Goal: Information Seeking & Learning: Learn about a topic

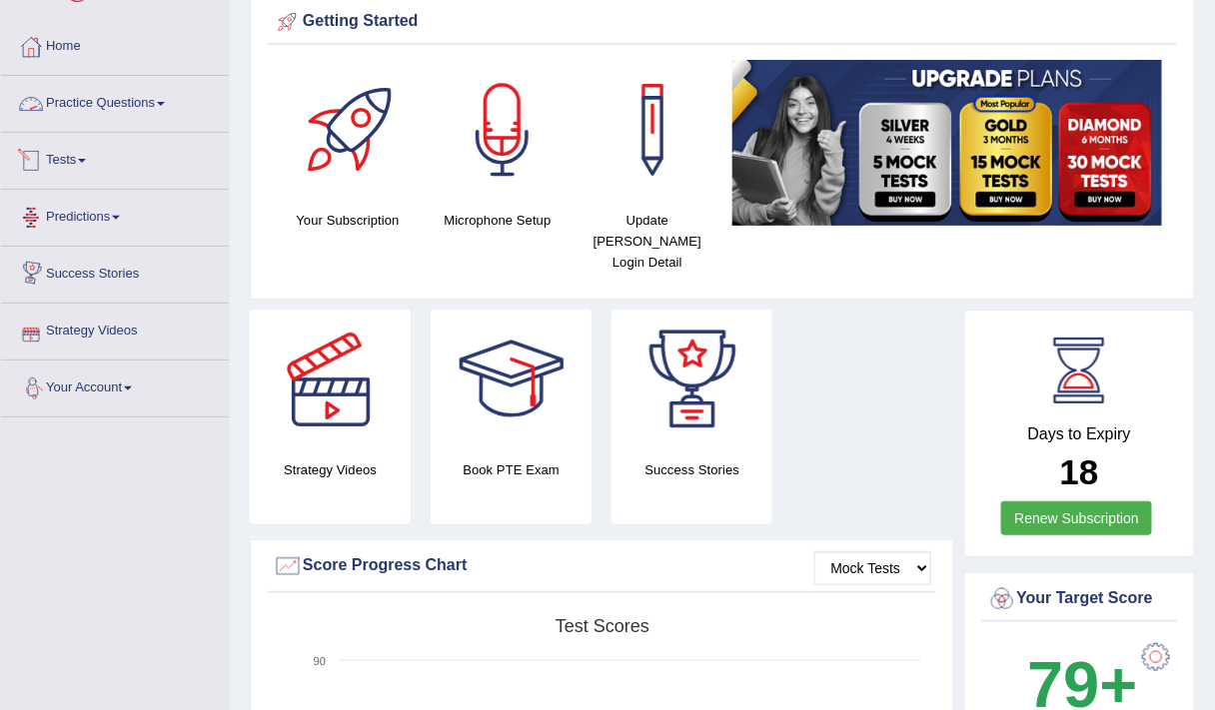
click at [110, 111] on link "Practice Questions" at bounding box center [115, 101] width 228 height 50
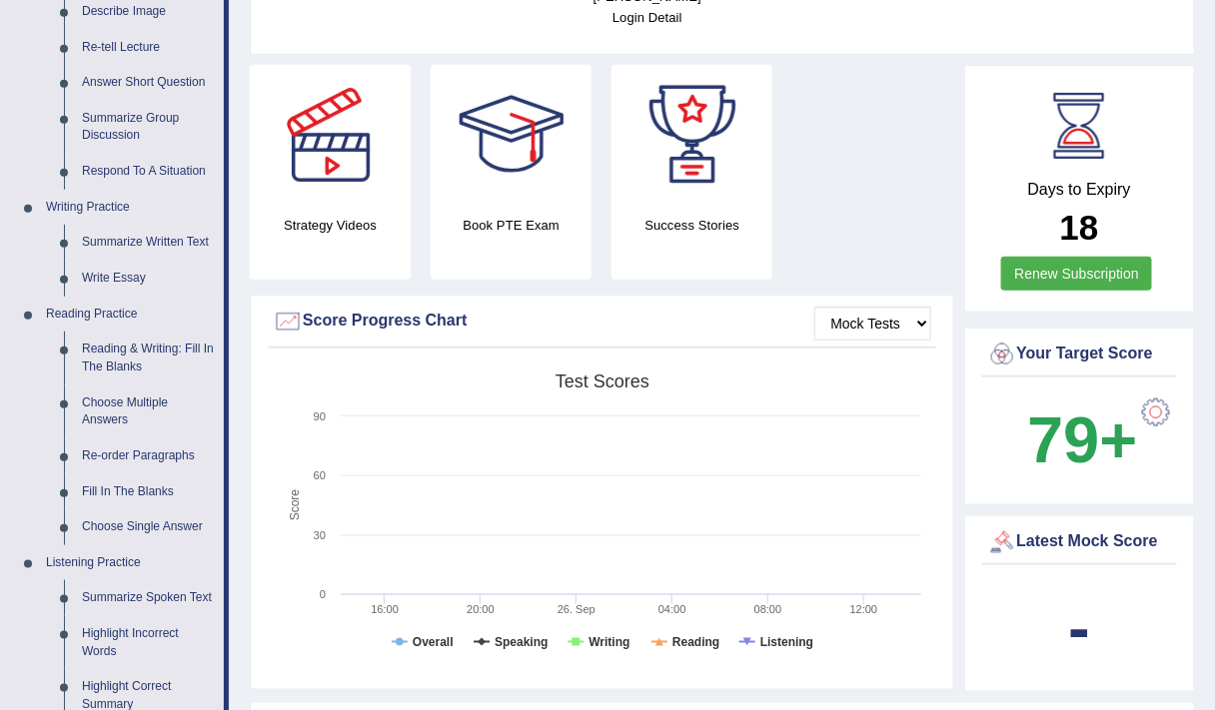
scroll to position [326, 0]
click at [117, 493] on link "Fill In The Blanks" at bounding box center [148, 492] width 151 height 36
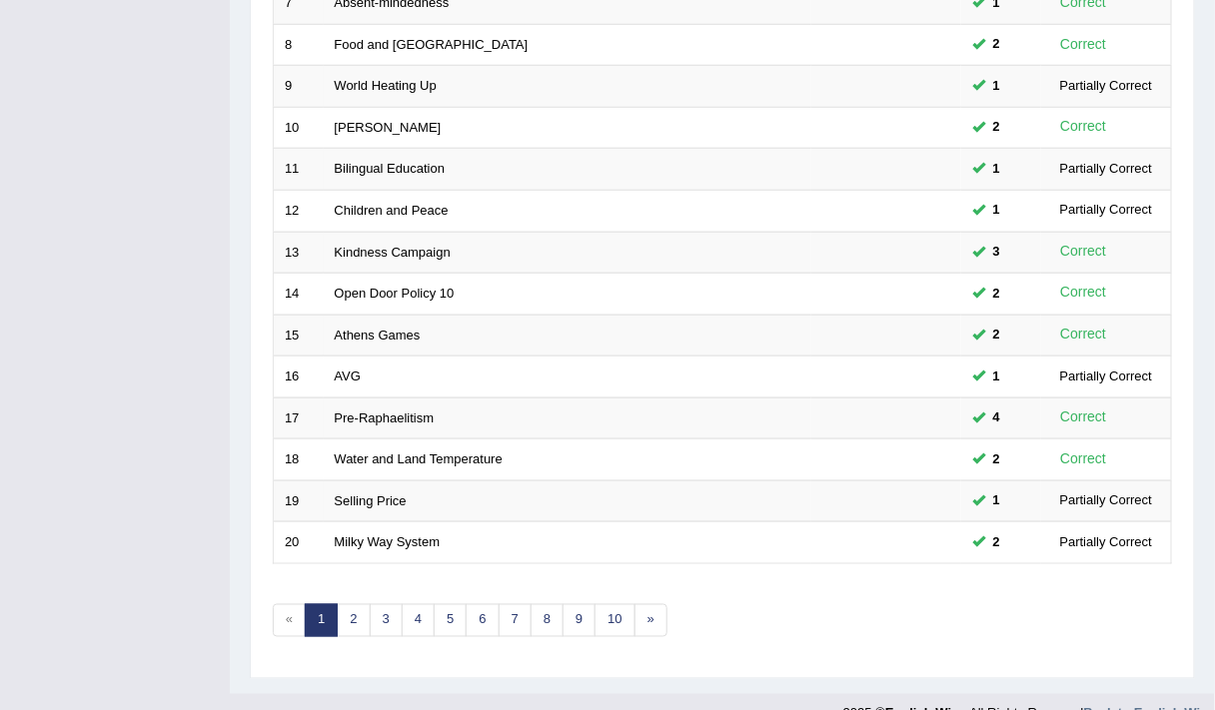
scroll to position [598, 0]
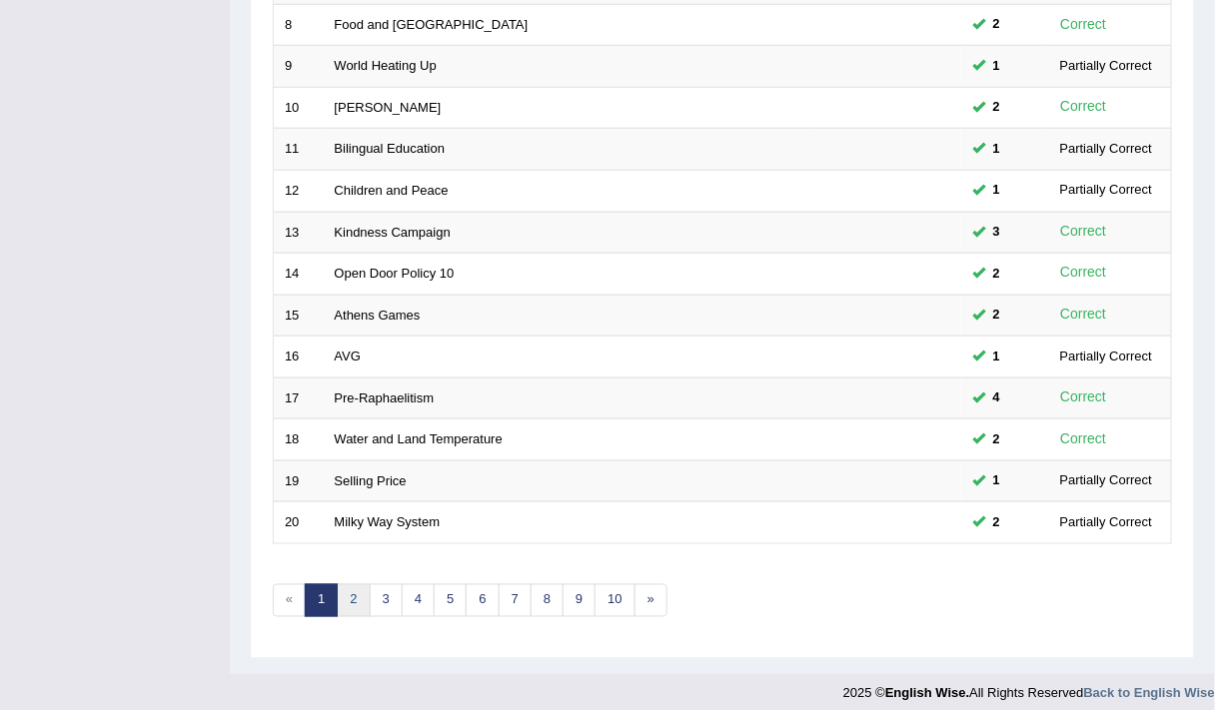
click at [341, 587] on link "2" at bounding box center [353, 600] width 33 height 33
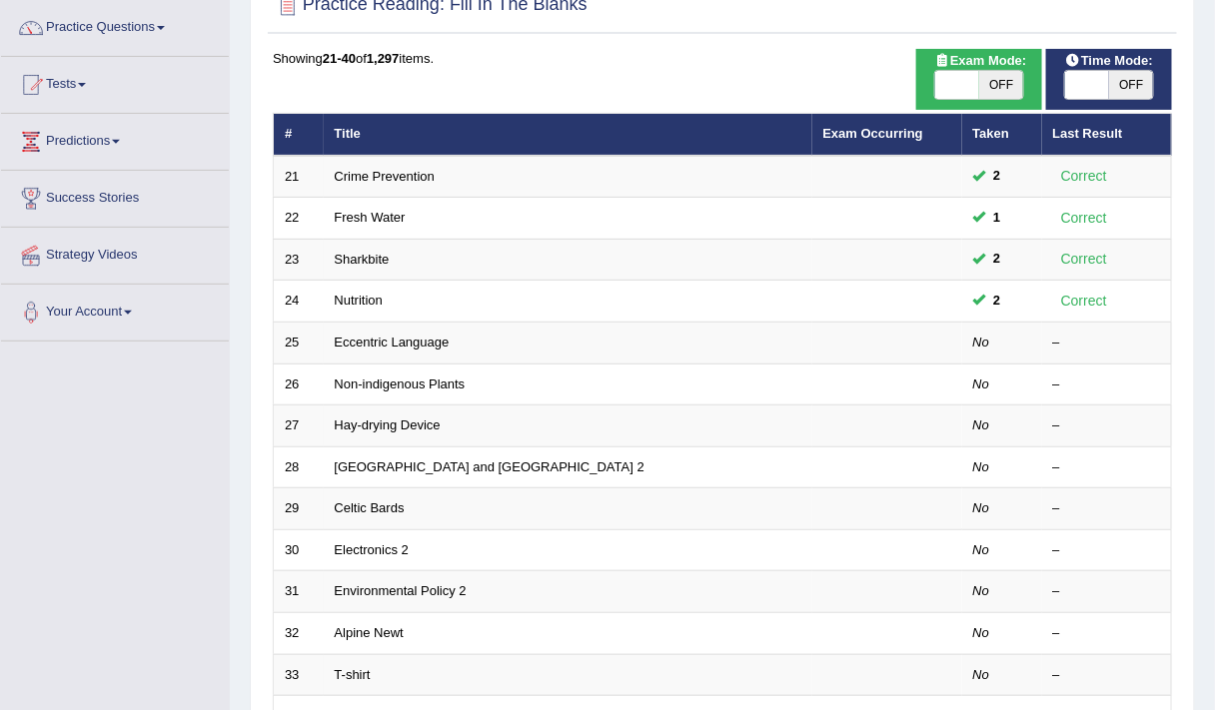
scroll to position [157, 0]
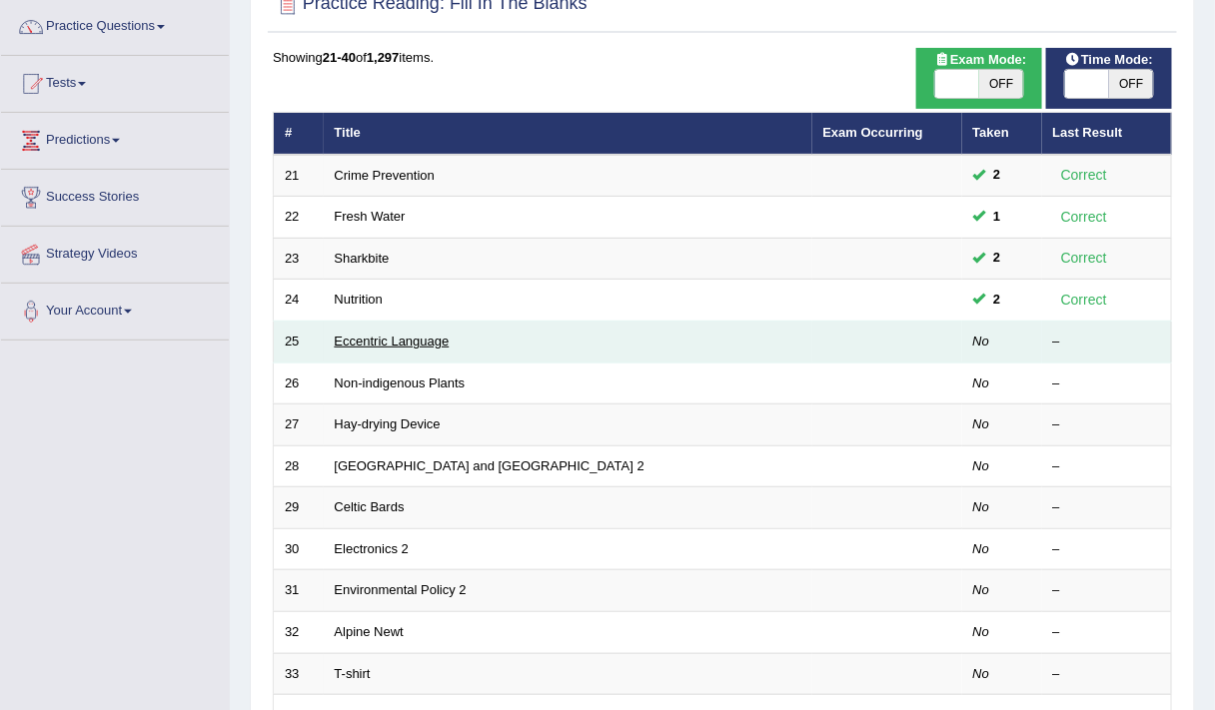
click at [380, 338] on link "Eccentric Language" at bounding box center [392, 341] width 115 height 15
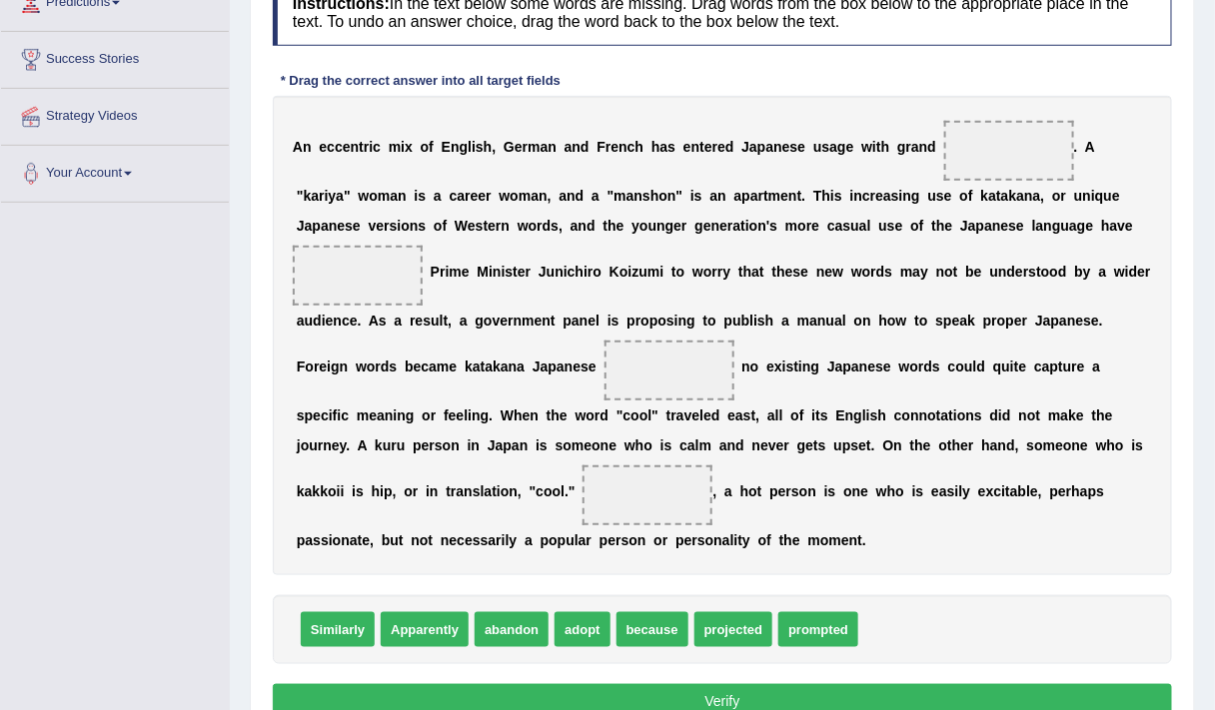
scroll to position [277, 0]
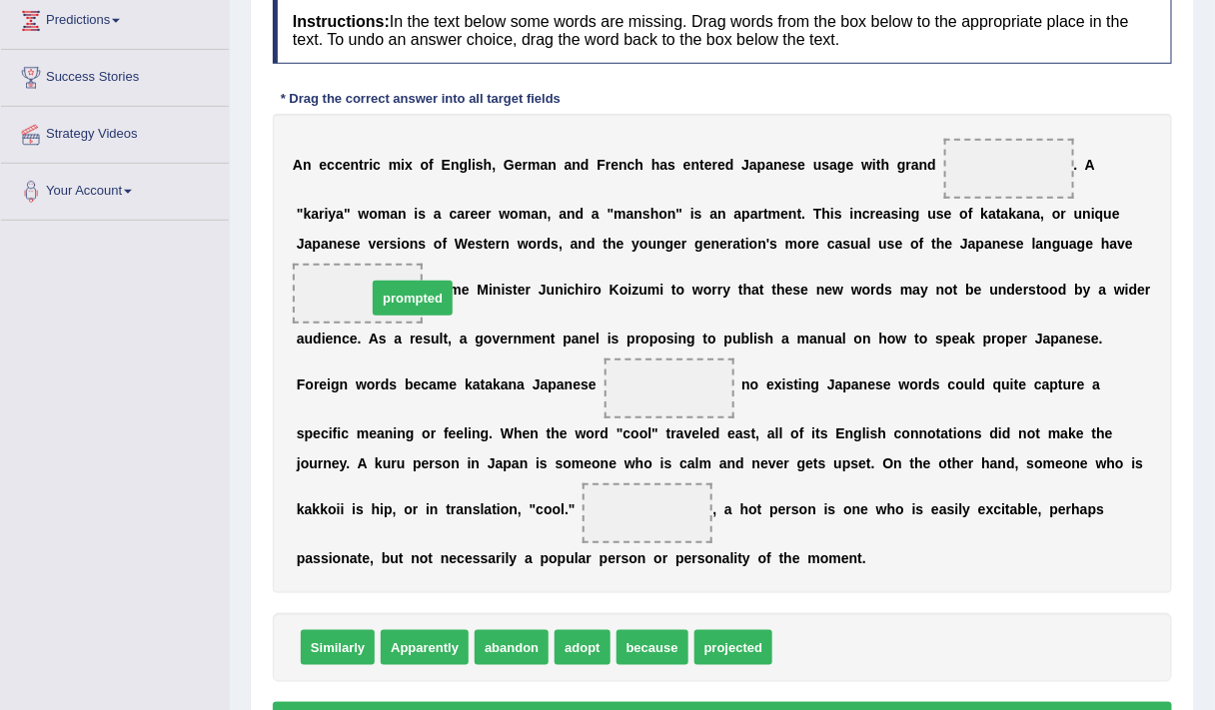
drag, startPoint x: 839, startPoint y: 645, endPoint x: 411, endPoint y: 256, distance: 579.3
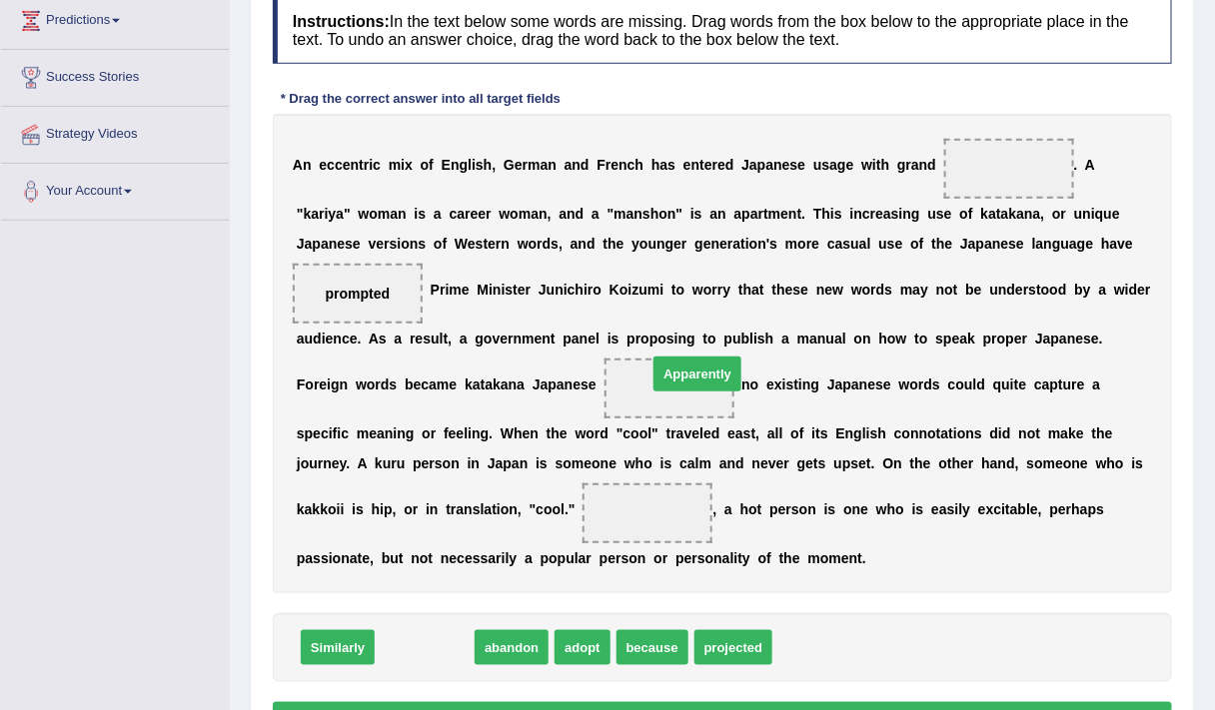
drag, startPoint x: 444, startPoint y: 645, endPoint x: 712, endPoint y: 350, distance: 399.6
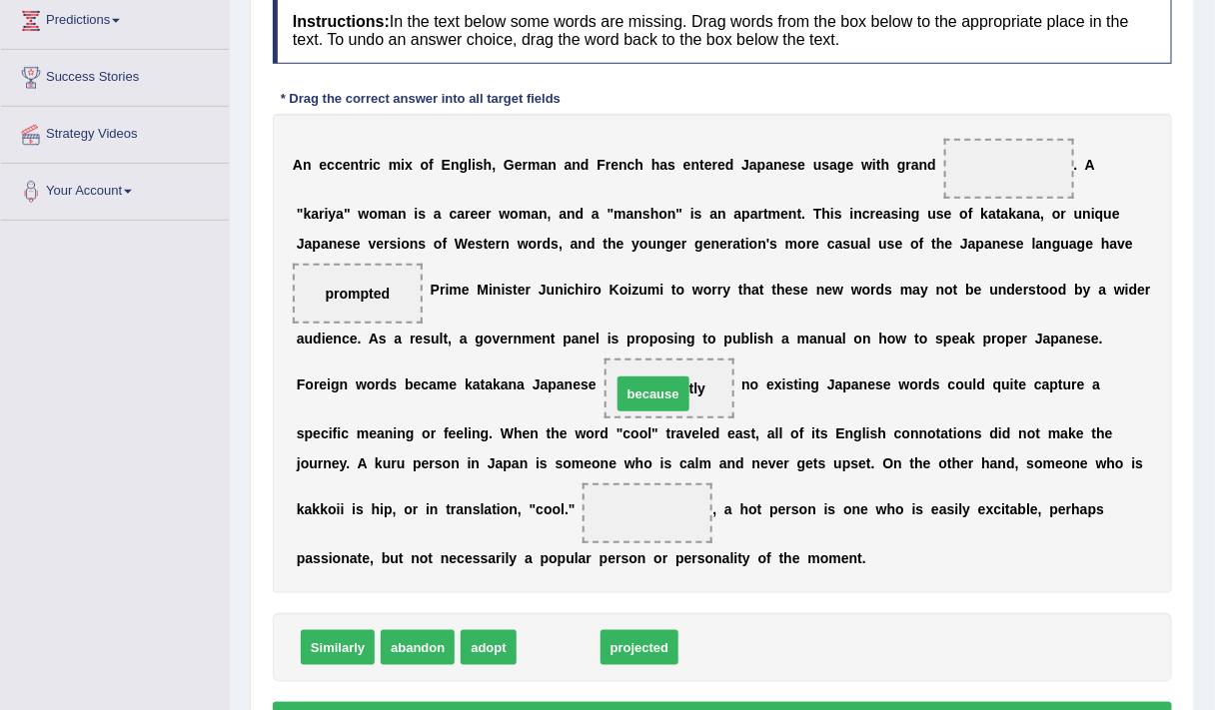
drag, startPoint x: 561, startPoint y: 643, endPoint x: 656, endPoint y: 389, distance: 271.9
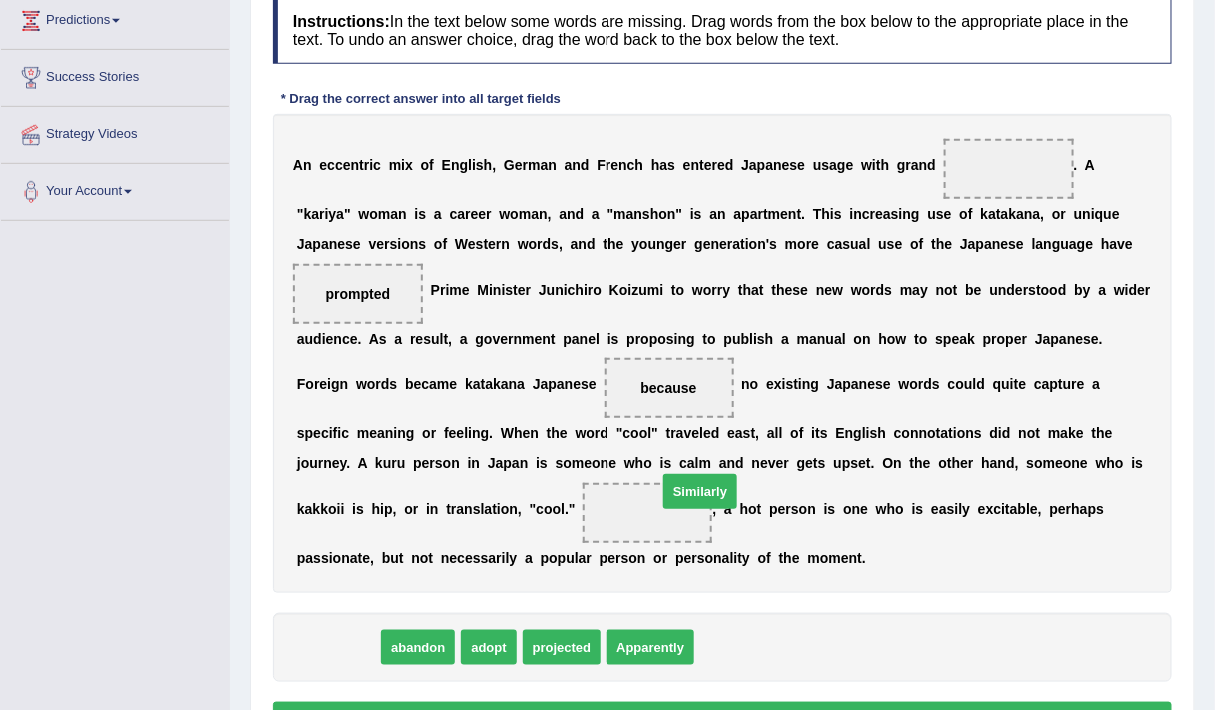
drag, startPoint x: 344, startPoint y: 638, endPoint x: 691, endPoint y: 501, distance: 374.0
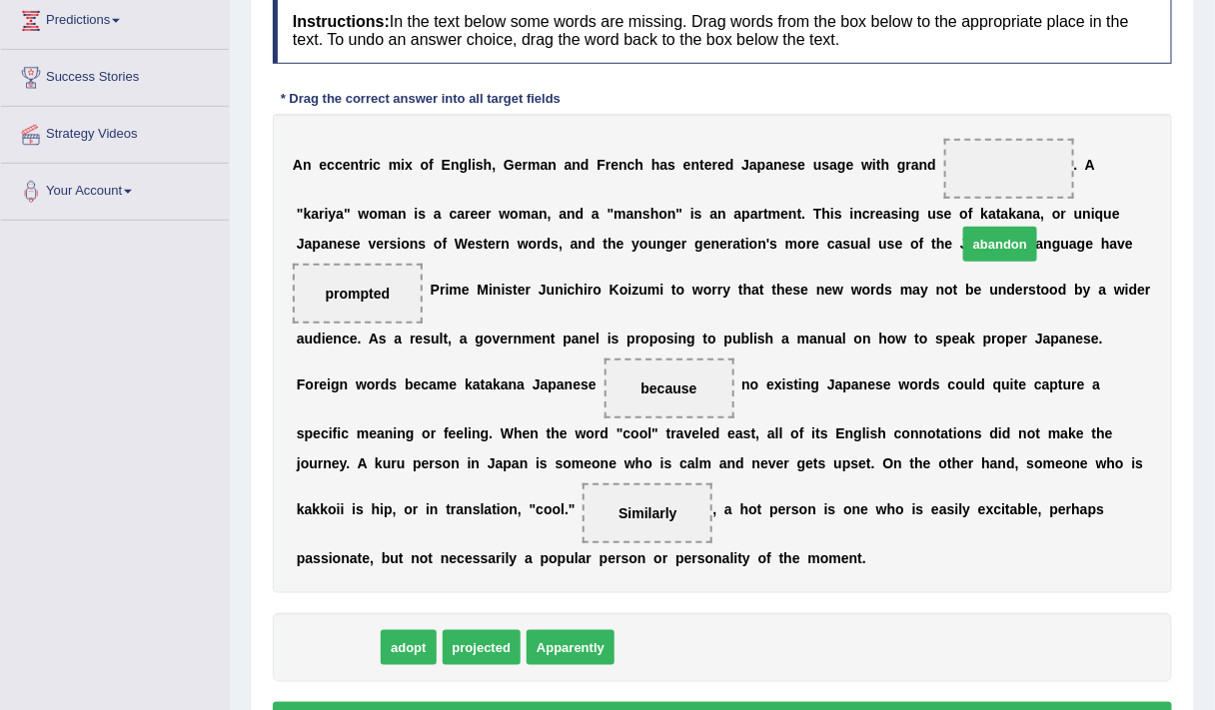
drag, startPoint x: 358, startPoint y: 644, endPoint x: 1028, endPoint y: 194, distance: 807.8
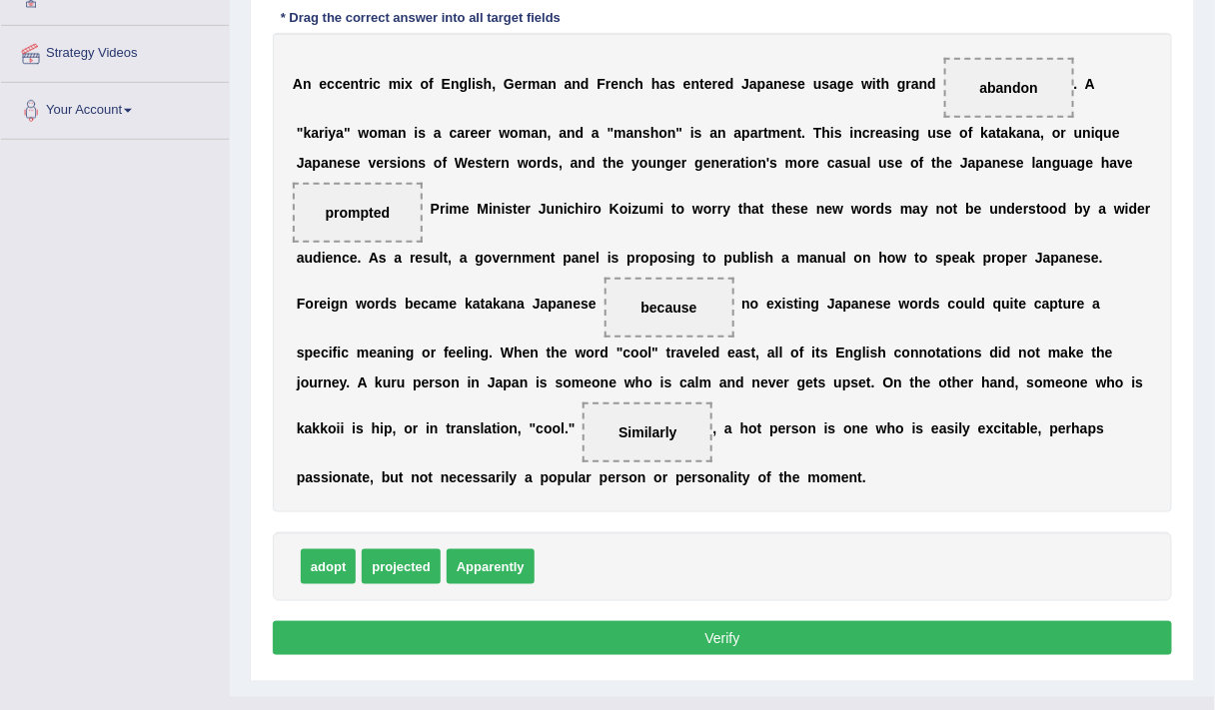
click at [582, 637] on button "Verify" at bounding box center [722, 638] width 899 height 34
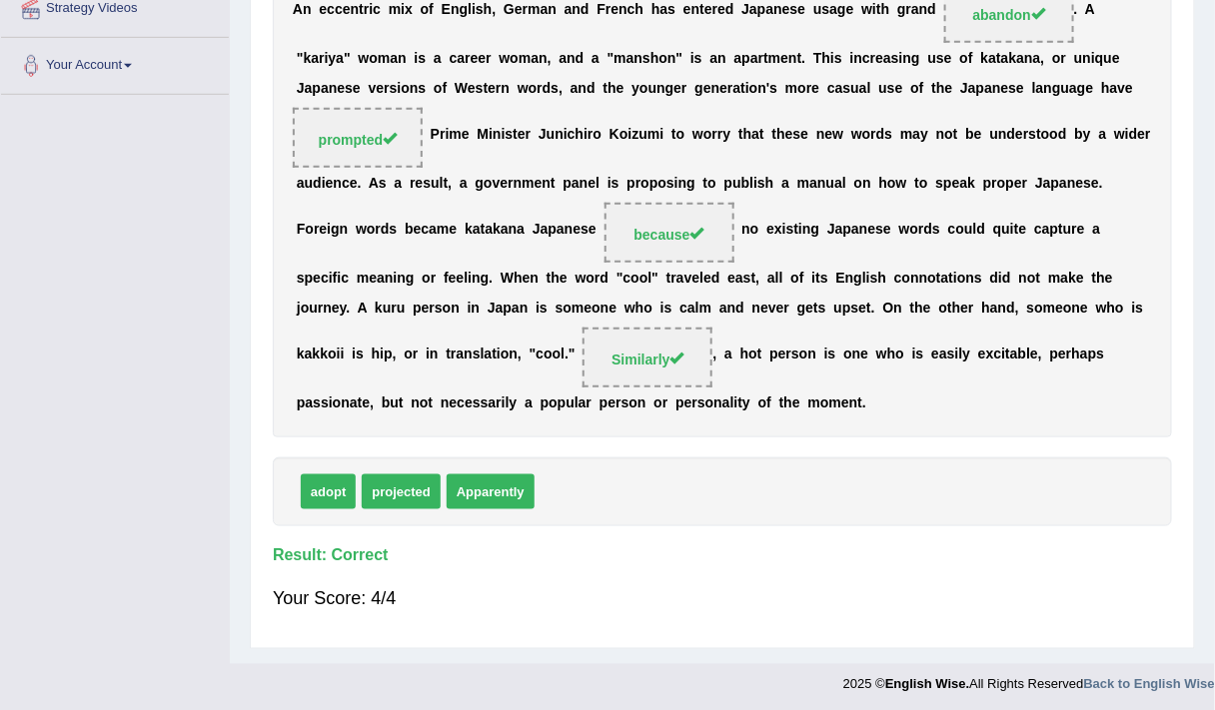
scroll to position [0, 0]
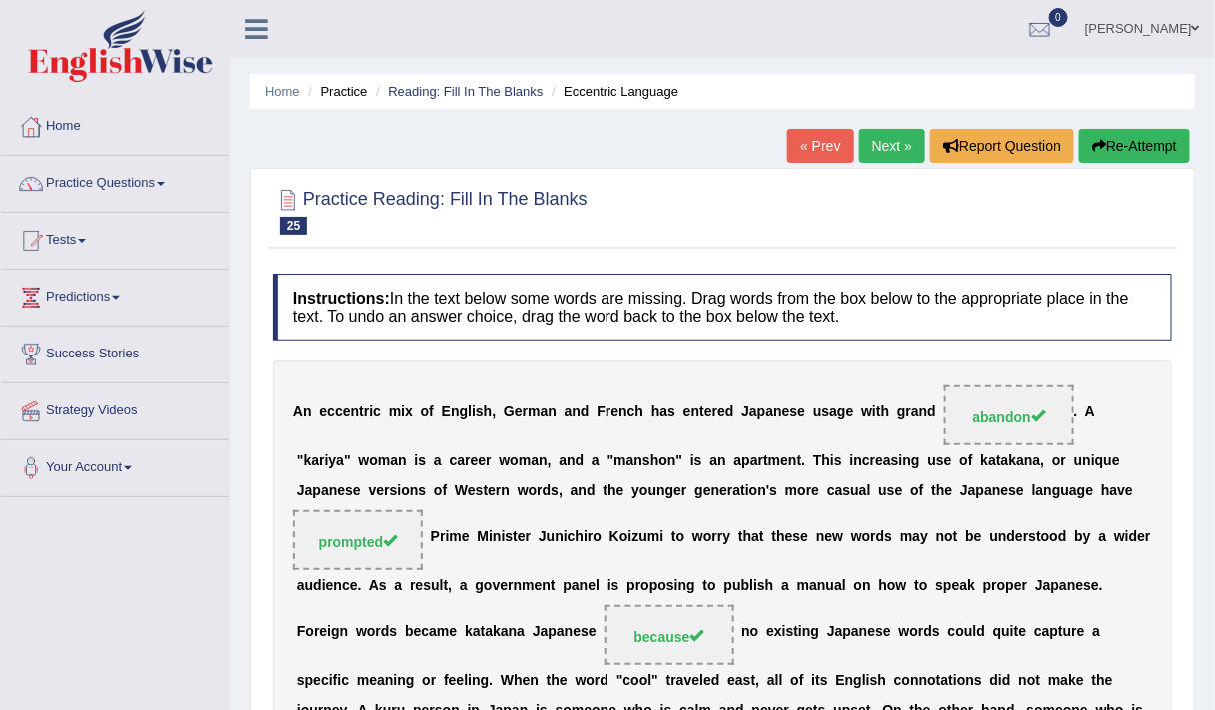
click at [888, 144] on link "Next »" at bounding box center [892, 146] width 66 height 34
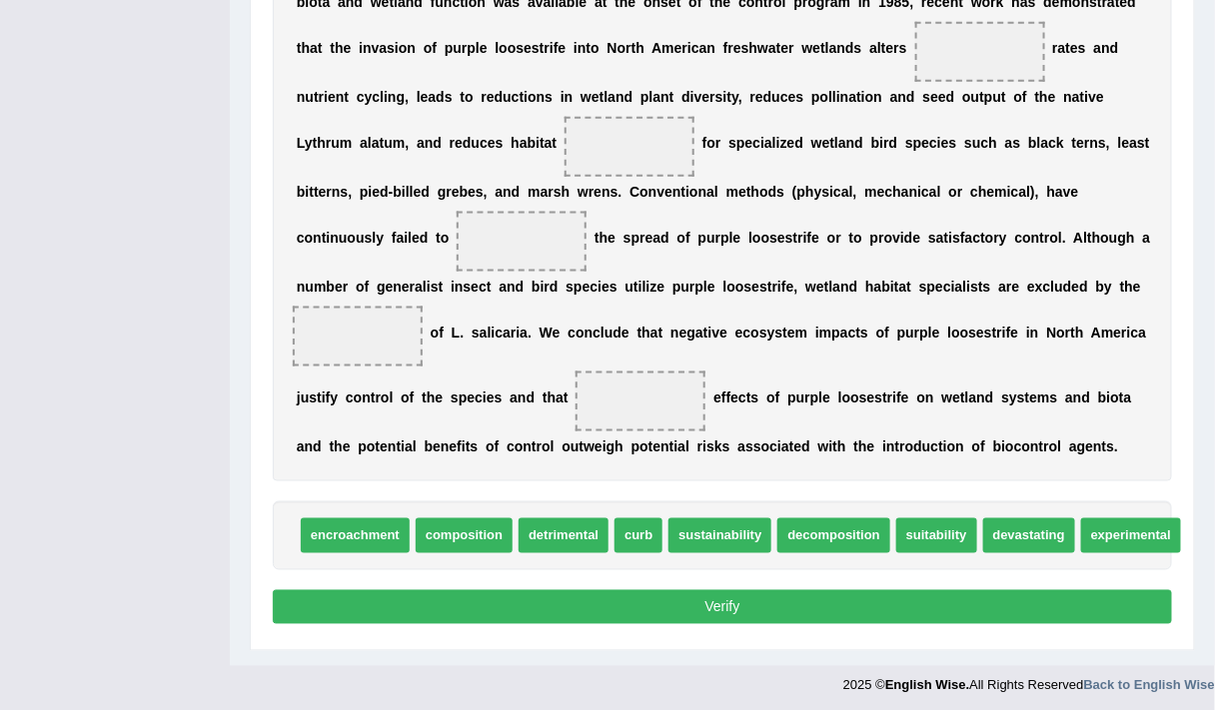
scroll to position [665, 0]
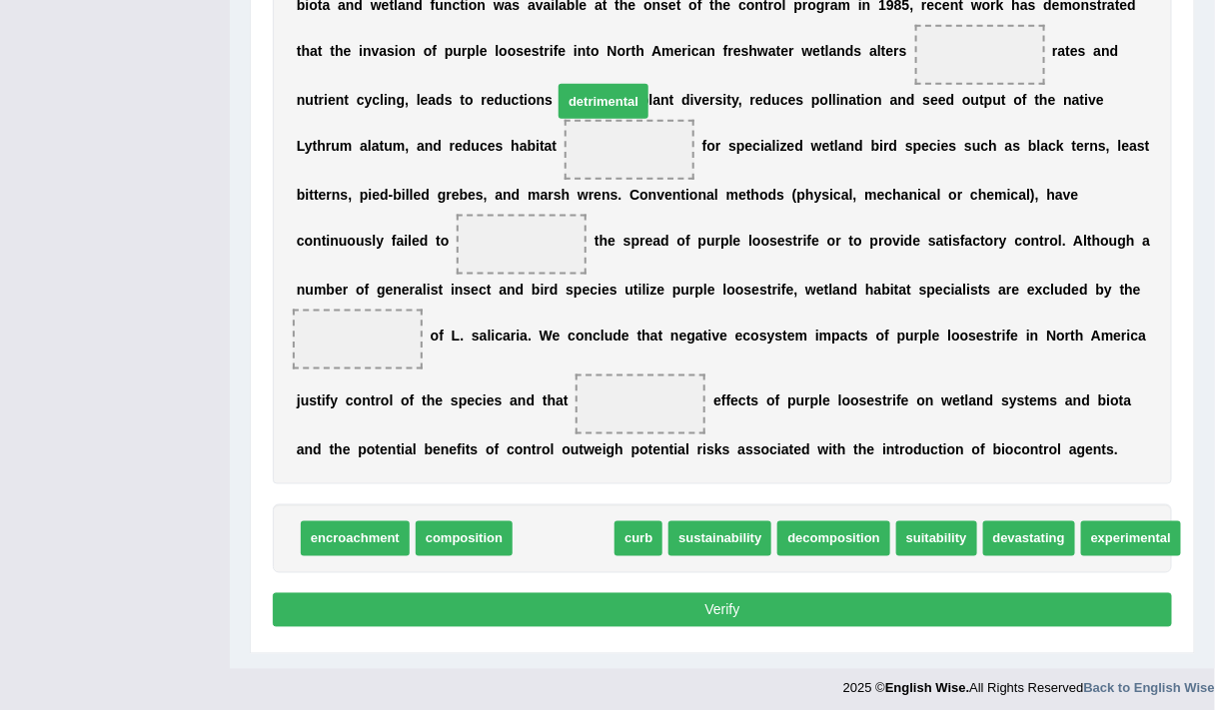
drag, startPoint x: 586, startPoint y: 536, endPoint x: 668, endPoint y: 113, distance: 430.5
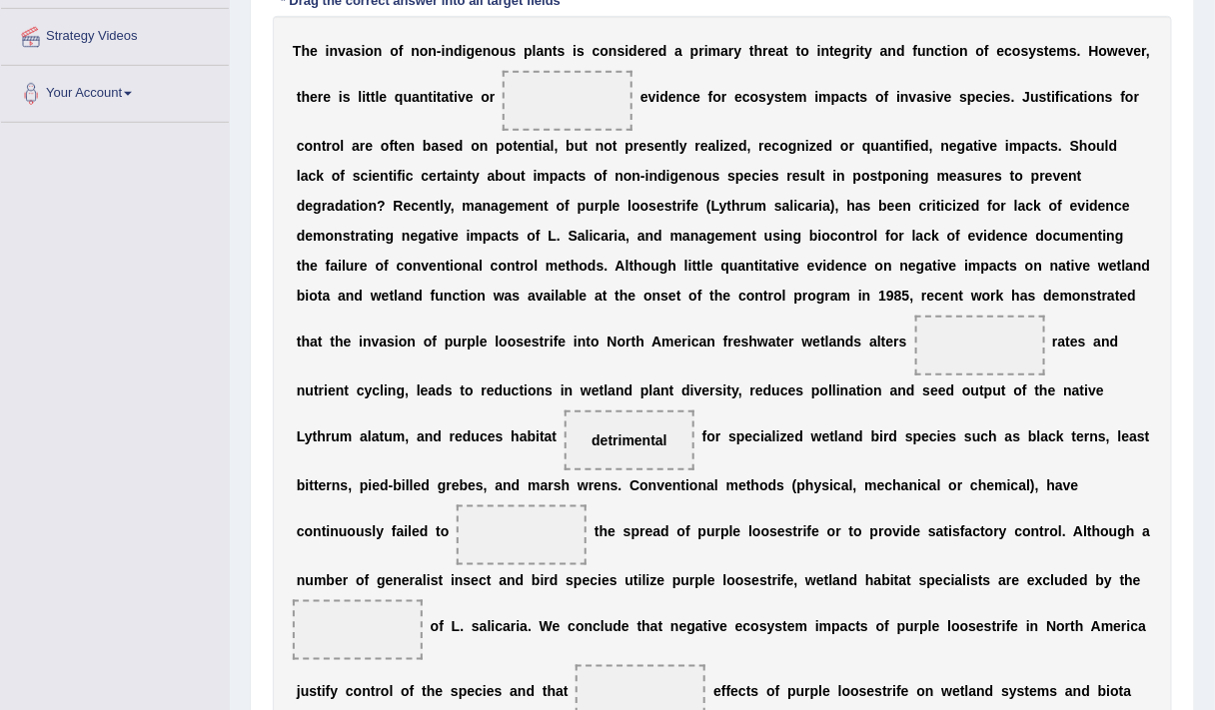
scroll to position [376, 0]
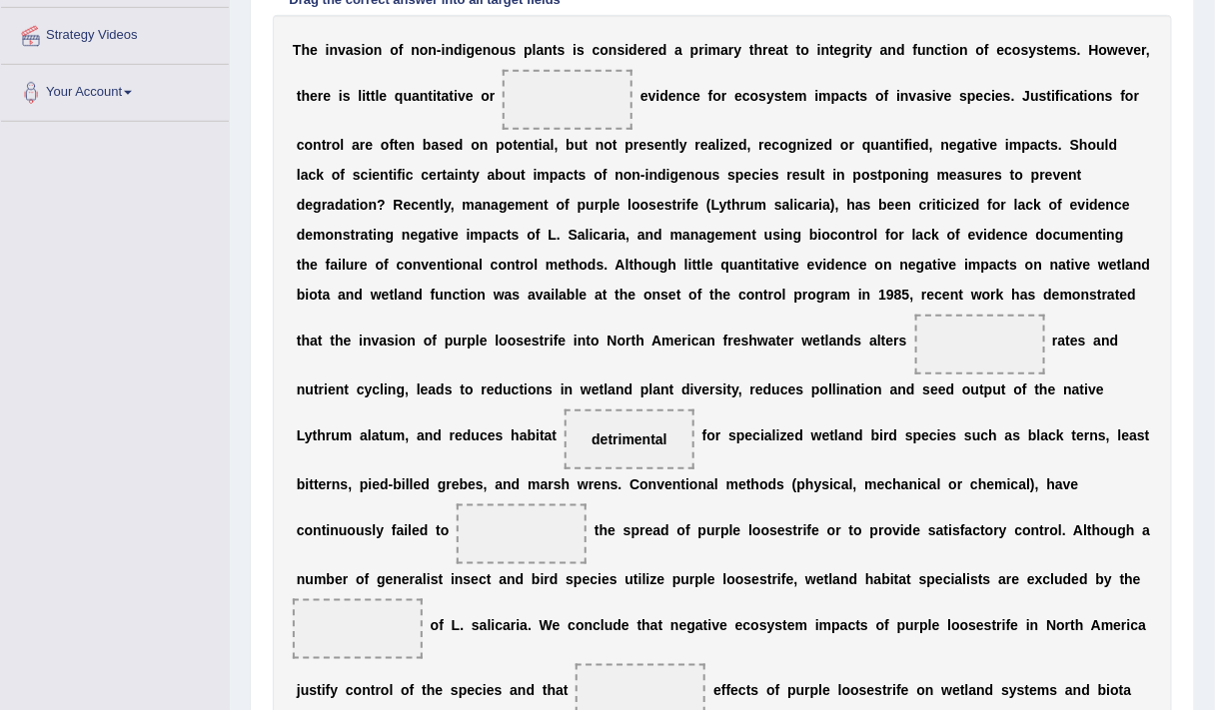
drag, startPoint x: 556, startPoint y: 426, endPoint x: 555, endPoint y: 129, distance: 296.7
click at [555, 129] on div "T h e i n v a s i o n o f n o n - i n d i g e n o u s p l a n t s i s c o n s i…" at bounding box center [722, 394] width 899 height 759
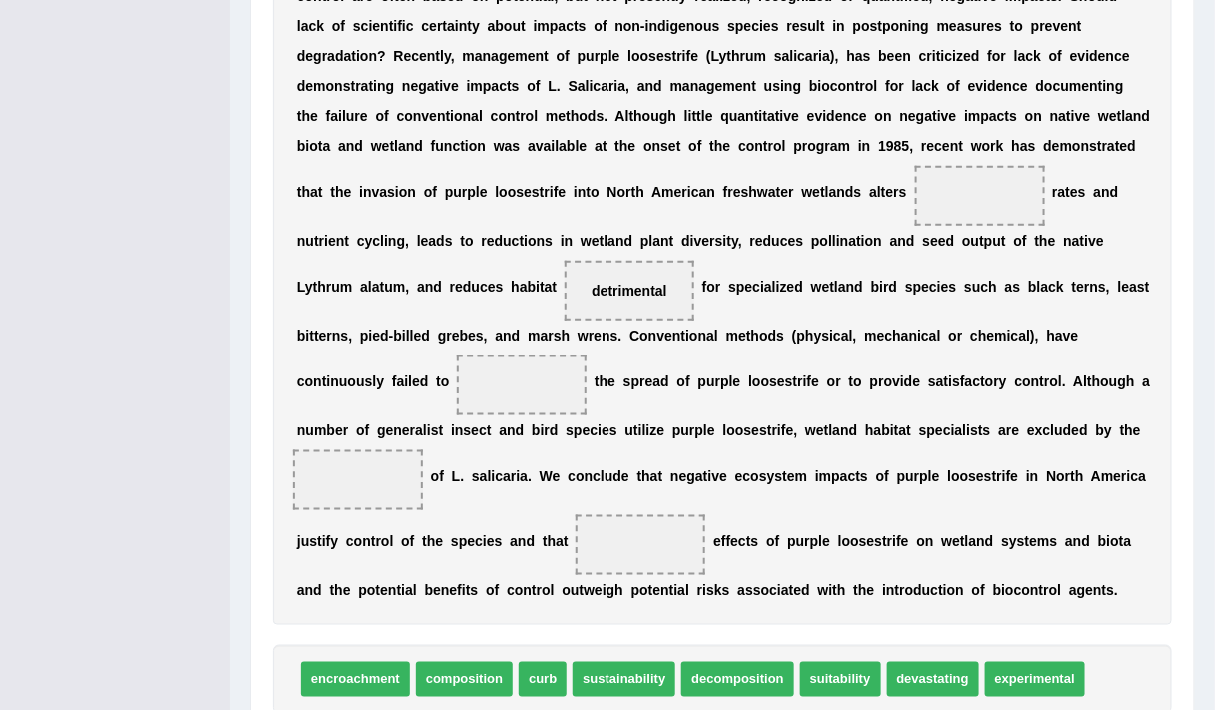
scroll to position [668, 0]
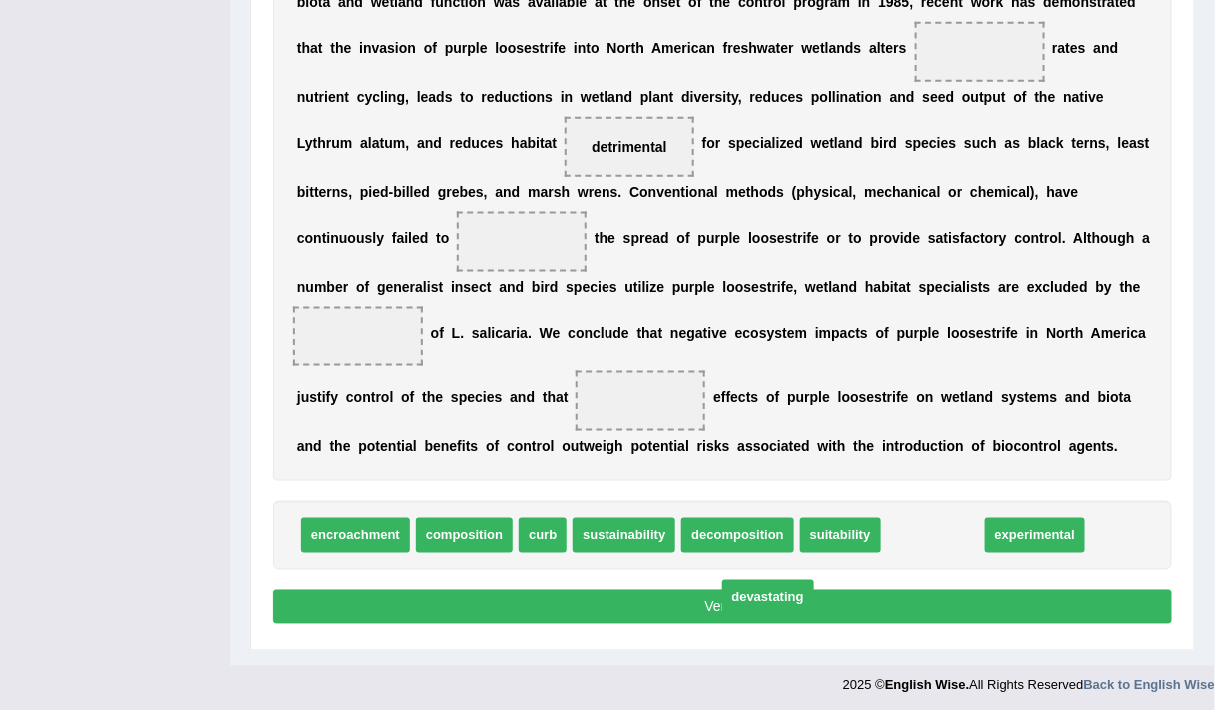
drag, startPoint x: 937, startPoint y: 528, endPoint x: 779, endPoint y: 418, distance: 192.3
click at [779, 580] on span "devastating" at bounding box center [768, 597] width 92 height 35
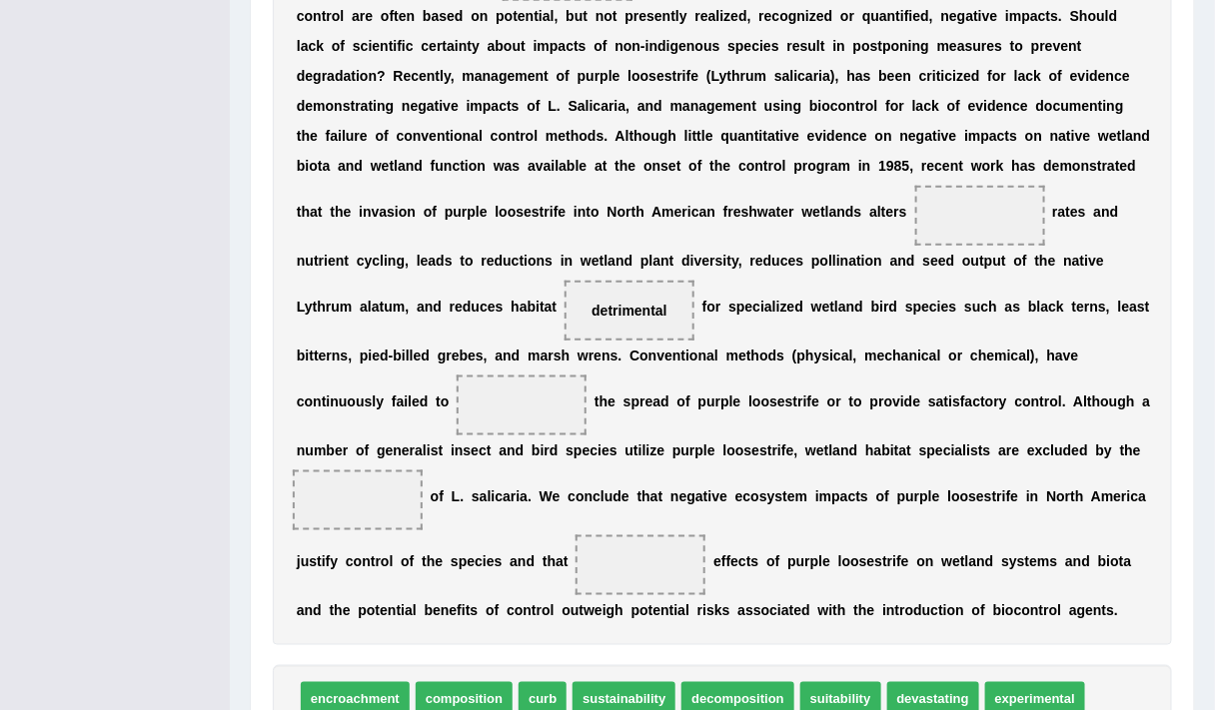
scroll to position [509, 0]
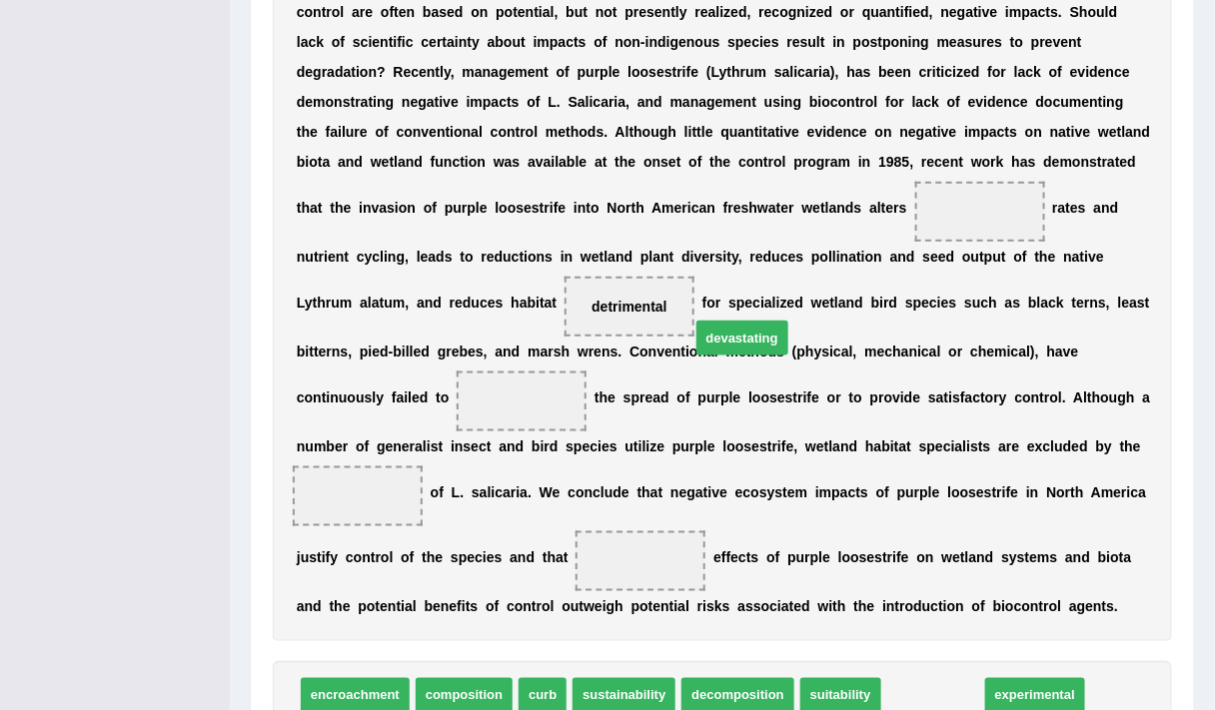
drag, startPoint x: 906, startPoint y: 684, endPoint x: 714, endPoint y: 327, distance: 405.9
click at [714, 327] on span "devastating" at bounding box center [742, 338] width 92 height 35
drag, startPoint x: 907, startPoint y: 673, endPoint x: 866, endPoint y: 156, distance: 519.2
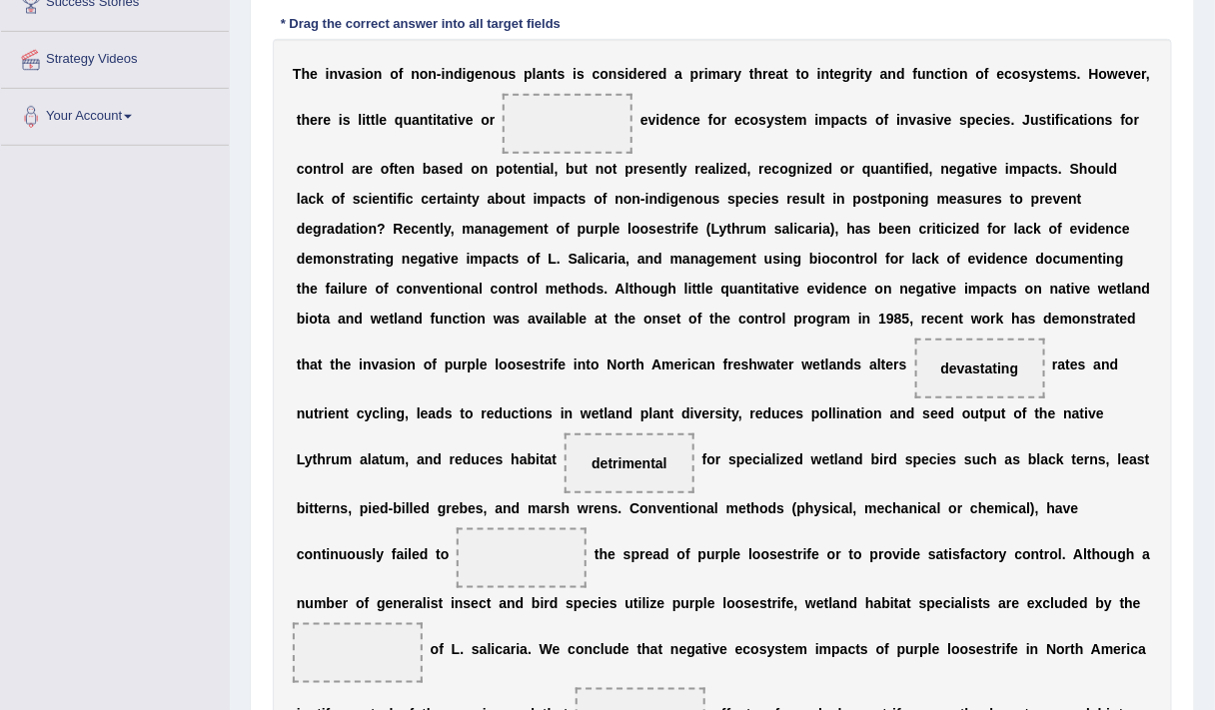
scroll to position [300, 0]
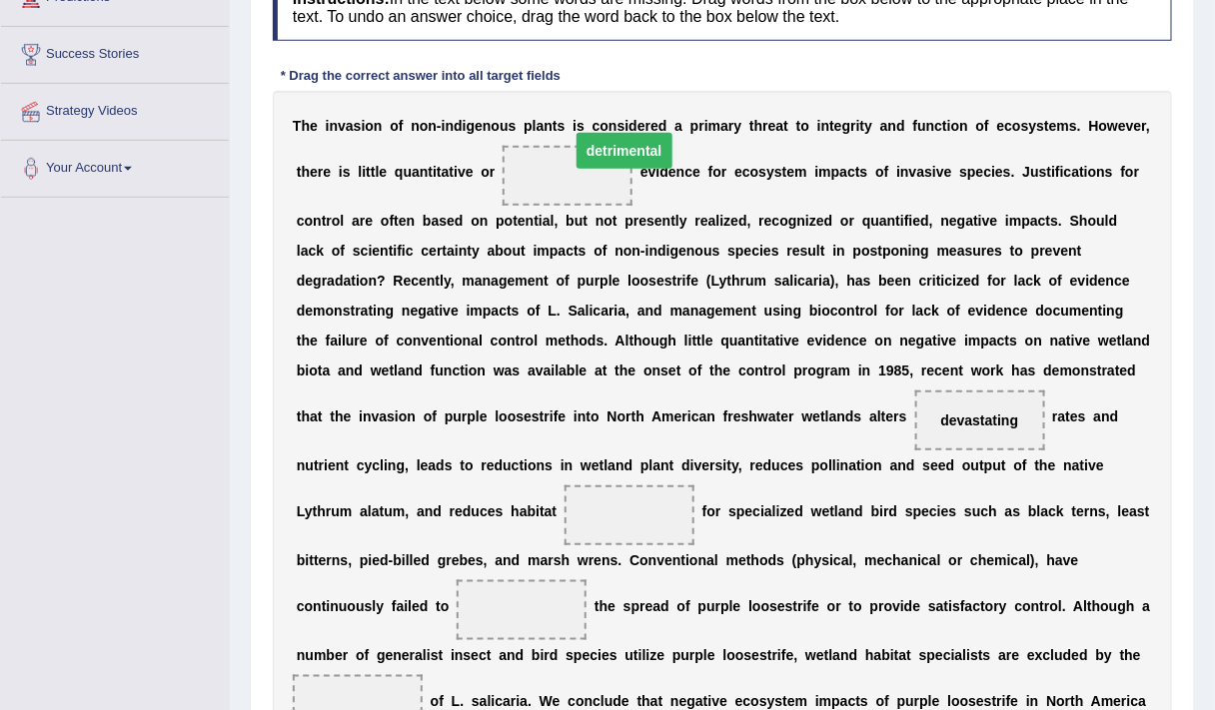
drag, startPoint x: 589, startPoint y: 510, endPoint x: 583, endPoint y: 134, distance: 375.7
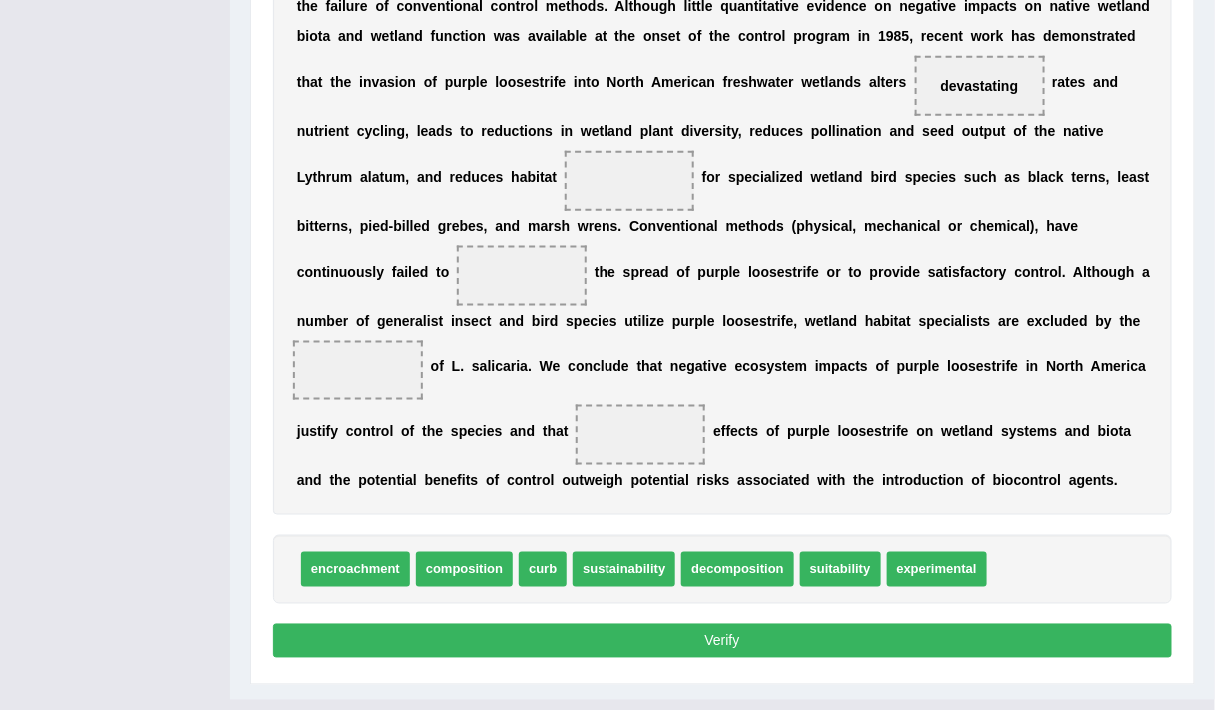
scroll to position [631, 0]
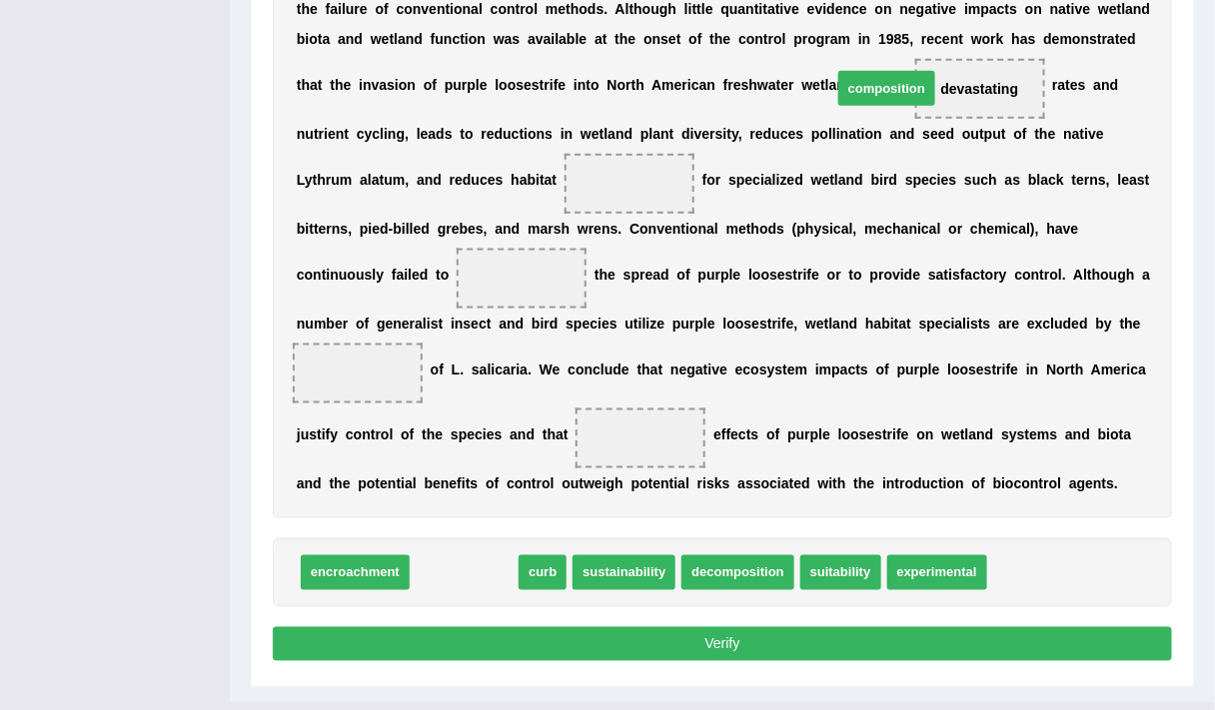
drag, startPoint x: 460, startPoint y: 569, endPoint x: 884, endPoint y: 60, distance: 663.3
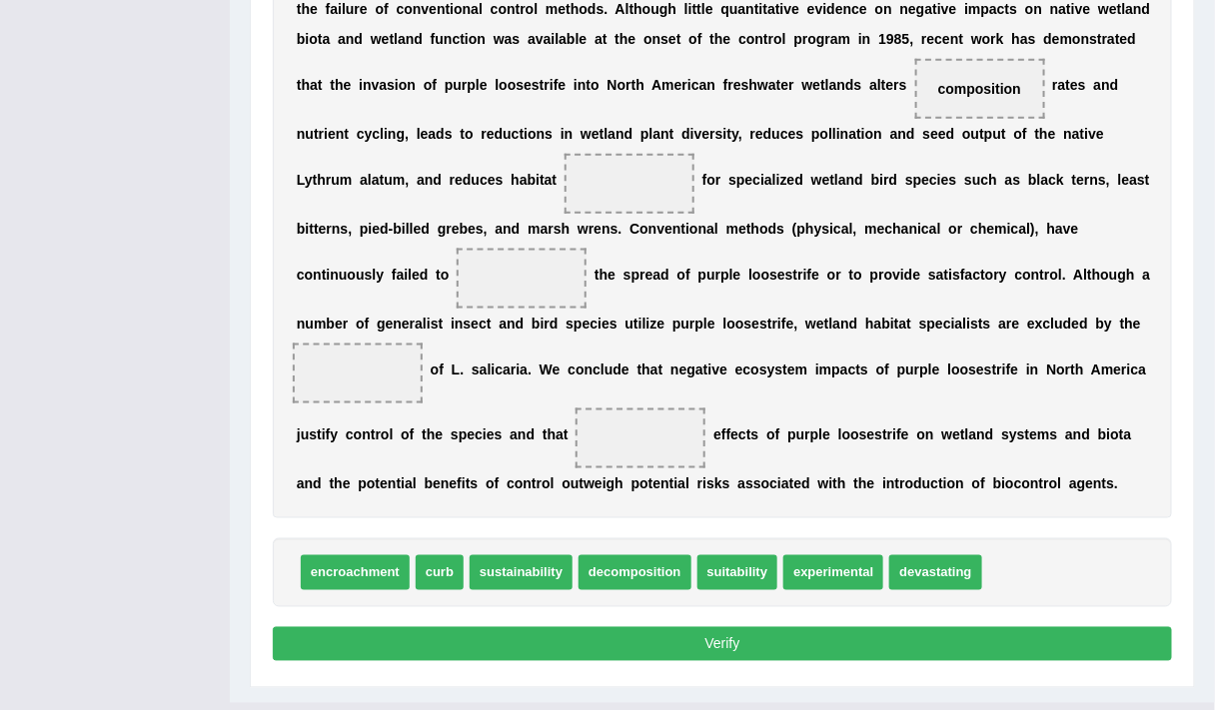
click at [371, 569] on span "encroachment" at bounding box center [355, 573] width 109 height 35
drag, startPoint x: 441, startPoint y: 564, endPoint x: 554, endPoint y: 228, distance: 355.1
click at [554, 247] on span "curb" at bounding box center [553, 264] width 48 height 35
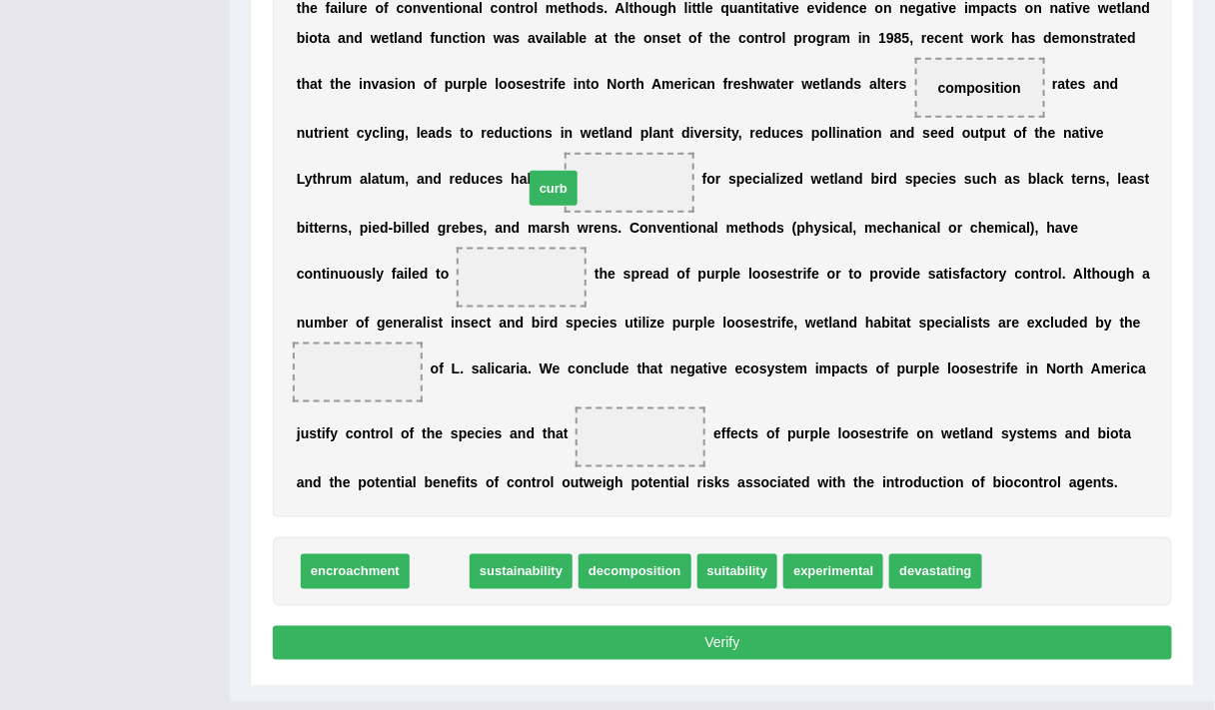
drag, startPoint x: 439, startPoint y: 580, endPoint x: 550, endPoint y: 174, distance: 421.5
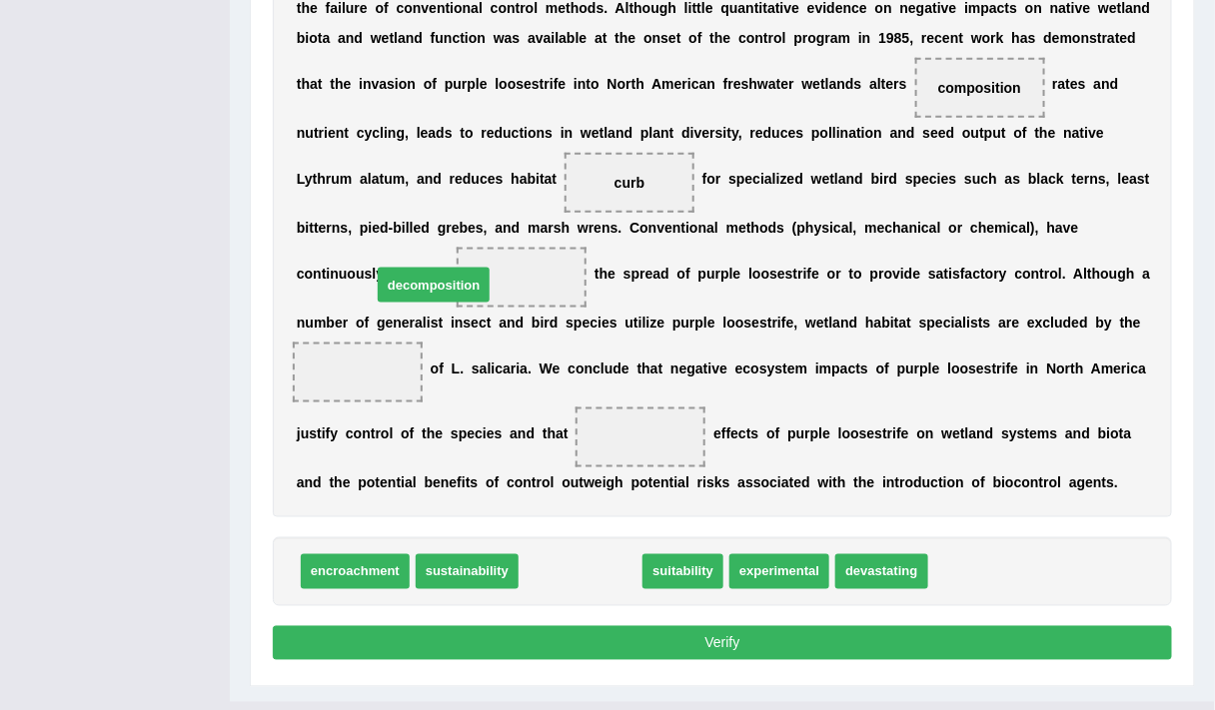
drag, startPoint x: 575, startPoint y: 575, endPoint x: 429, endPoint y: 289, distance: 322.2
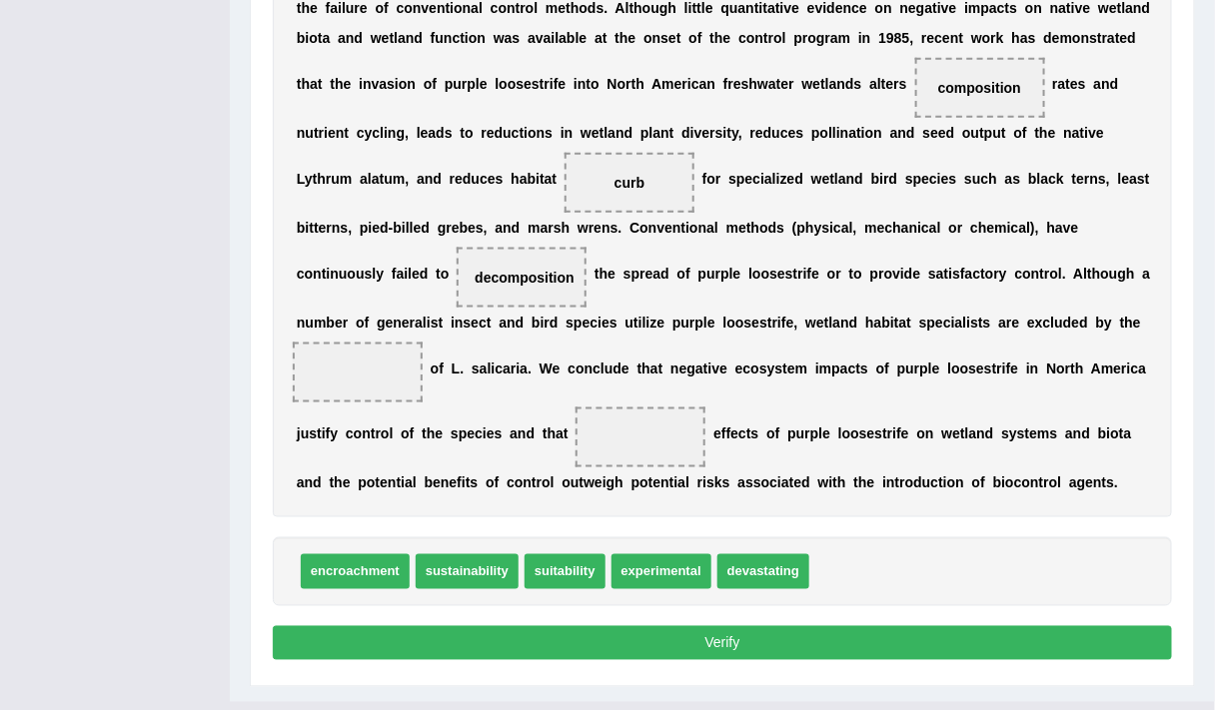
scroll to position [631, 0]
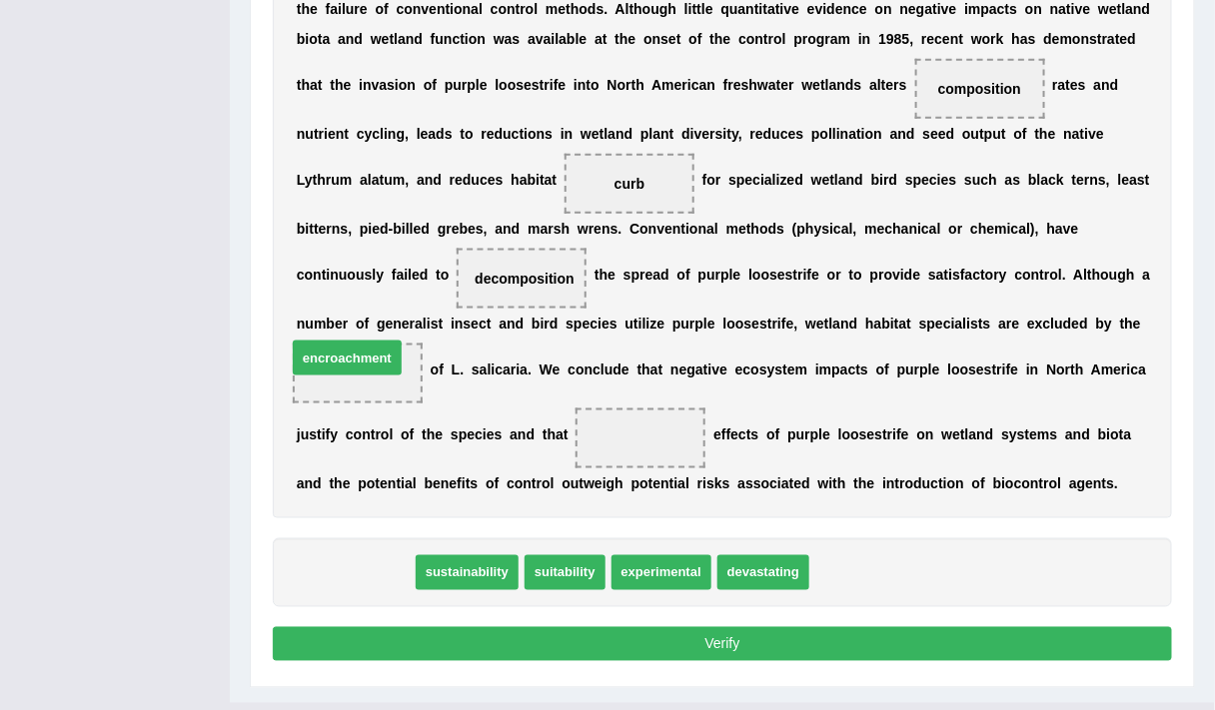
drag, startPoint x: 359, startPoint y: 567, endPoint x: 351, endPoint y: 354, distance: 214.0
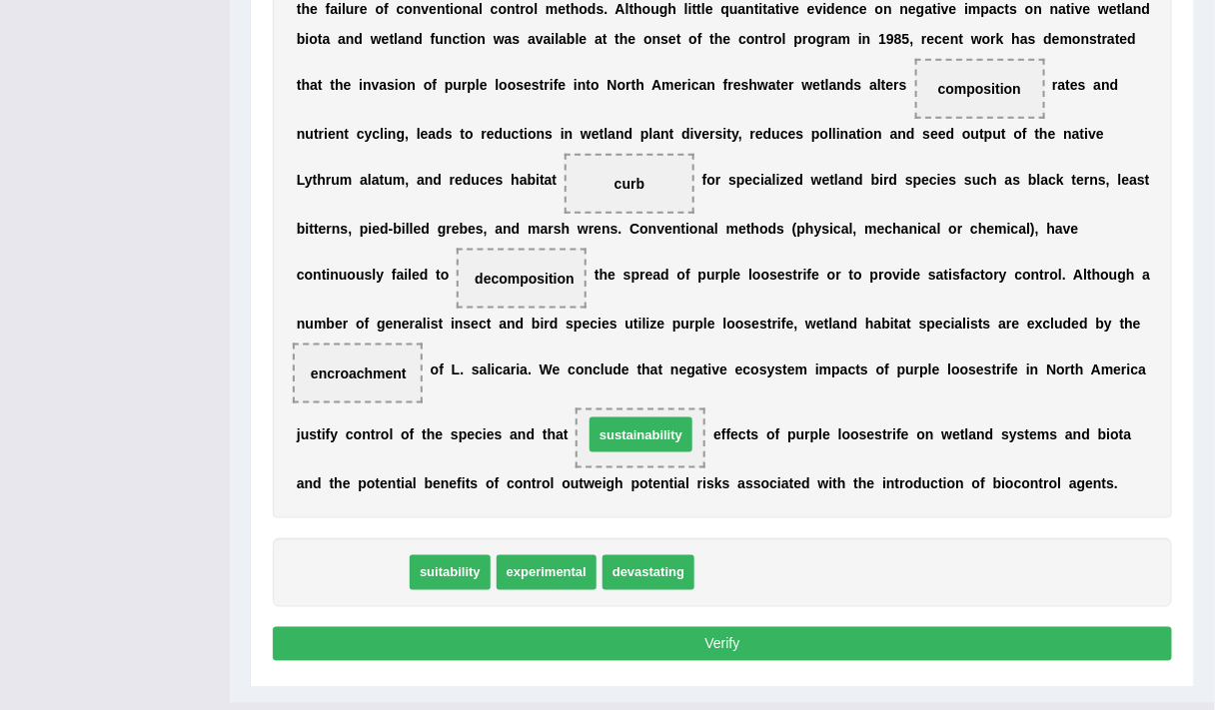
drag, startPoint x: 381, startPoint y: 569, endPoint x: 669, endPoint y: 433, distance: 319.5
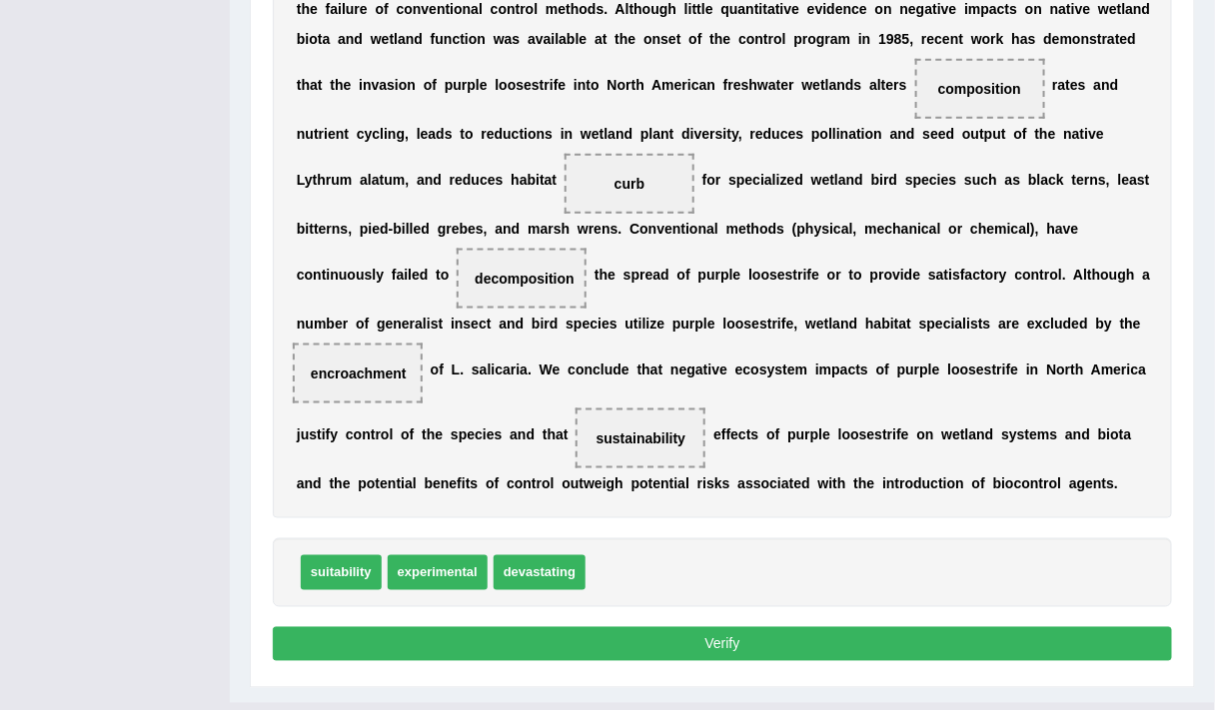
click at [530, 636] on button "Verify" at bounding box center [722, 644] width 899 height 34
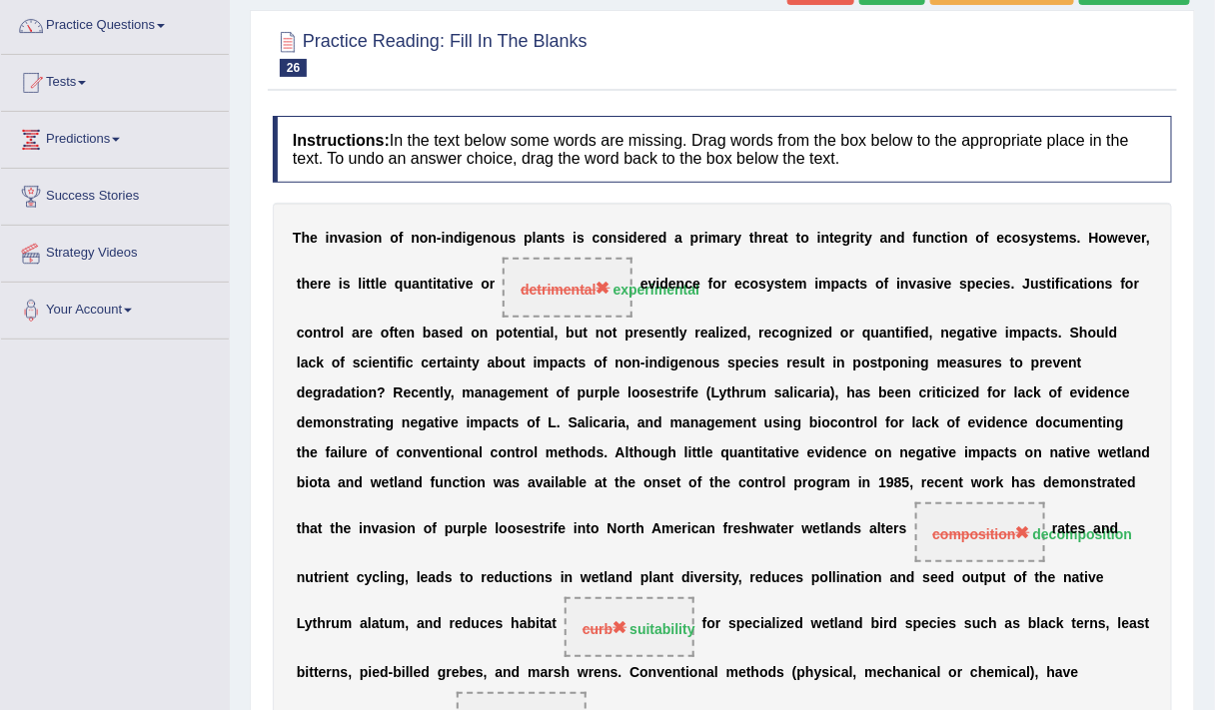
scroll to position [0, 0]
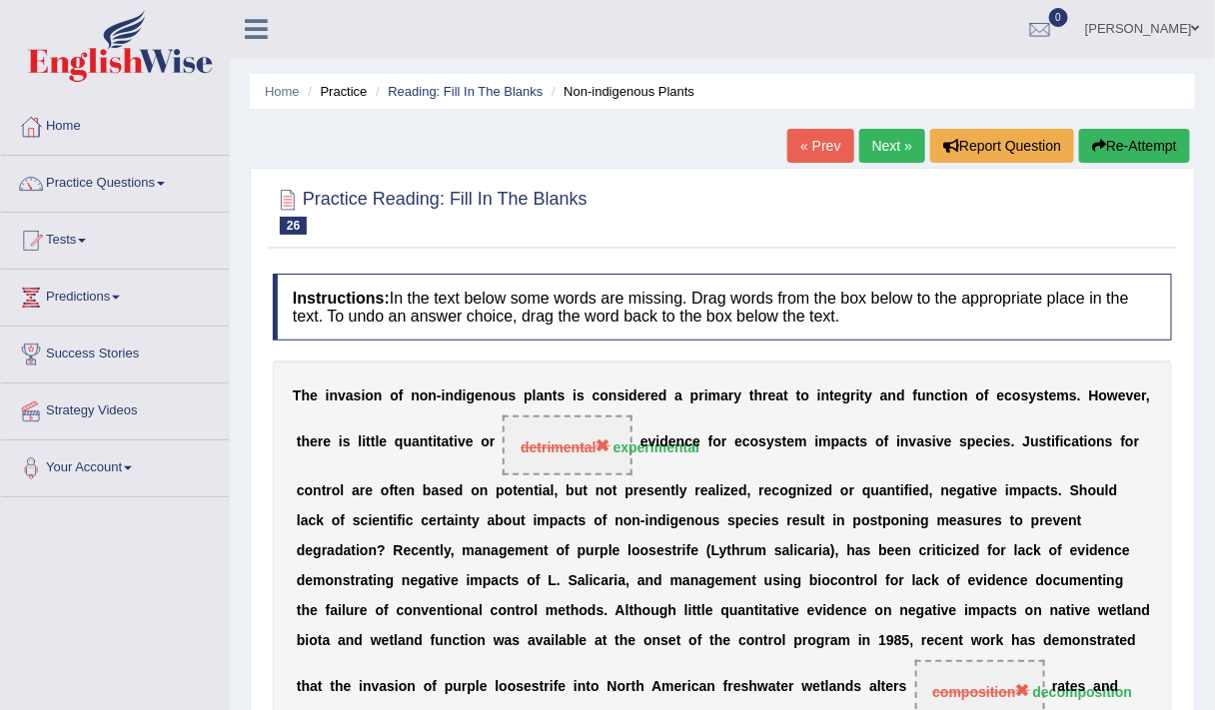
click at [1124, 143] on button "Re-Attempt" at bounding box center [1134, 146] width 111 height 34
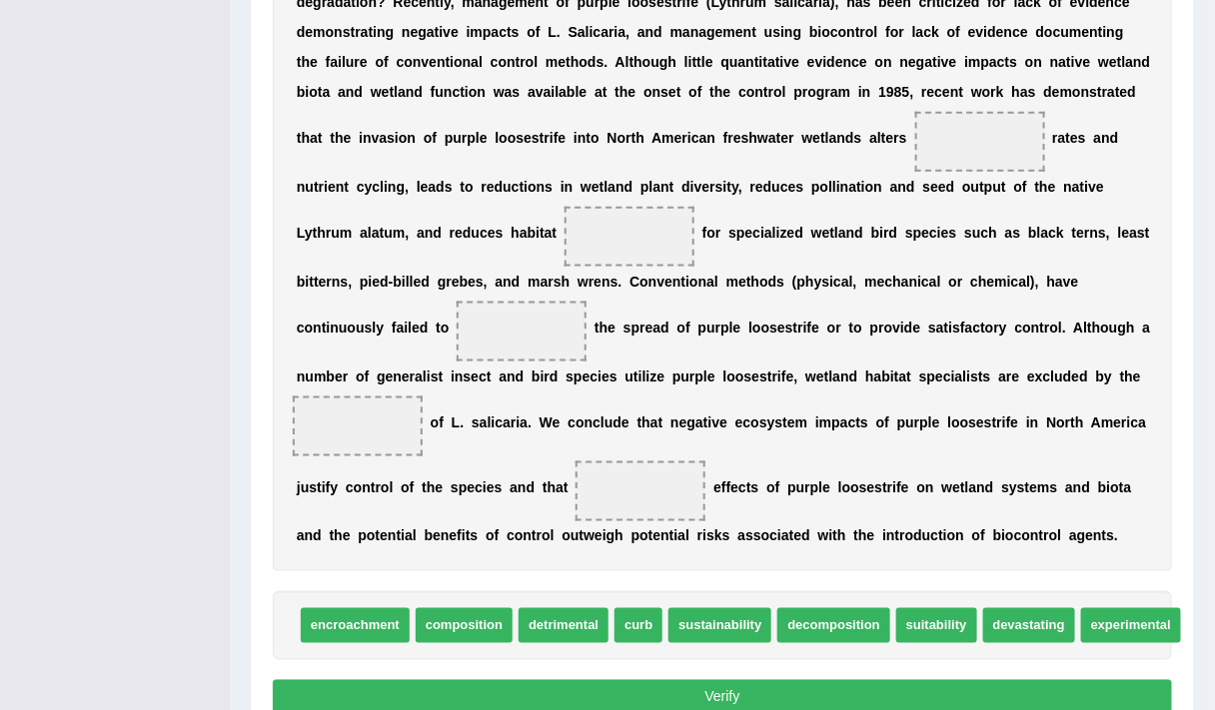
scroll to position [615, 0]
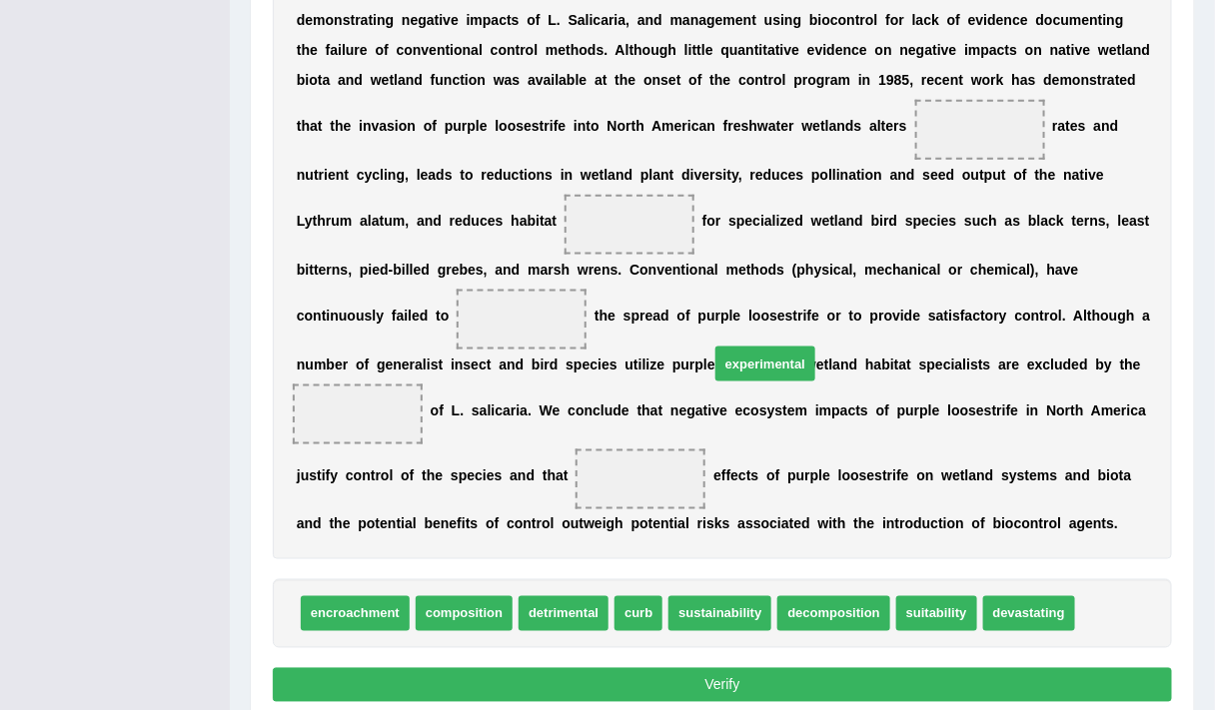
drag, startPoint x: 1125, startPoint y: 622, endPoint x: 743, endPoint y: 378, distance: 453.4
click at [743, 378] on span "experimental" at bounding box center [765, 364] width 100 height 35
drag, startPoint x: 1104, startPoint y: 611, endPoint x: 925, endPoint y: 96, distance: 545.7
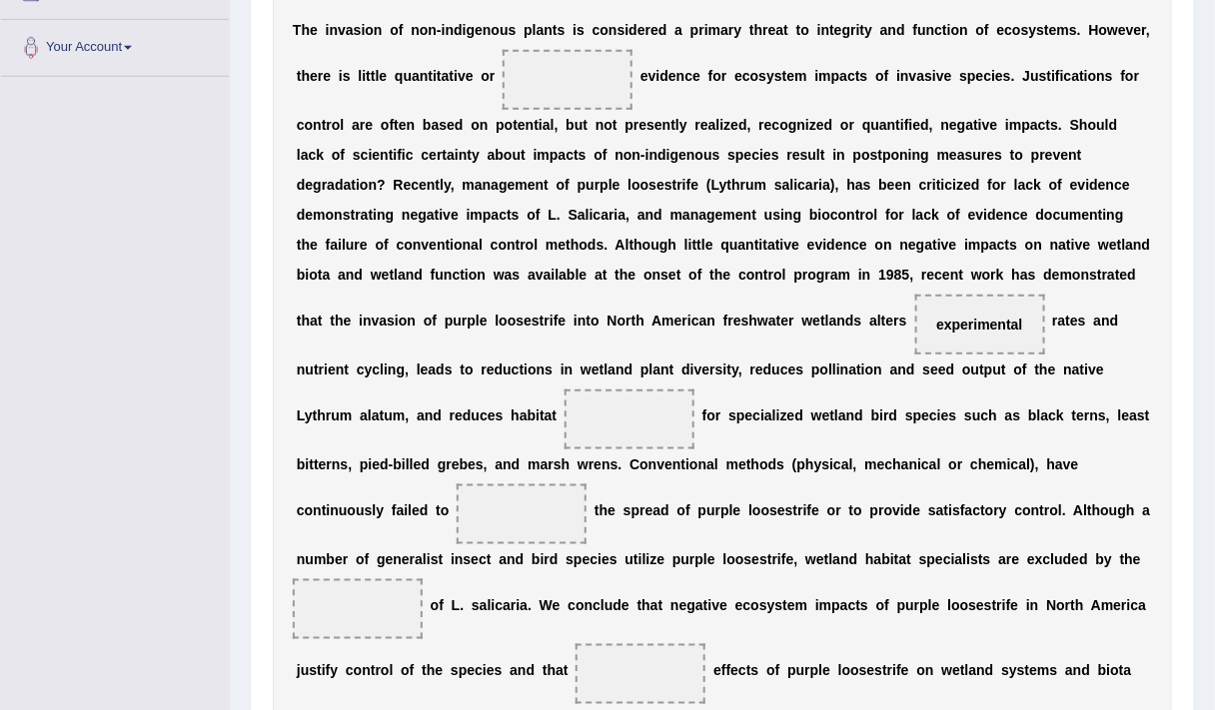
scroll to position [420, 0]
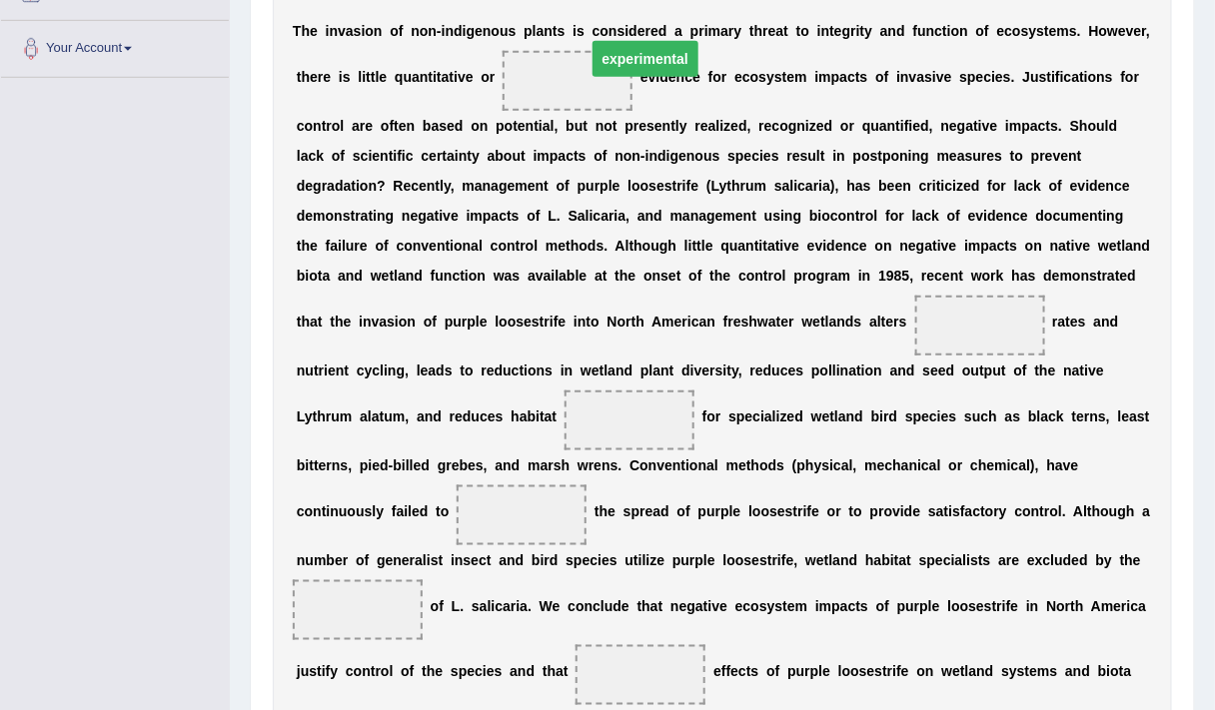
drag, startPoint x: 901, startPoint y: 316, endPoint x: 560, endPoint y: 48, distance: 433.3
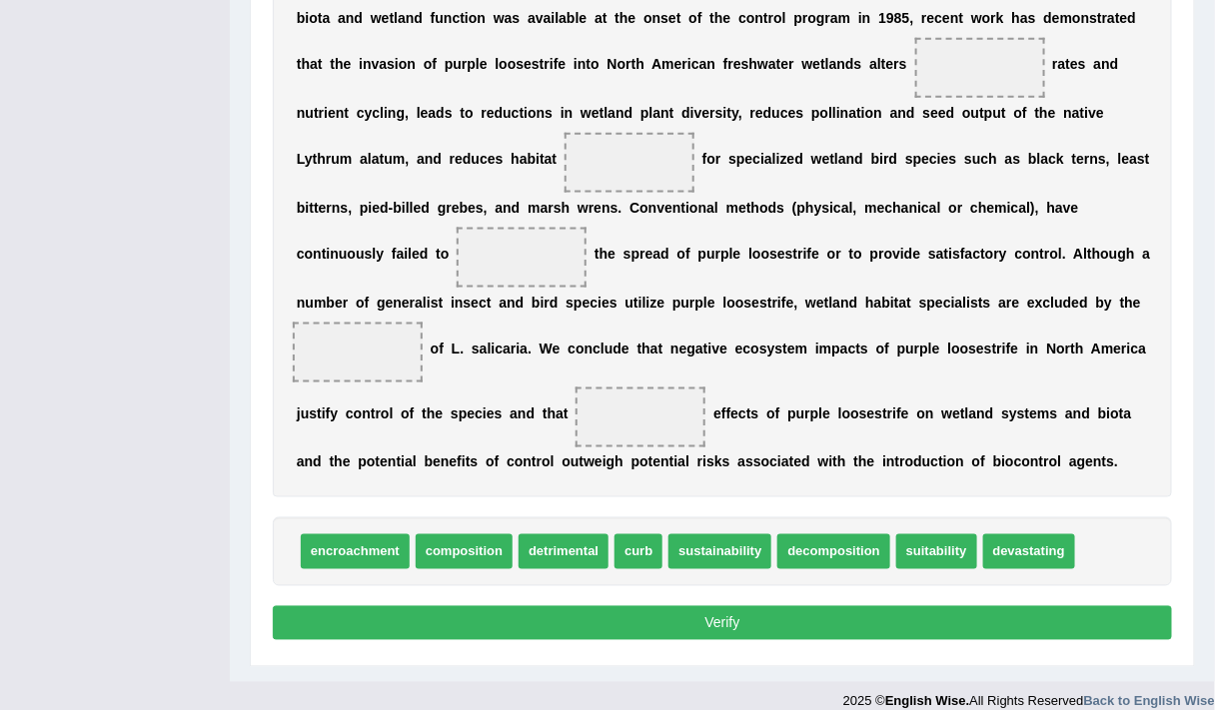
scroll to position [676, 0]
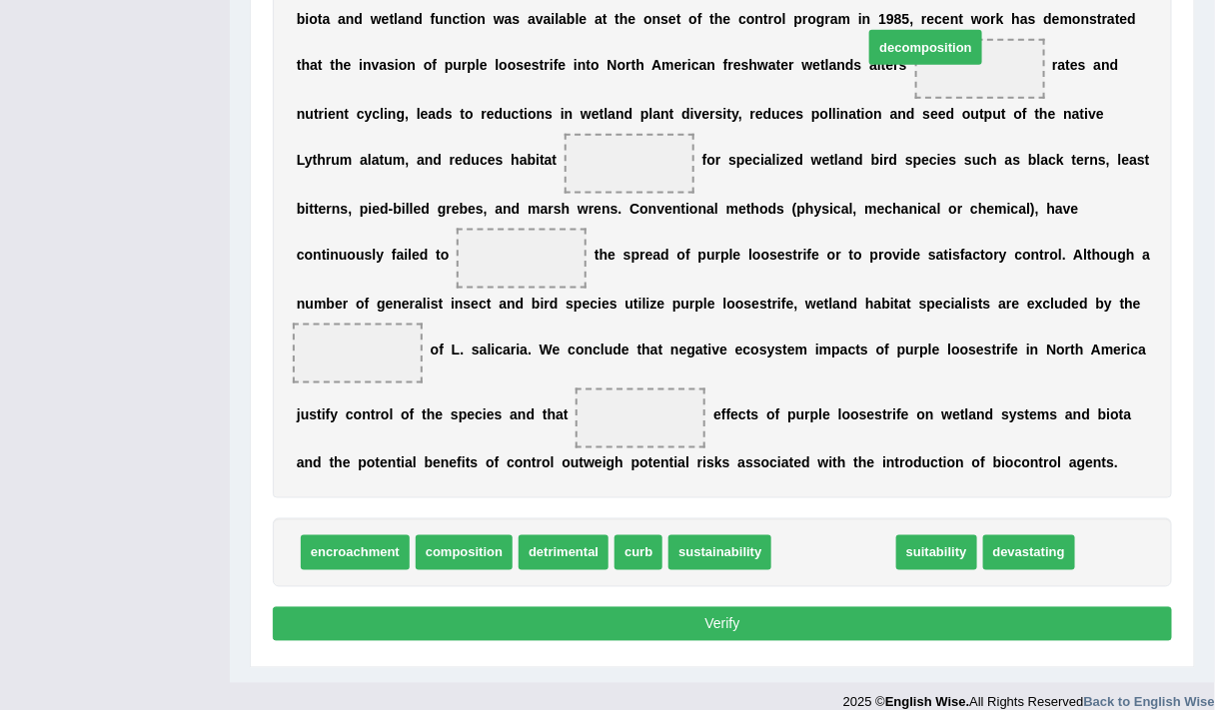
drag, startPoint x: 822, startPoint y: 545, endPoint x: 905, endPoint y: -23, distance: 573.5
drag, startPoint x: 827, startPoint y: 550, endPoint x: 921, endPoint y: 71, distance: 487.7
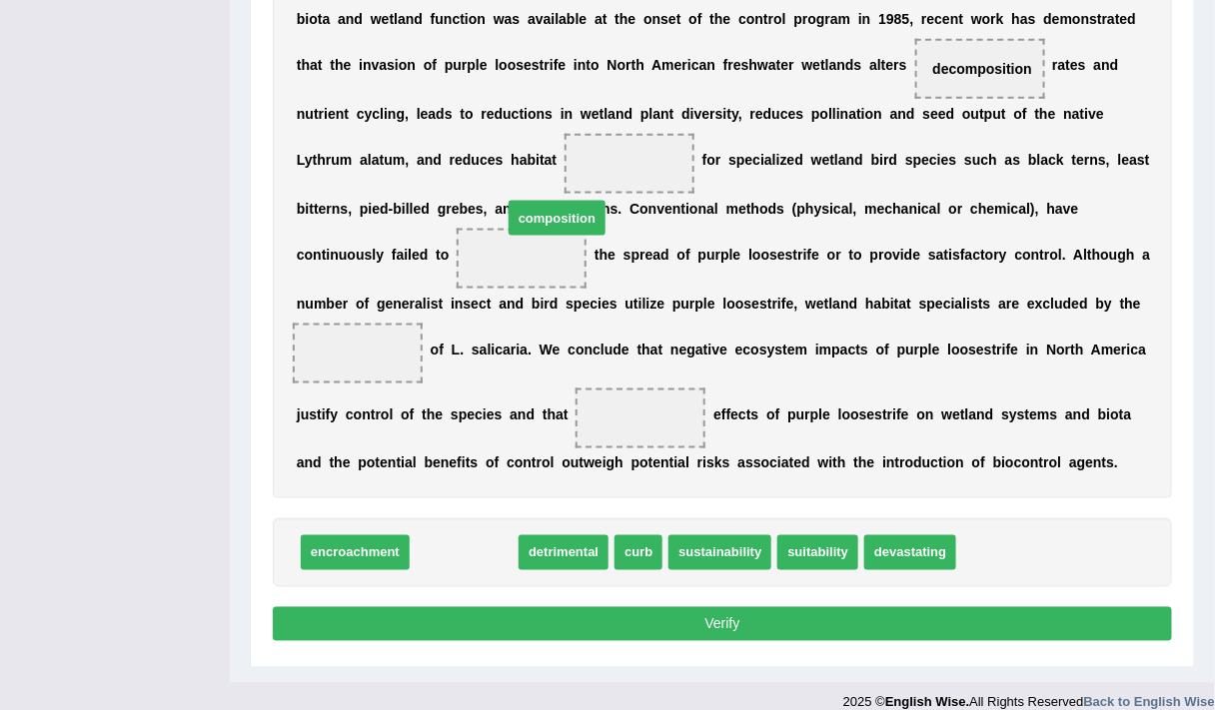
drag, startPoint x: 470, startPoint y: 554, endPoint x: 569, endPoint y: 175, distance: 391.6
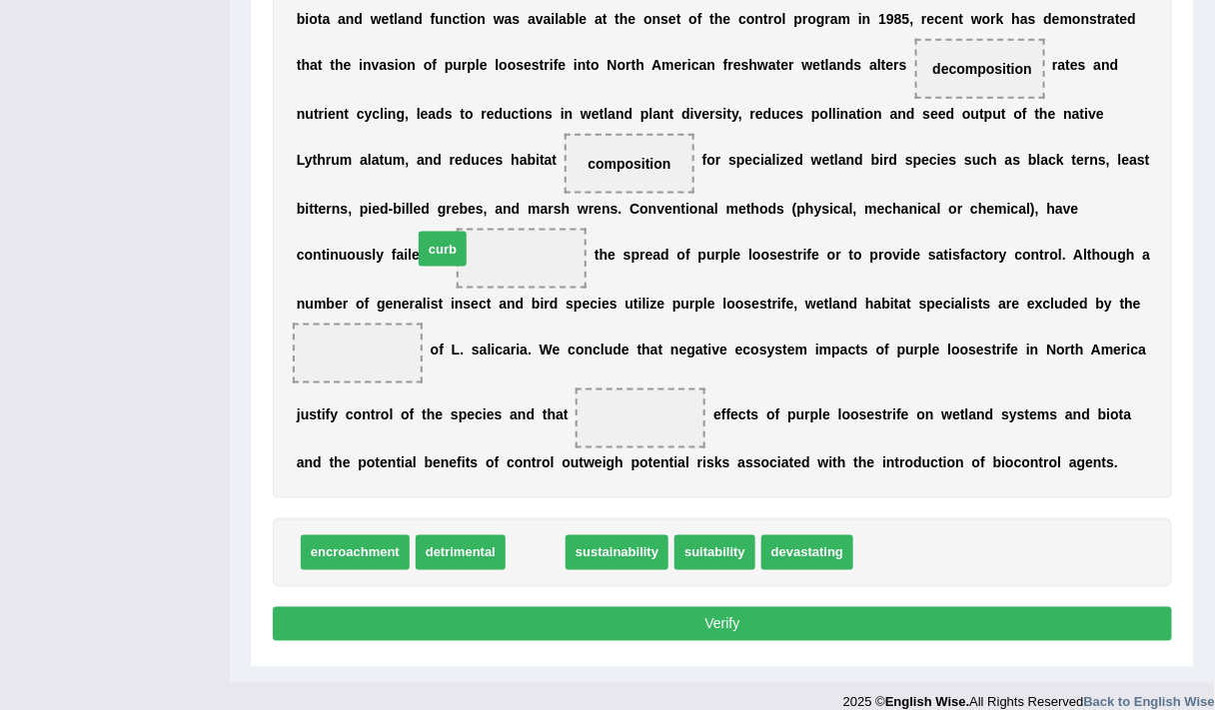
drag, startPoint x: 548, startPoint y: 556, endPoint x: 454, endPoint y: 250, distance: 319.8
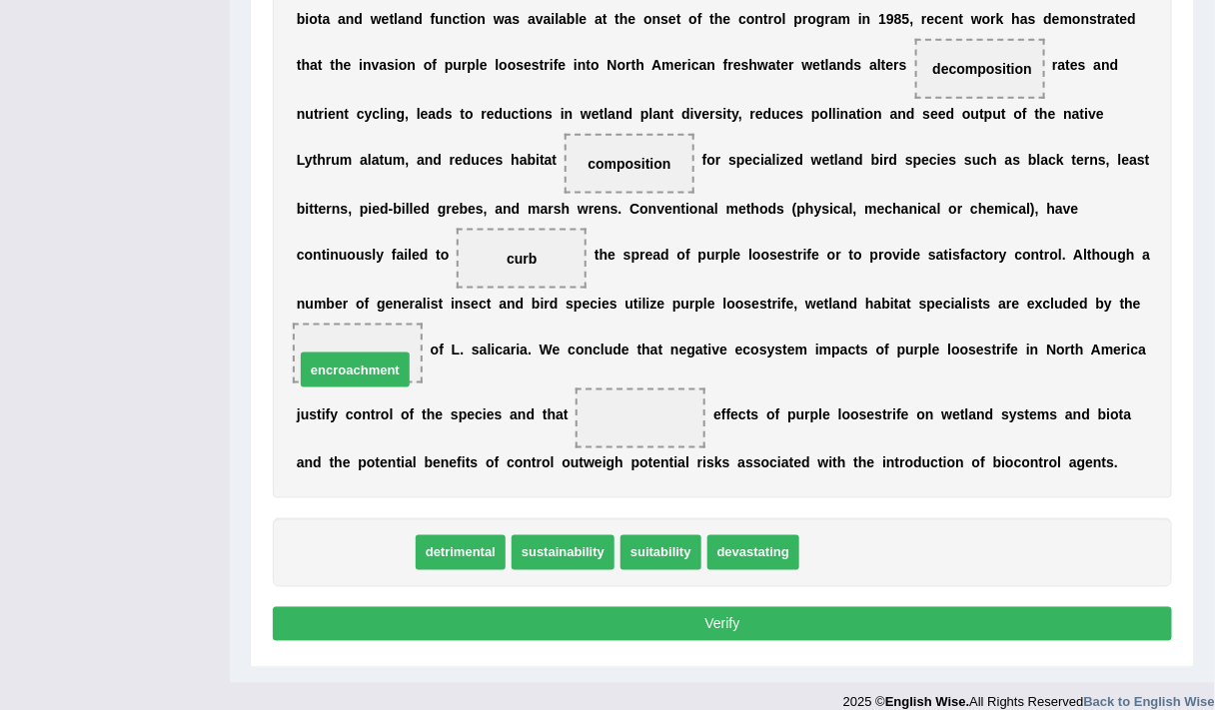
drag, startPoint x: 358, startPoint y: 551, endPoint x: 355, endPoint y: 359, distance: 191.9
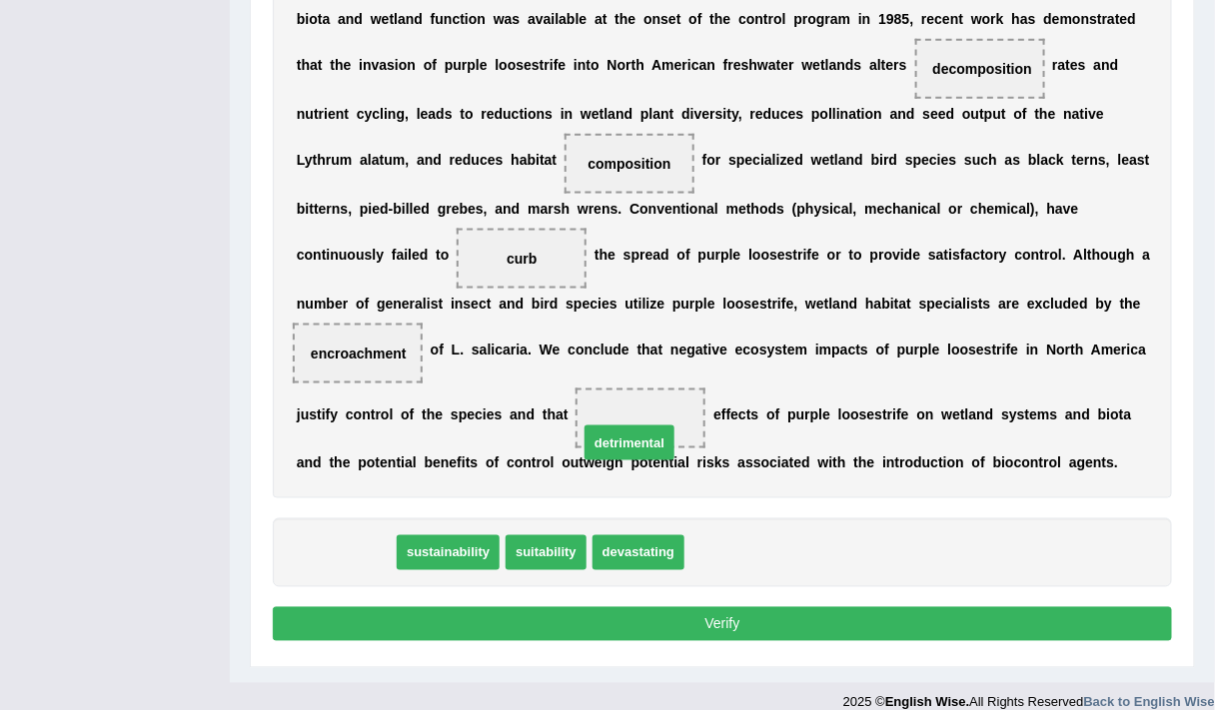
drag, startPoint x: 372, startPoint y: 555, endPoint x: 656, endPoint y: 445, distance: 305.2
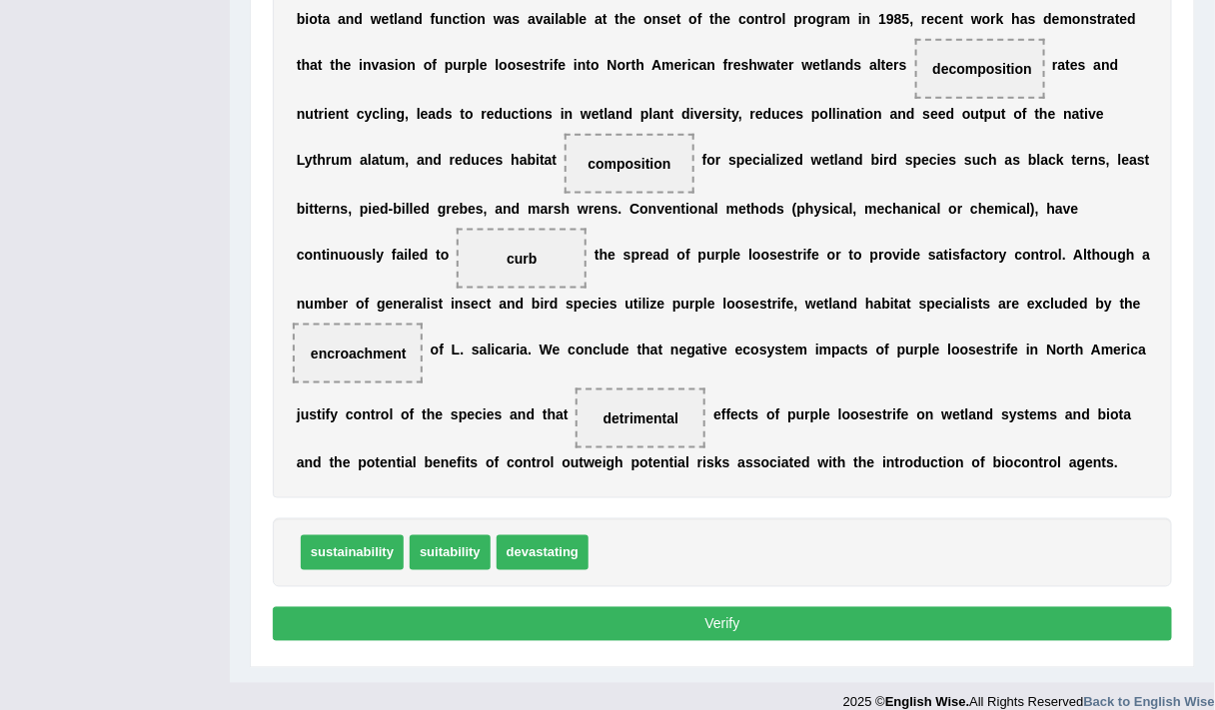
click at [629, 617] on button "Verify" at bounding box center [722, 624] width 899 height 34
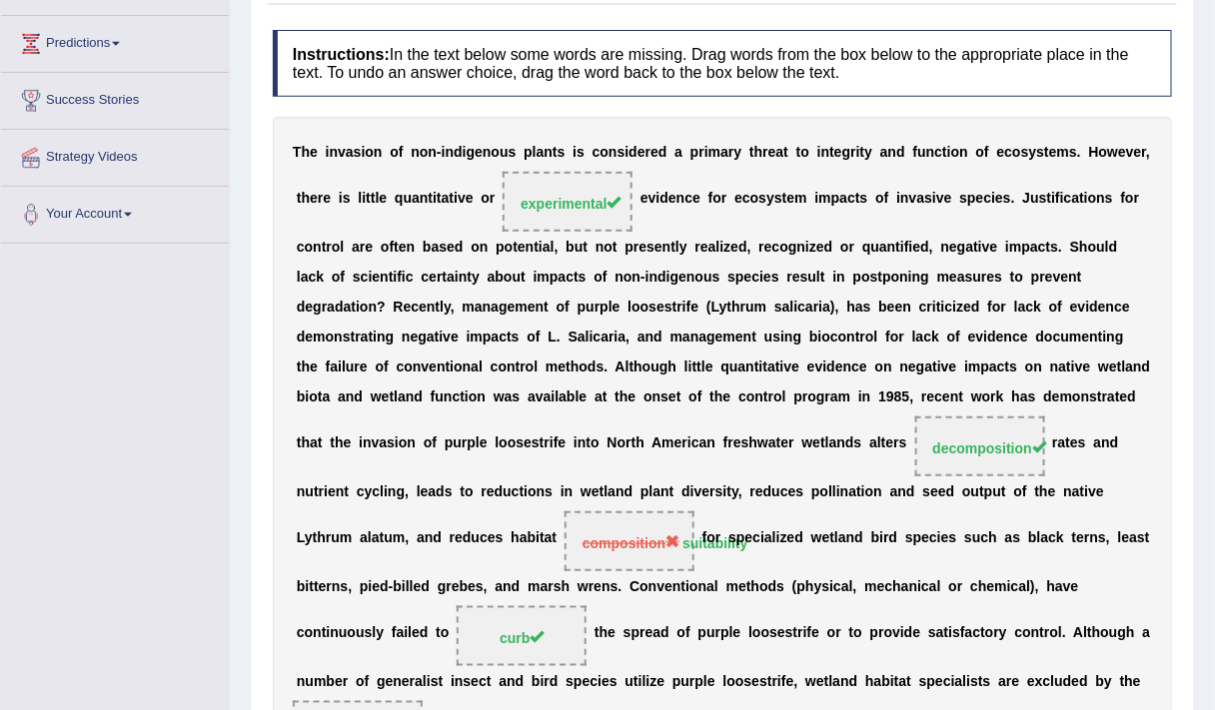
scroll to position [0, 0]
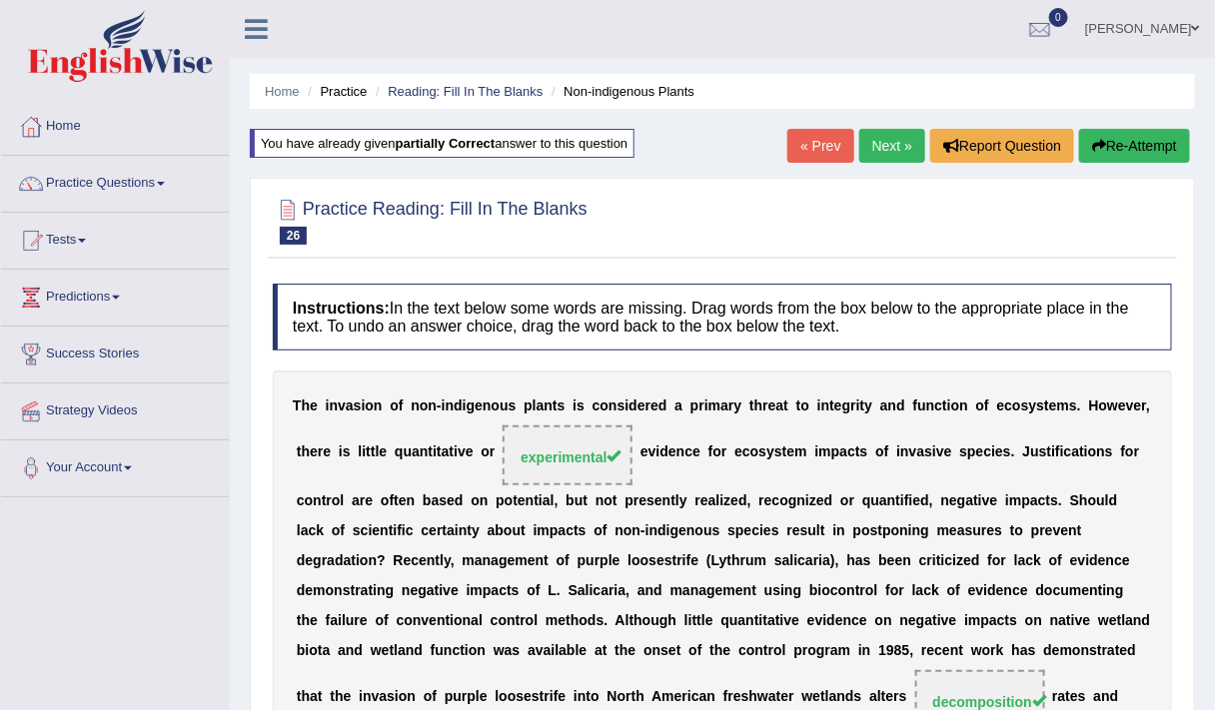
click at [891, 151] on link "Next »" at bounding box center [892, 146] width 66 height 34
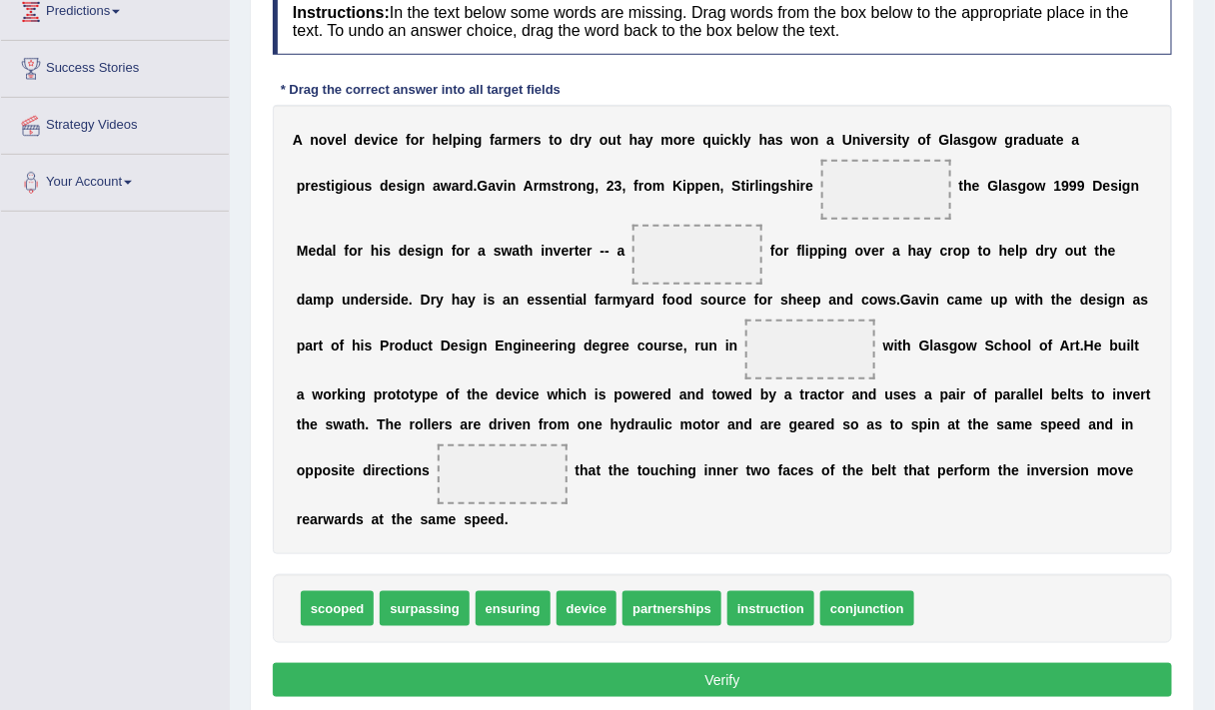
scroll to position [287, 0]
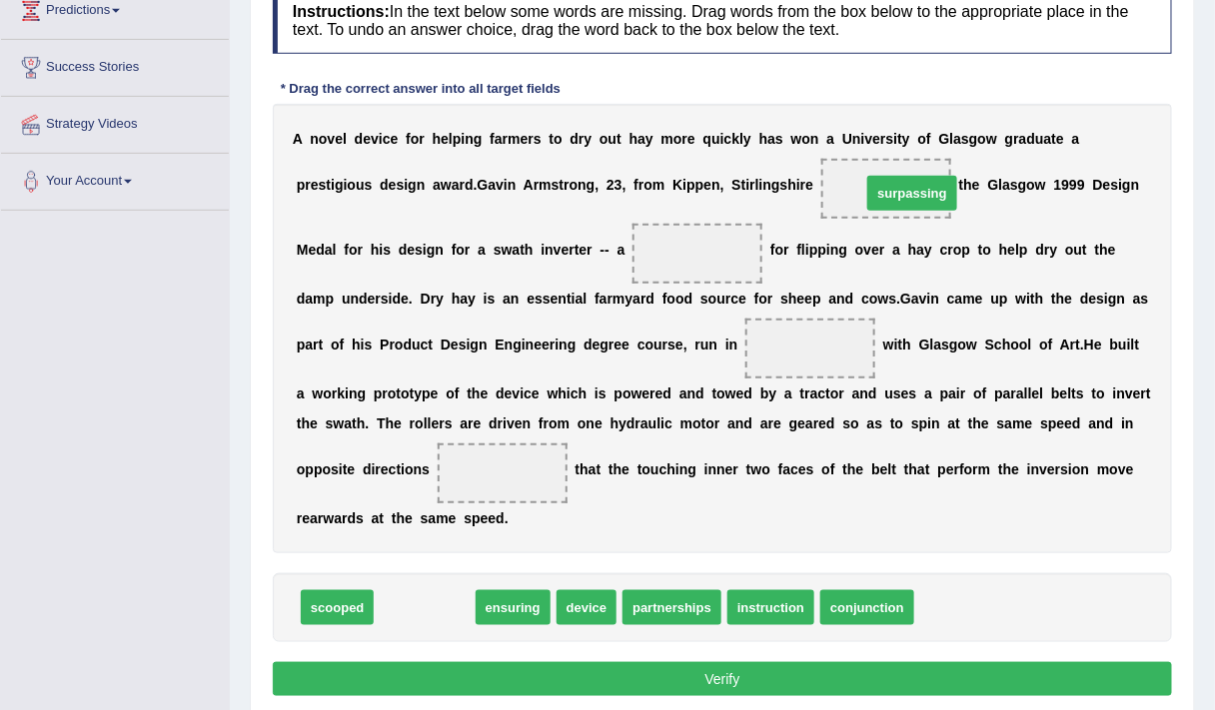
drag, startPoint x: 406, startPoint y: 615, endPoint x: 893, endPoint y: 201, distance: 640.0
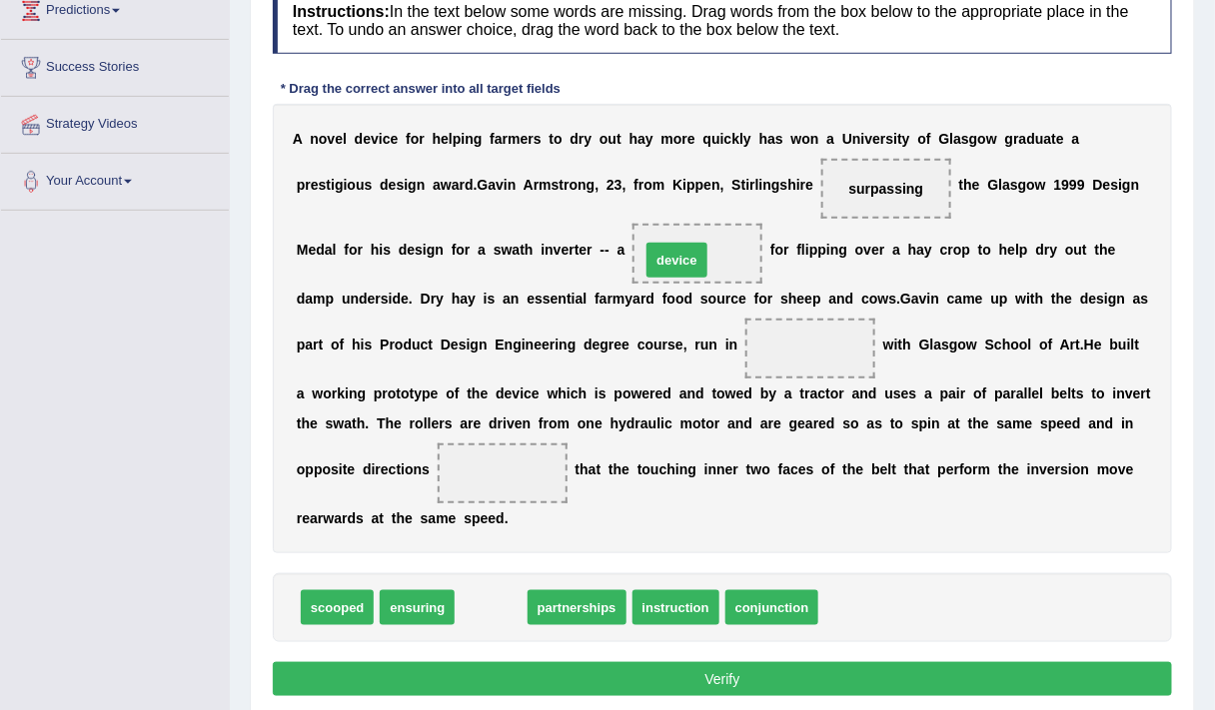
drag, startPoint x: 496, startPoint y: 613, endPoint x: 681, endPoint y: 265, distance: 395.1
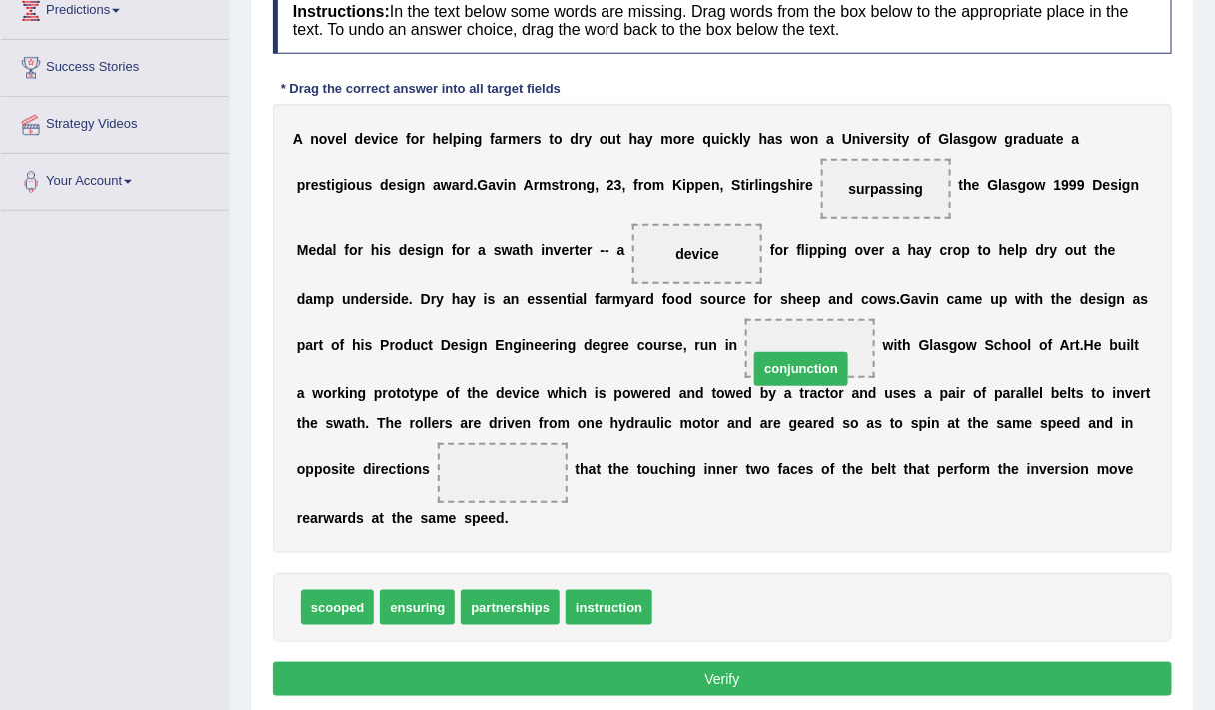
drag, startPoint x: 696, startPoint y: 613, endPoint x: 793, endPoint y: 374, distance: 258.6
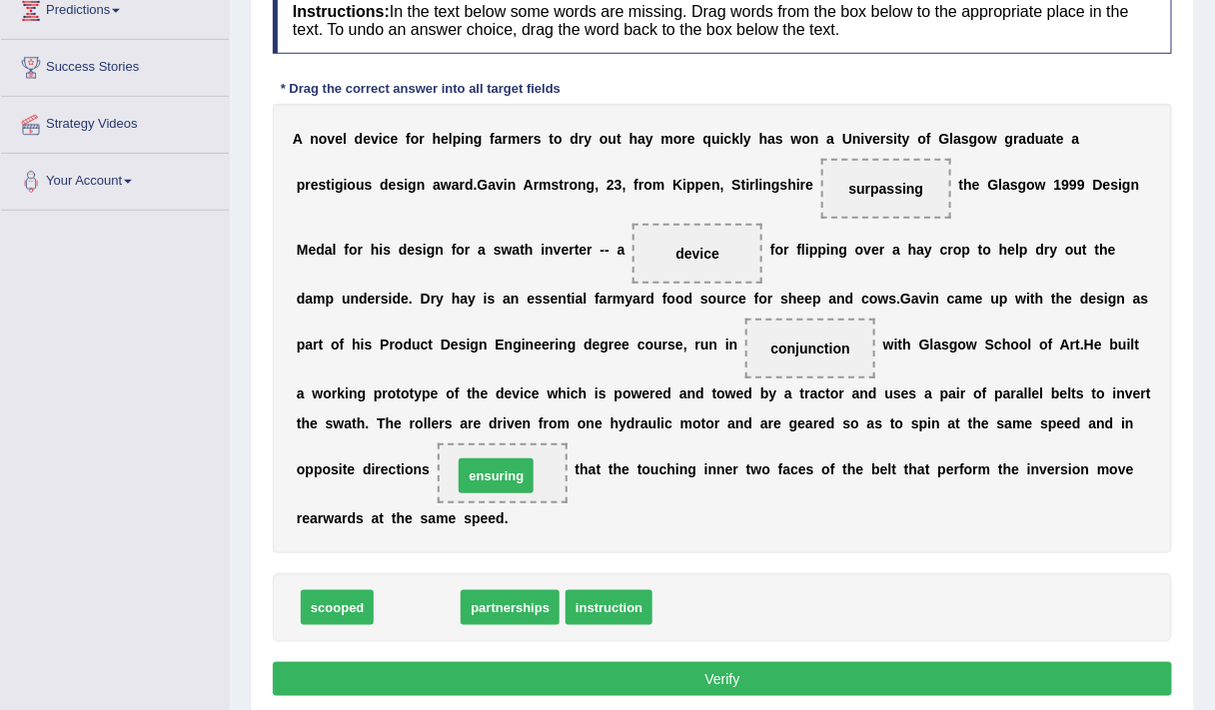
drag, startPoint x: 444, startPoint y: 604, endPoint x: 523, endPoint y: 474, distance: 152.8
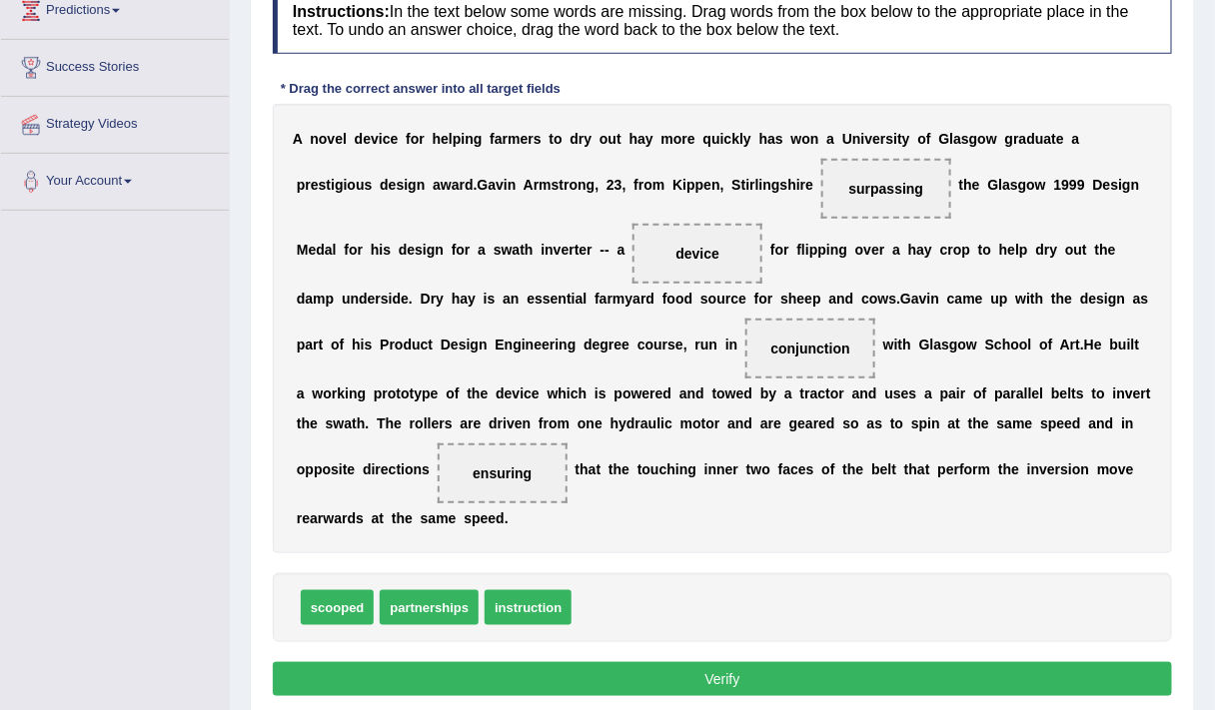
click at [672, 684] on button "Verify" at bounding box center [722, 679] width 899 height 34
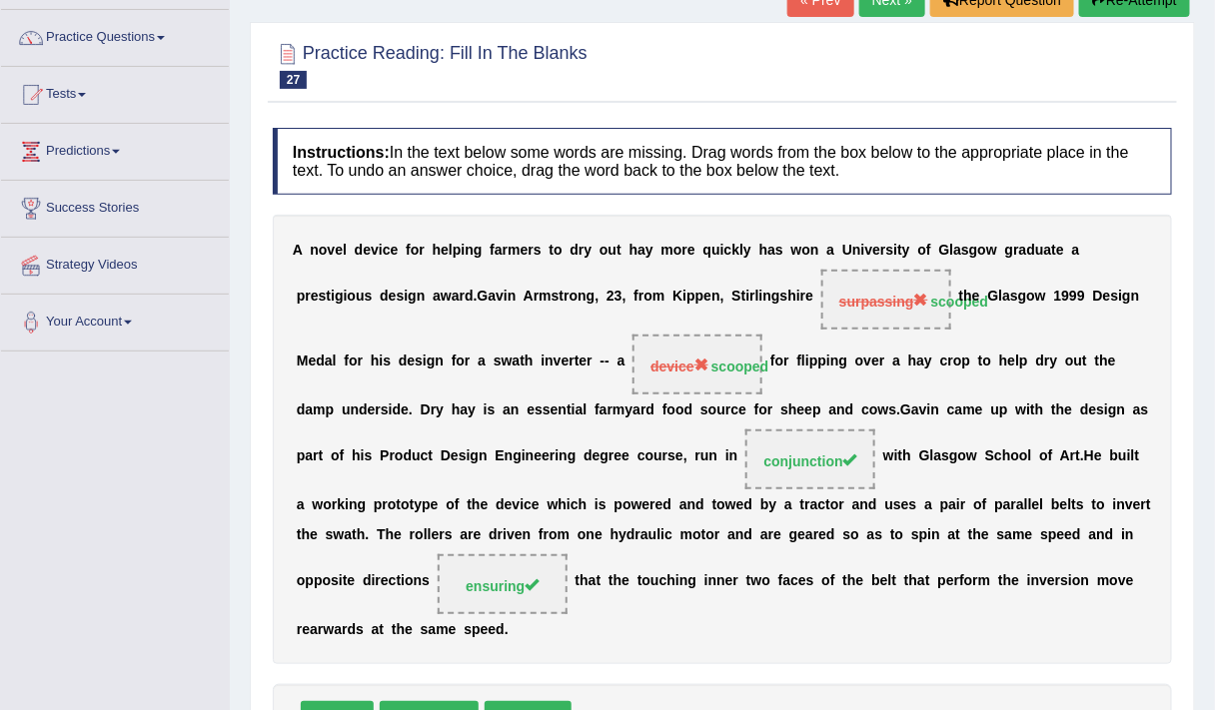
scroll to position [128, 0]
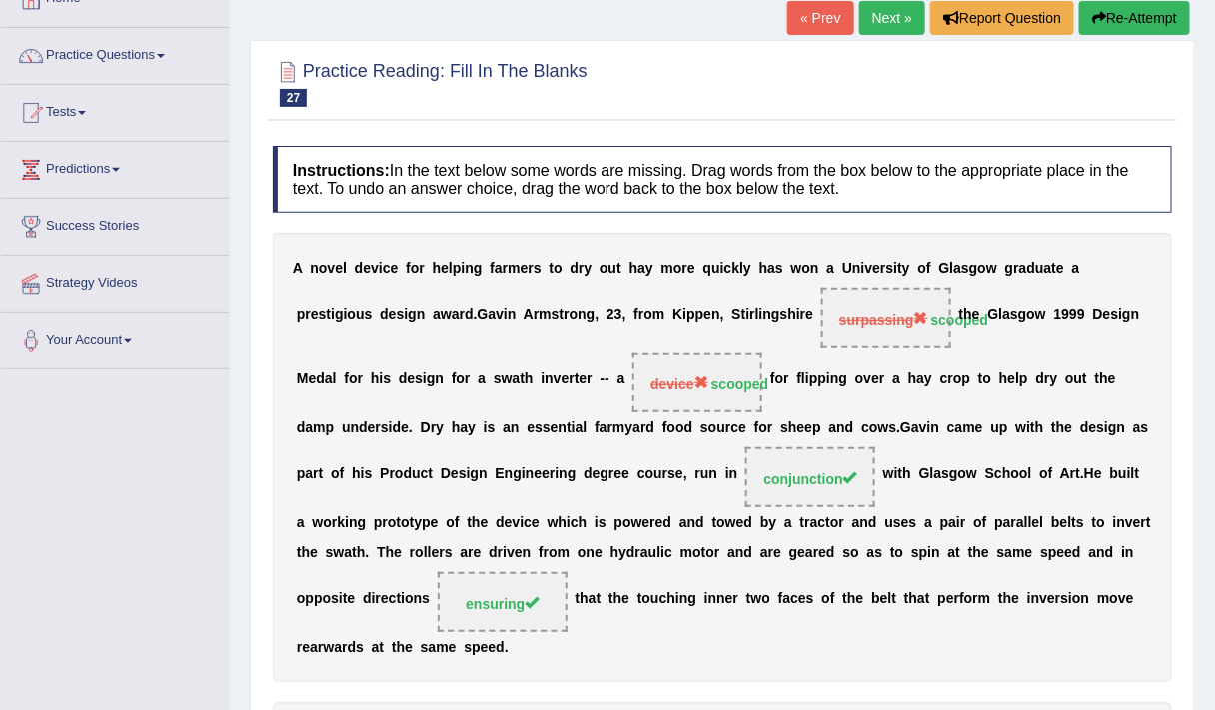
click at [1107, 8] on button "Re-Attempt" at bounding box center [1134, 18] width 111 height 34
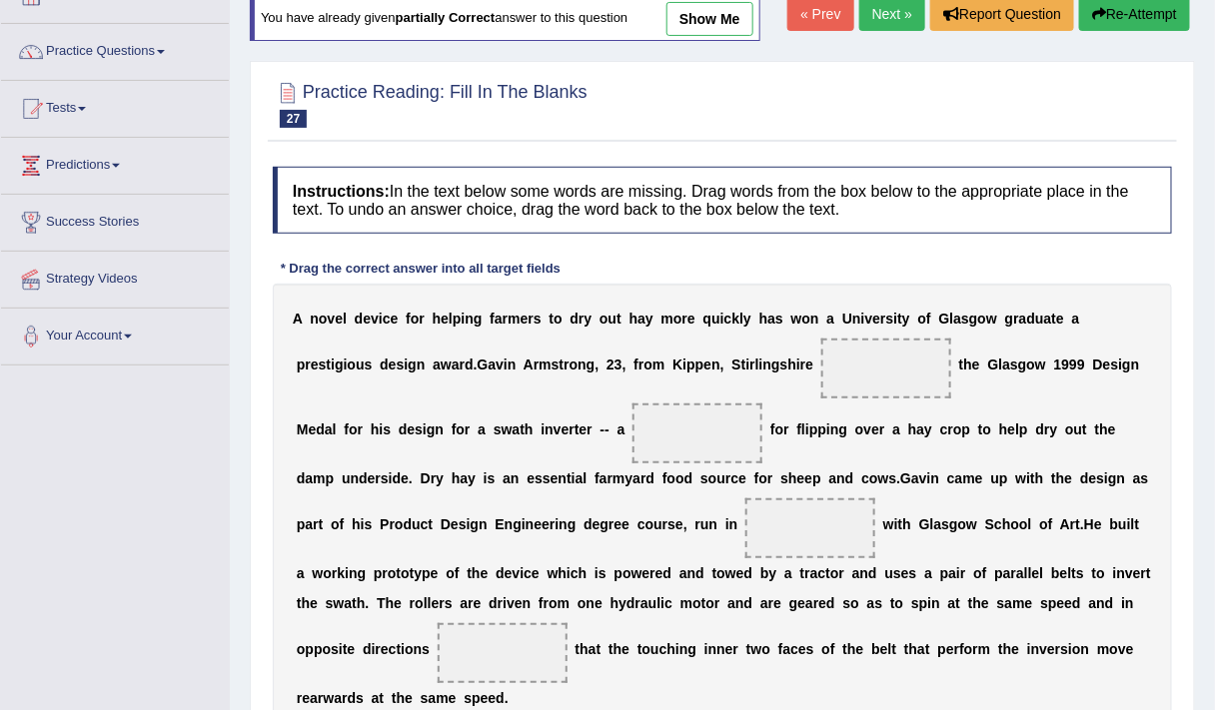
scroll to position [384, 0]
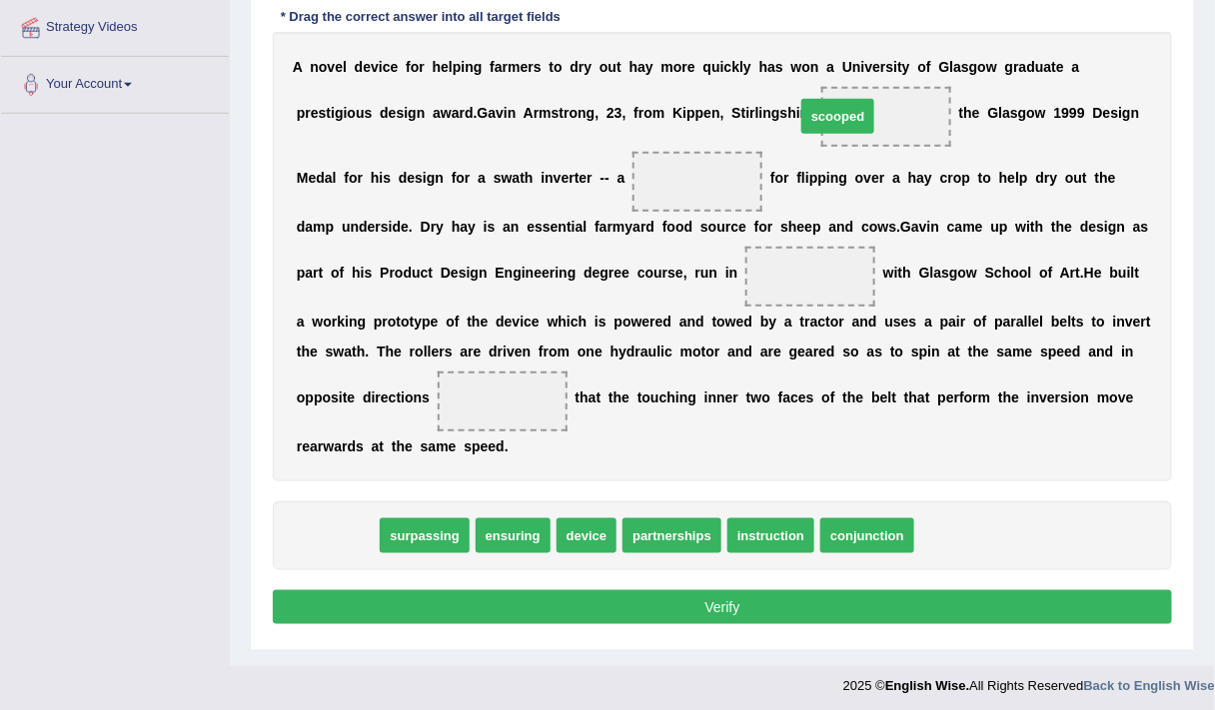
drag, startPoint x: 332, startPoint y: 538, endPoint x: 853, endPoint y: 115, distance: 671.3
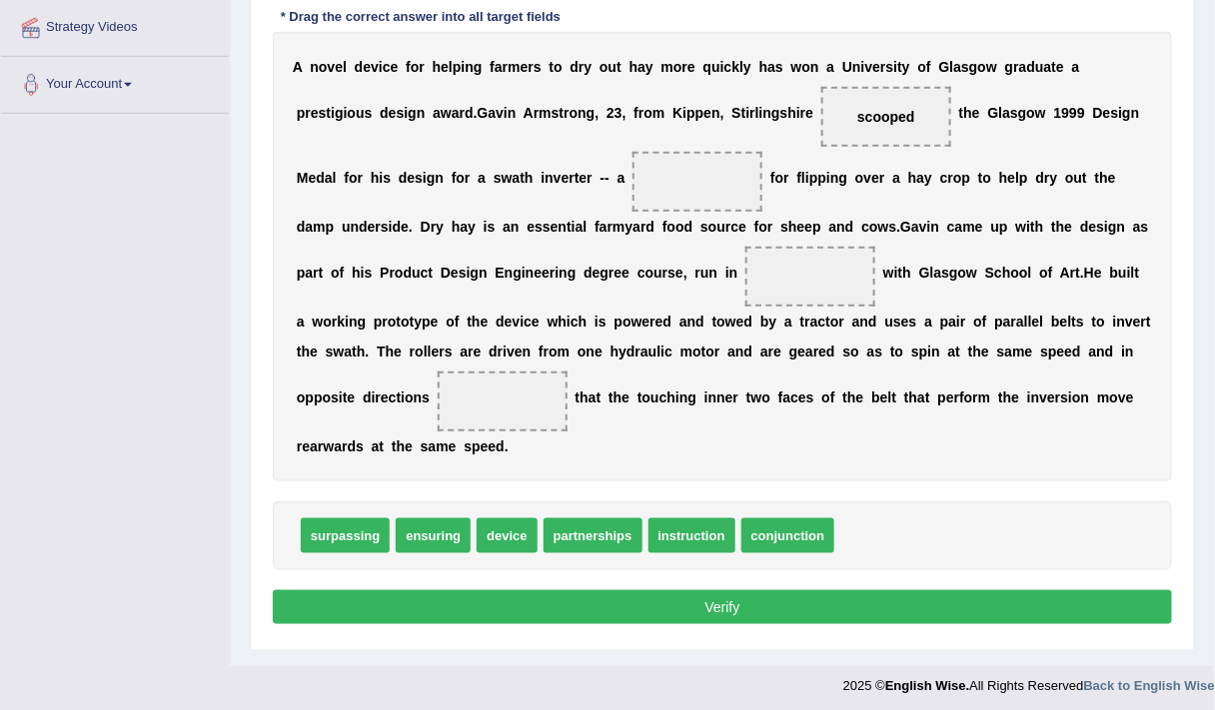
click at [582, 598] on button "Verify" at bounding box center [722, 607] width 899 height 34
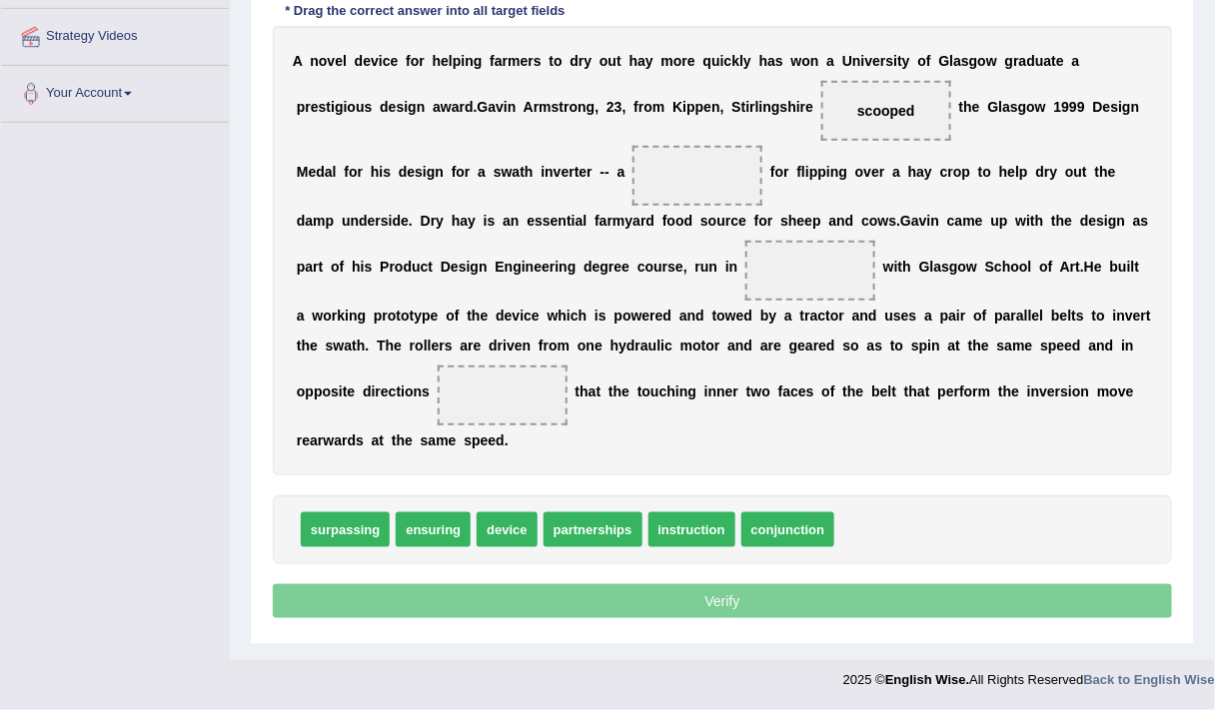
scroll to position [370, 0]
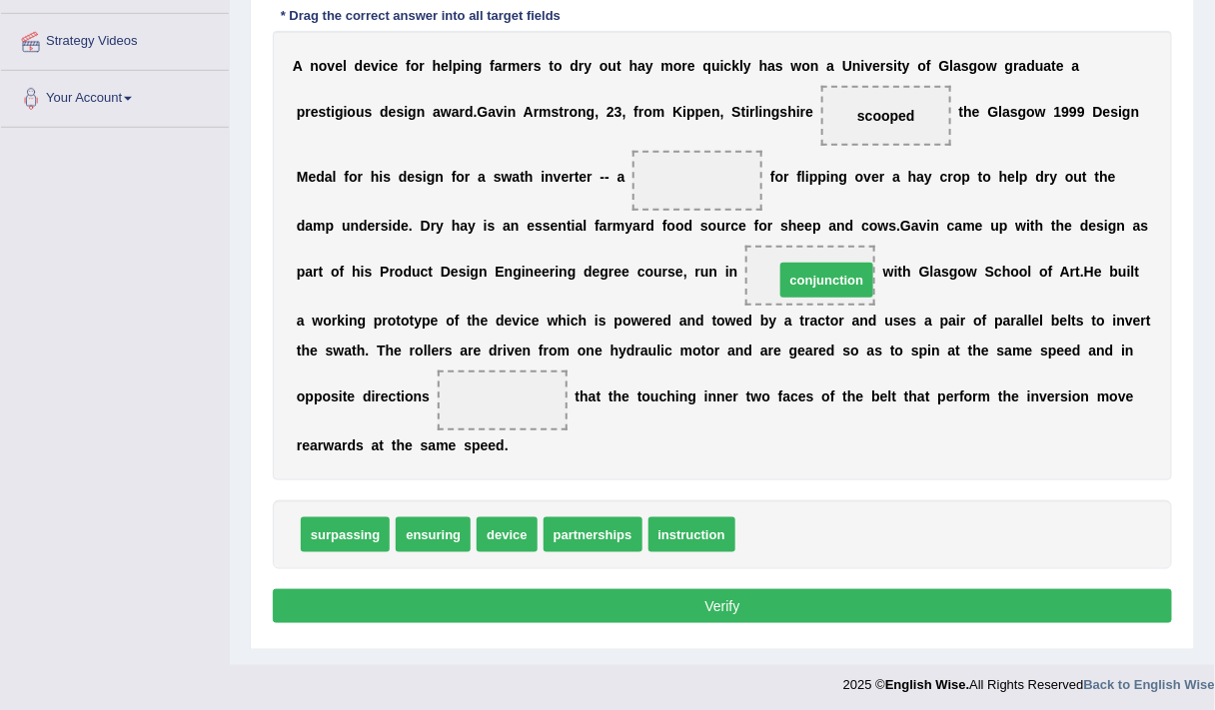
drag, startPoint x: 756, startPoint y: 539, endPoint x: 795, endPoint y: 284, distance: 257.7
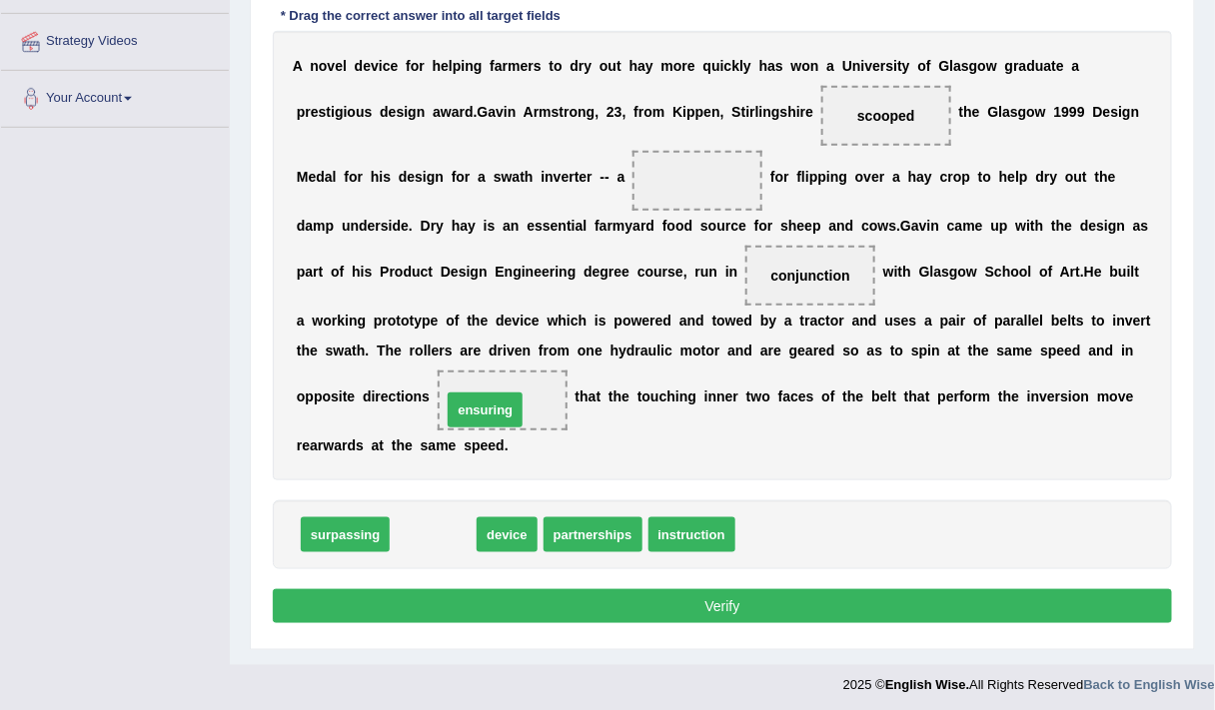
drag, startPoint x: 446, startPoint y: 533, endPoint x: 500, endPoint y: 406, distance: 137.9
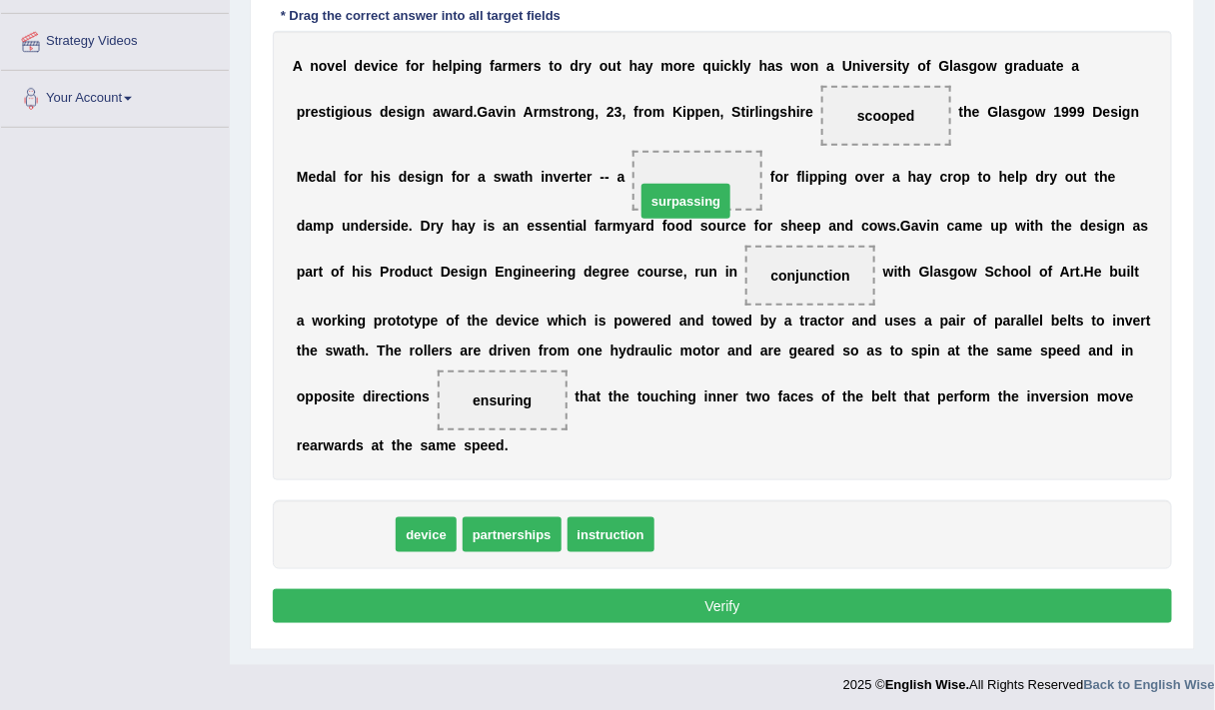
drag, startPoint x: 371, startPoint y: 527, endPoint x: 711, endPoint y: 193, distance: 476.9
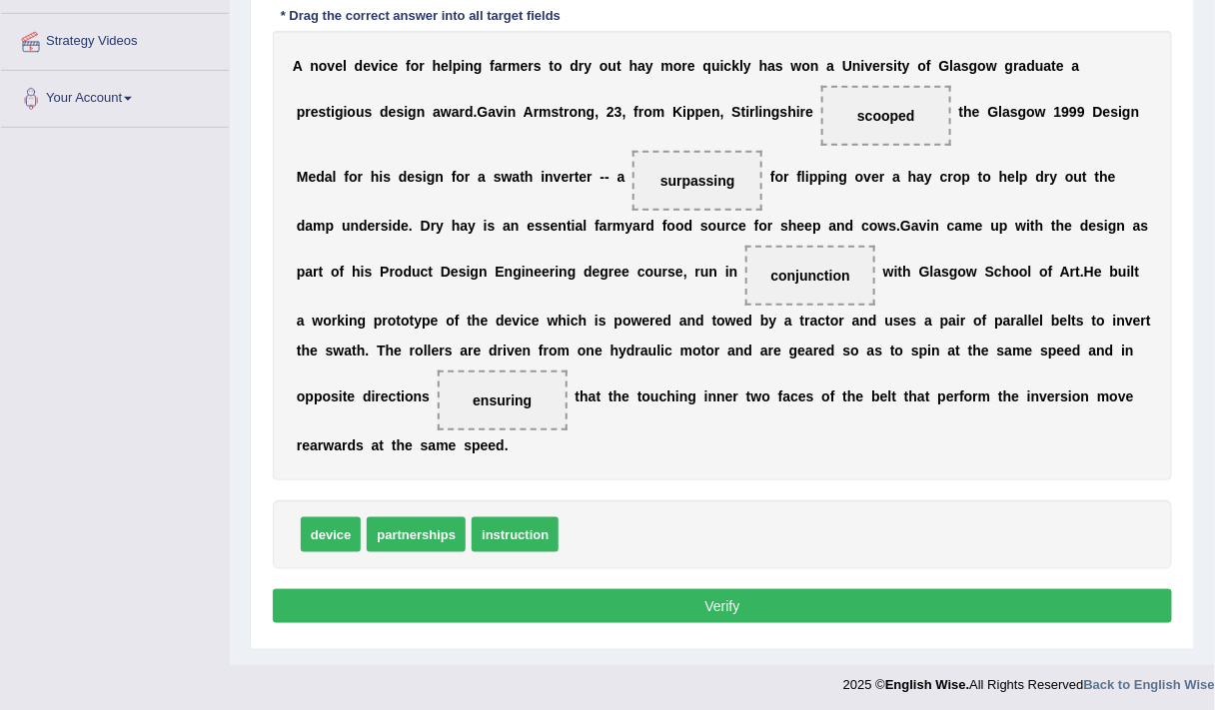
click at [651, 610] on button "Verify" at bounding box center [722, 606] width 899 height 34
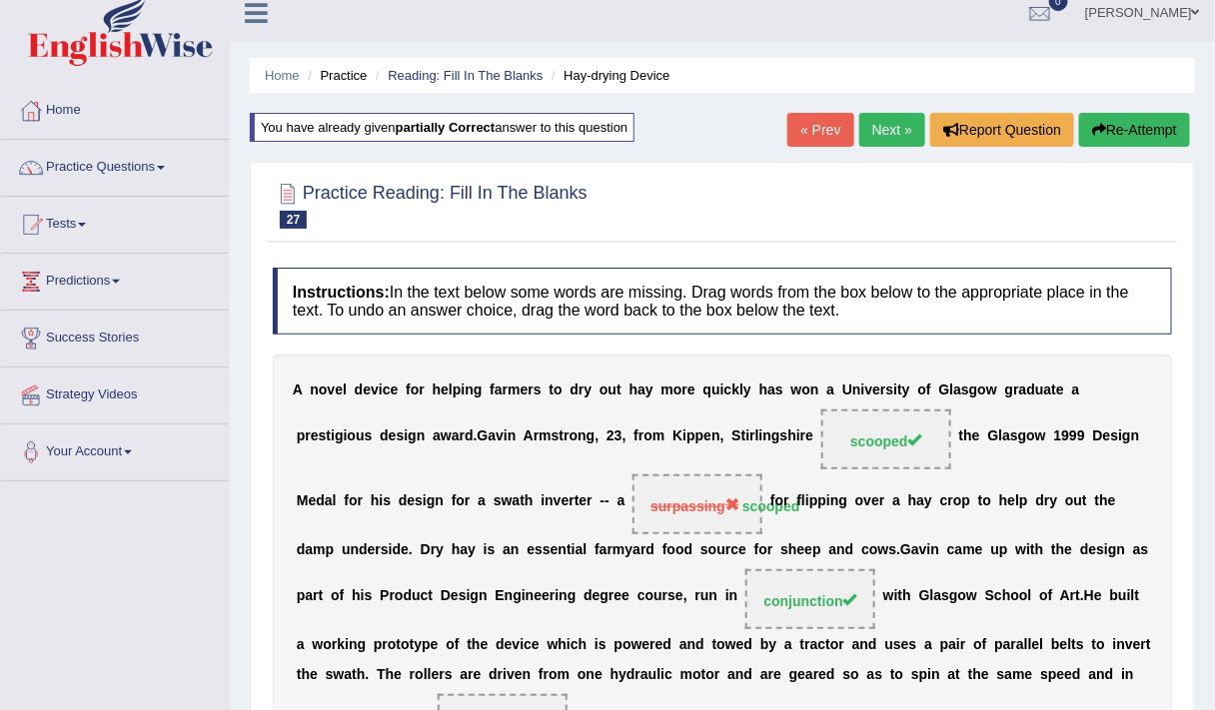
scroll to position [13, 0]
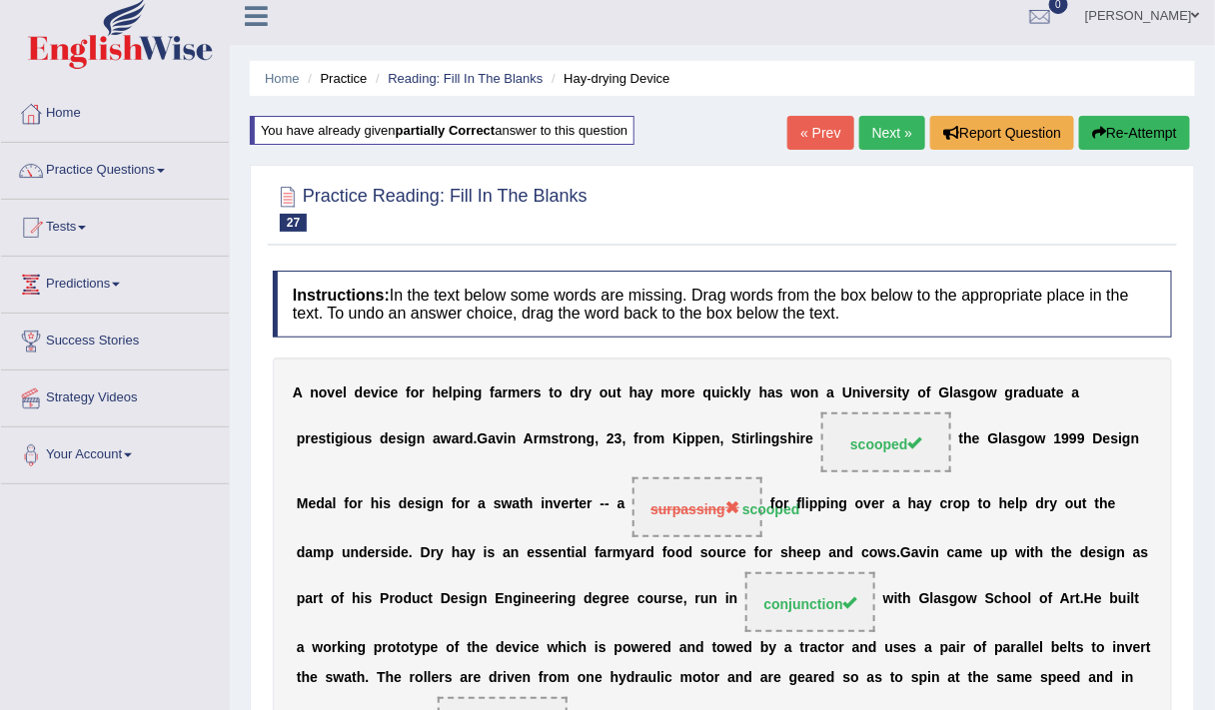
click at [1123, 140] on button "Re-Attempt" at bounding box center [1134, 133] width 111 height 34
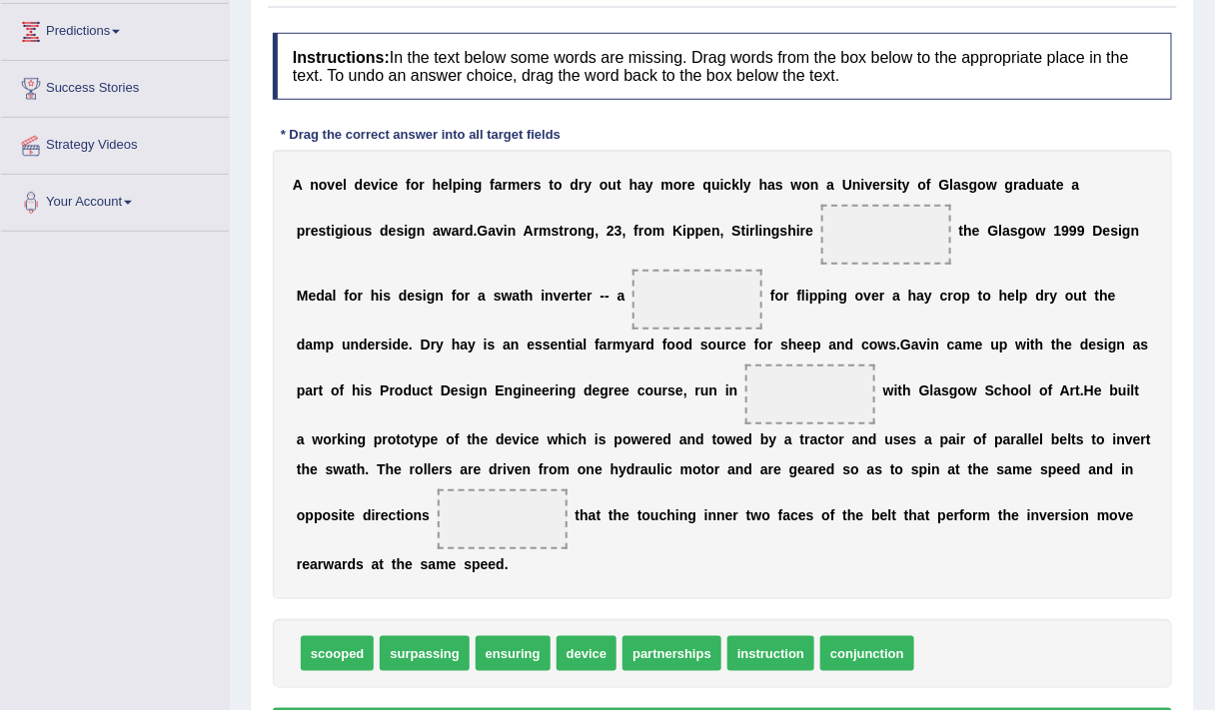
scroll to position [273, 0]
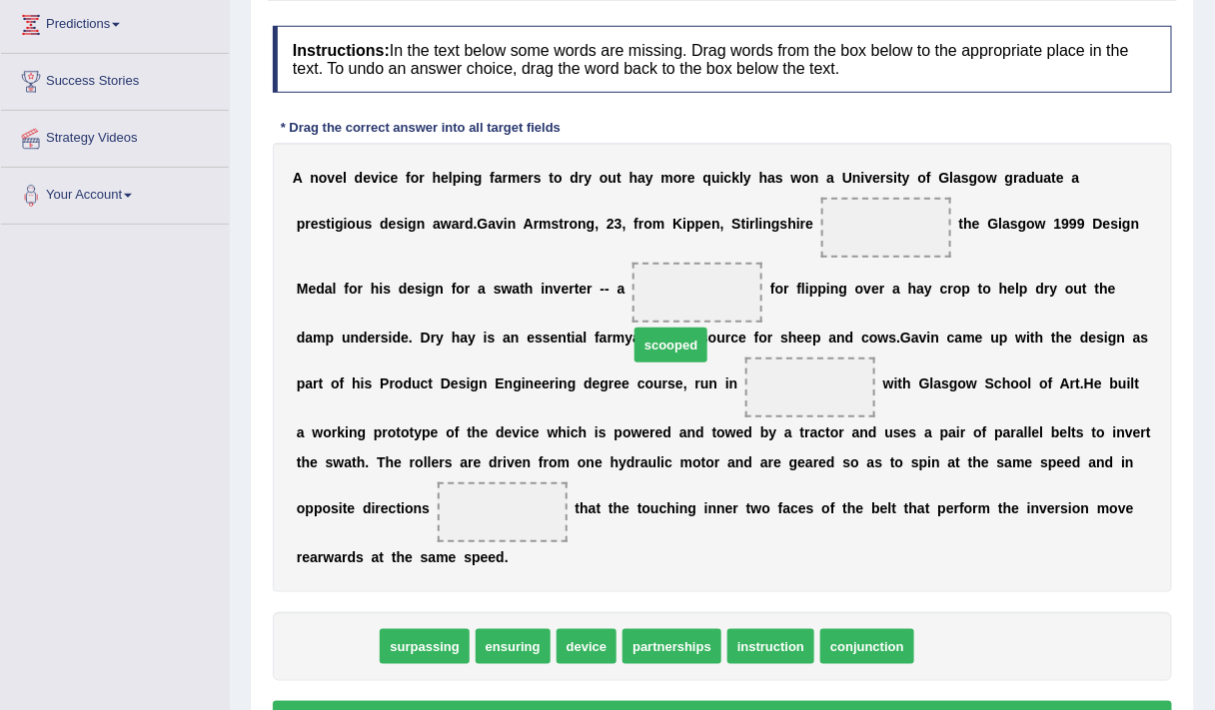
drag, startPoint x: 352, startPoint y: 651, endPoint x: 685, endPoint y: 350, distance: 449.9
click at [685, 350] on span "scooped" at bounding box center [670, 345] width 73 height 35
drag, startPoint x: 322, startPoint y: 636, endPoint x: 697, endPoint y: 271, distance: 524.2
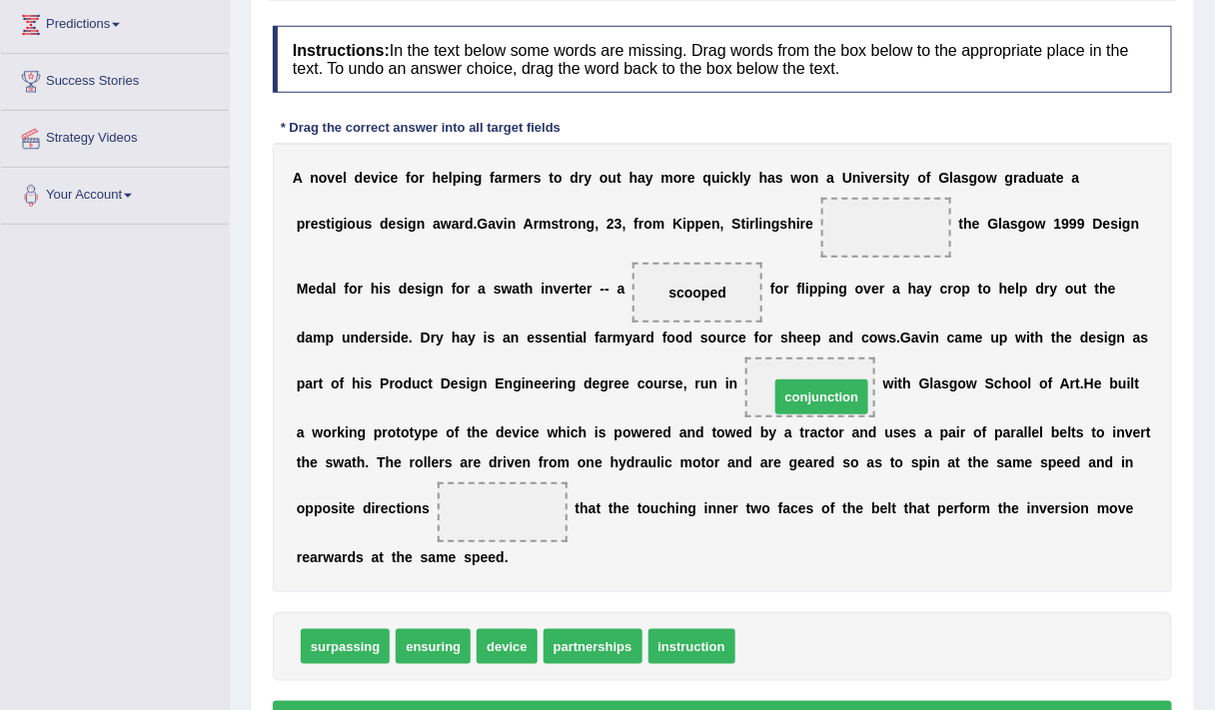
drag, startPoint x: 768, startPoint y: 644, endPoint x: 802, endPoint y: 393, distance: 254.1
drag, startPoint x: 519, startPoint y: 643, endPoint x: 518, endPoint y: 616, distance: 27.0
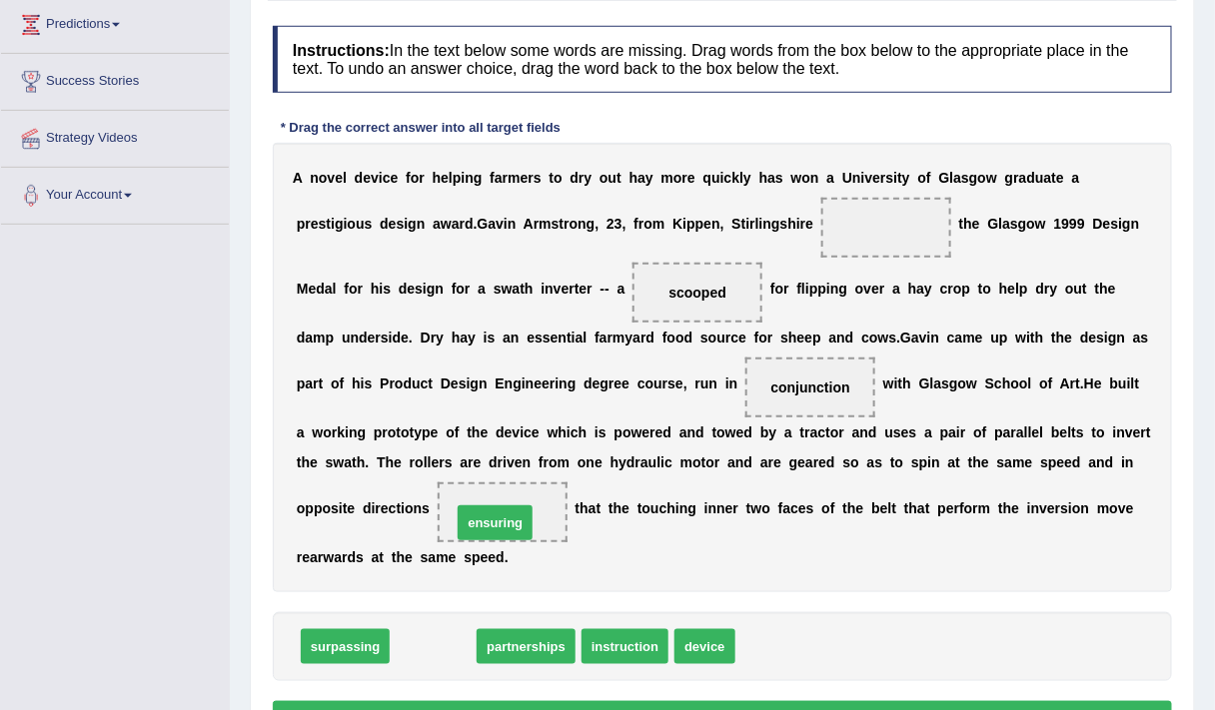
drag, startPoint x: 427, startPoint y: 648, endPoint x: 489, endPoint y: 525, distance: 138.5
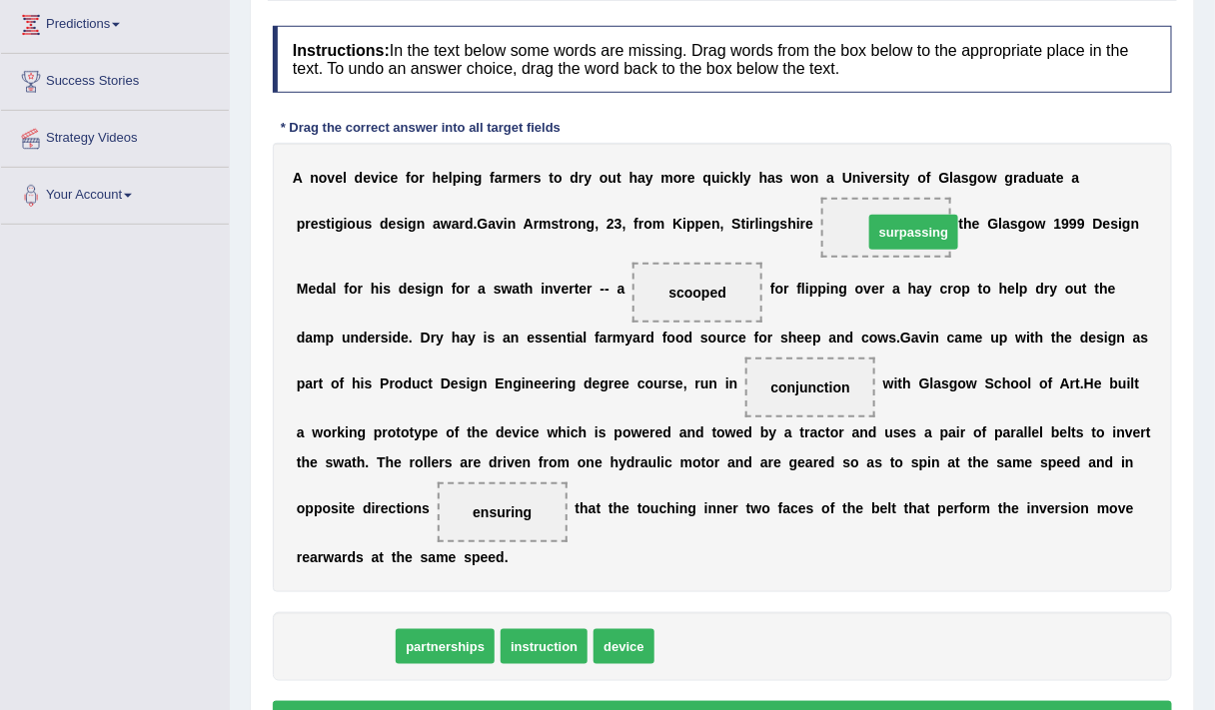
drag, startPoint x: 348, startPoint y: 640, endPoint x: 914, endPoint y: 204, distance: 715.2
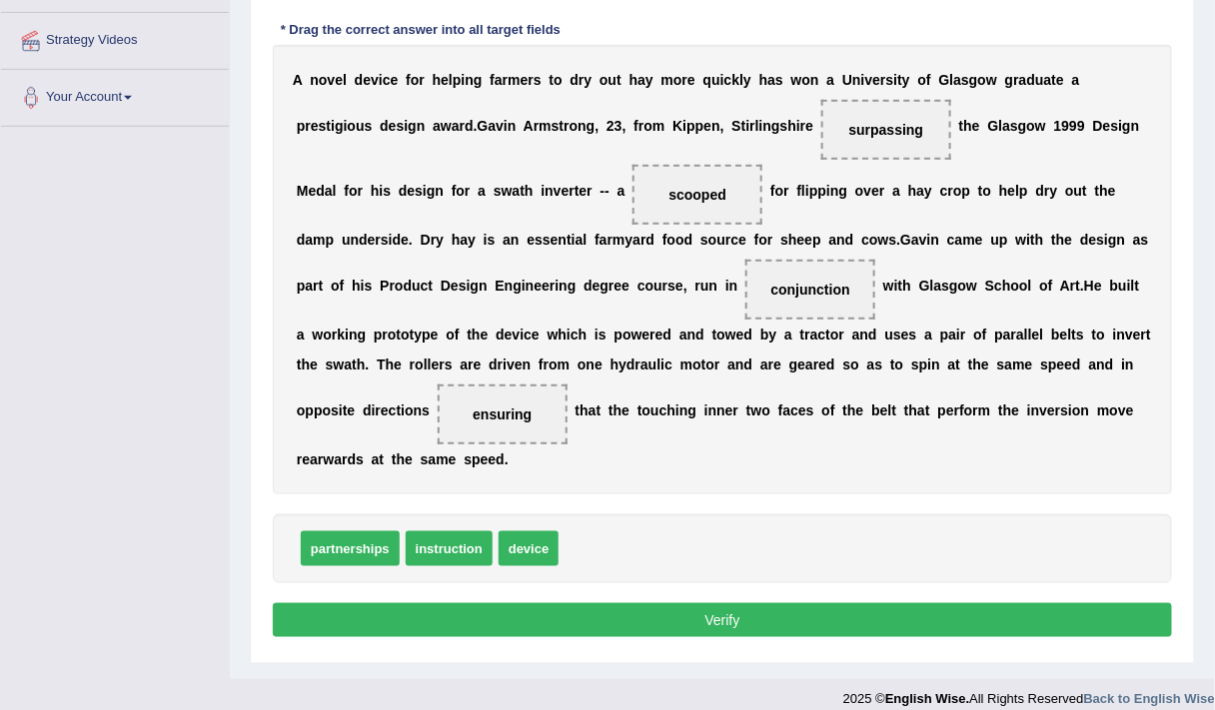
scroll to position [380, 0]
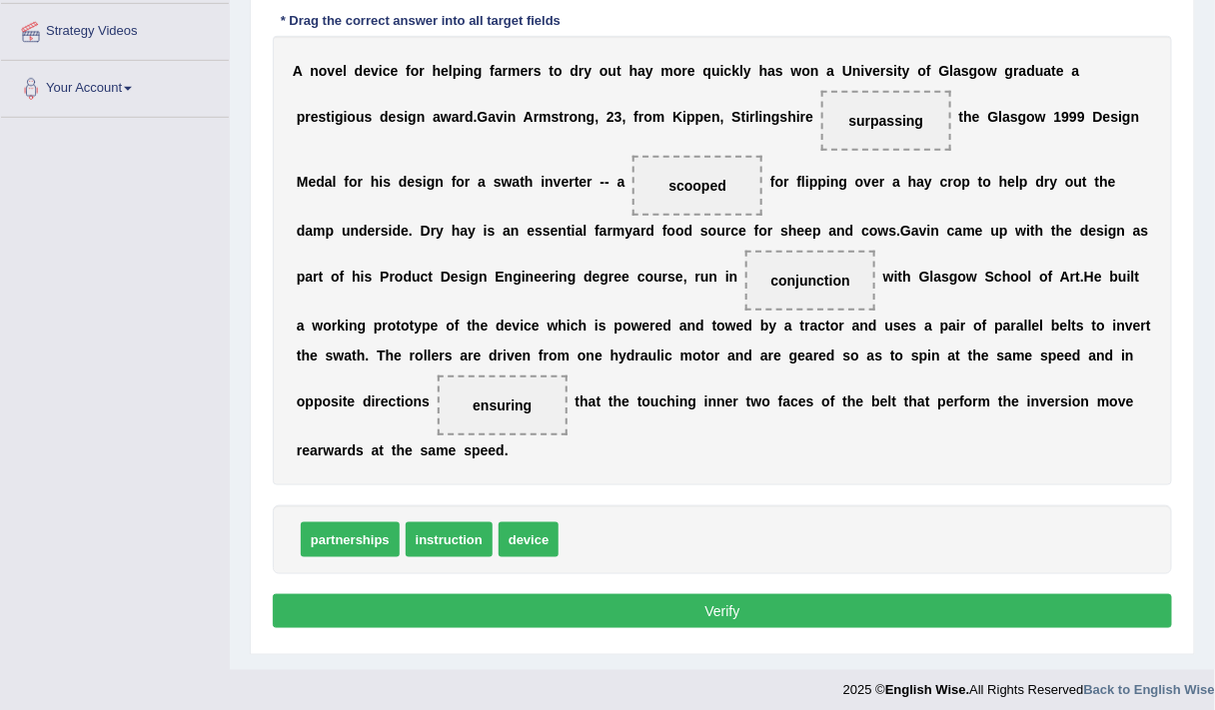
click at [699, 610] on button "Verify" at bounding box center [722, 611] width 899 height 34
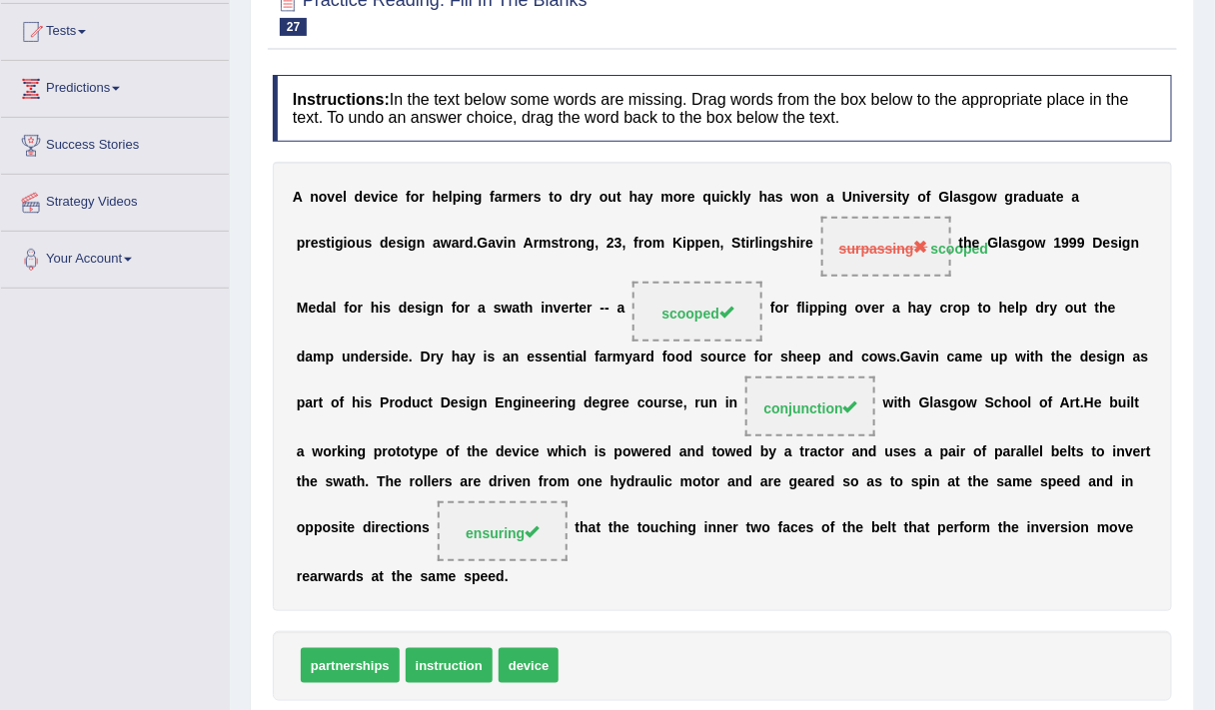
scroll to position [200, 0]
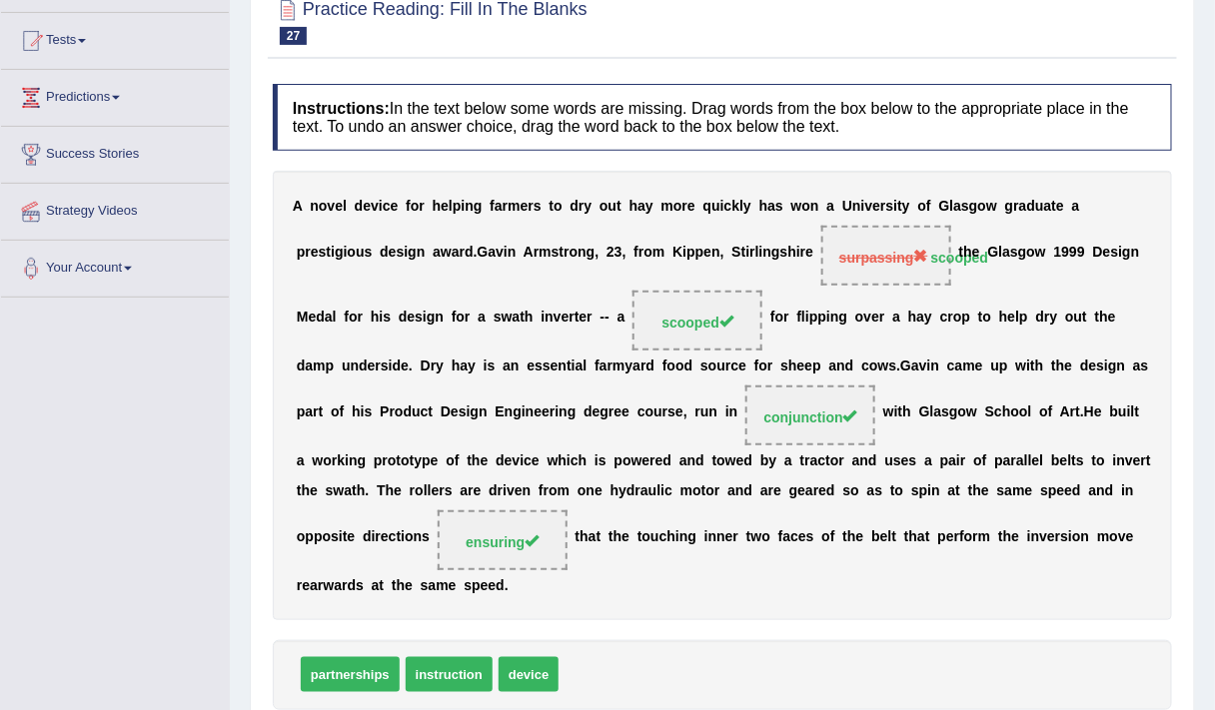
click at [996, 383] on div "A n o v e l d e v i c e f o r h e l p i n g f a r m e r s t o d r y o u t h a y…" at bounding box center [722, 396] width 899 height 450
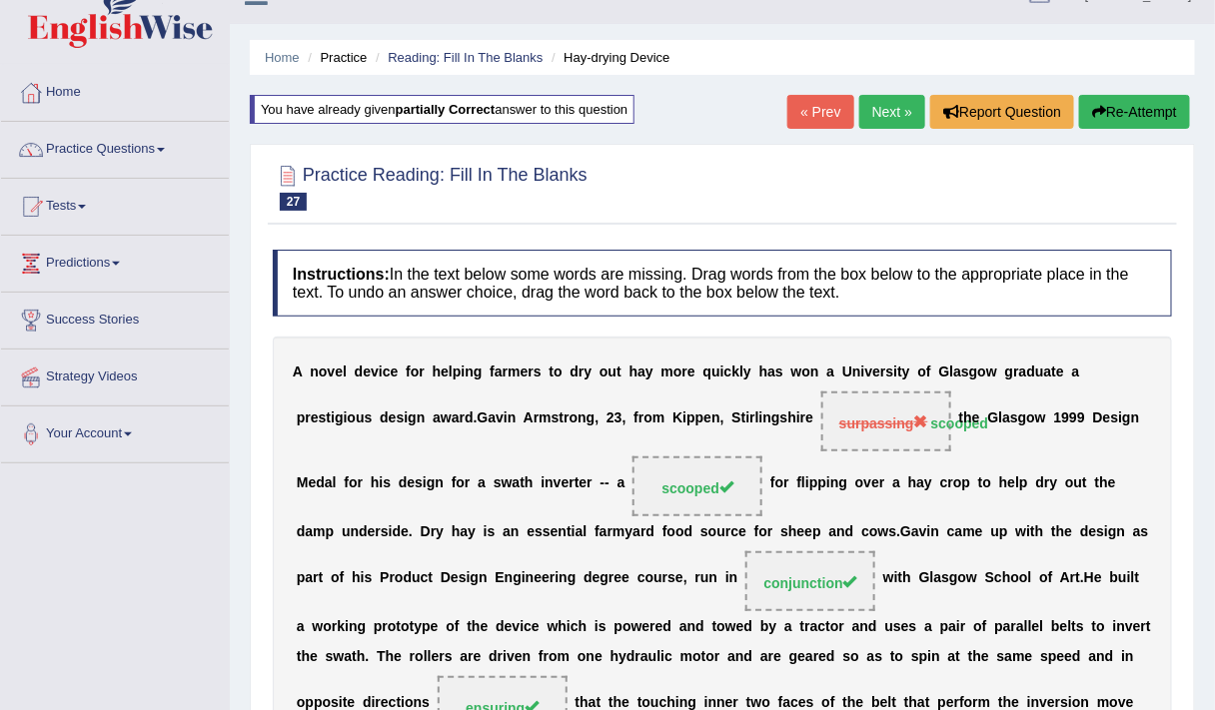
scroll to position [0, 0]
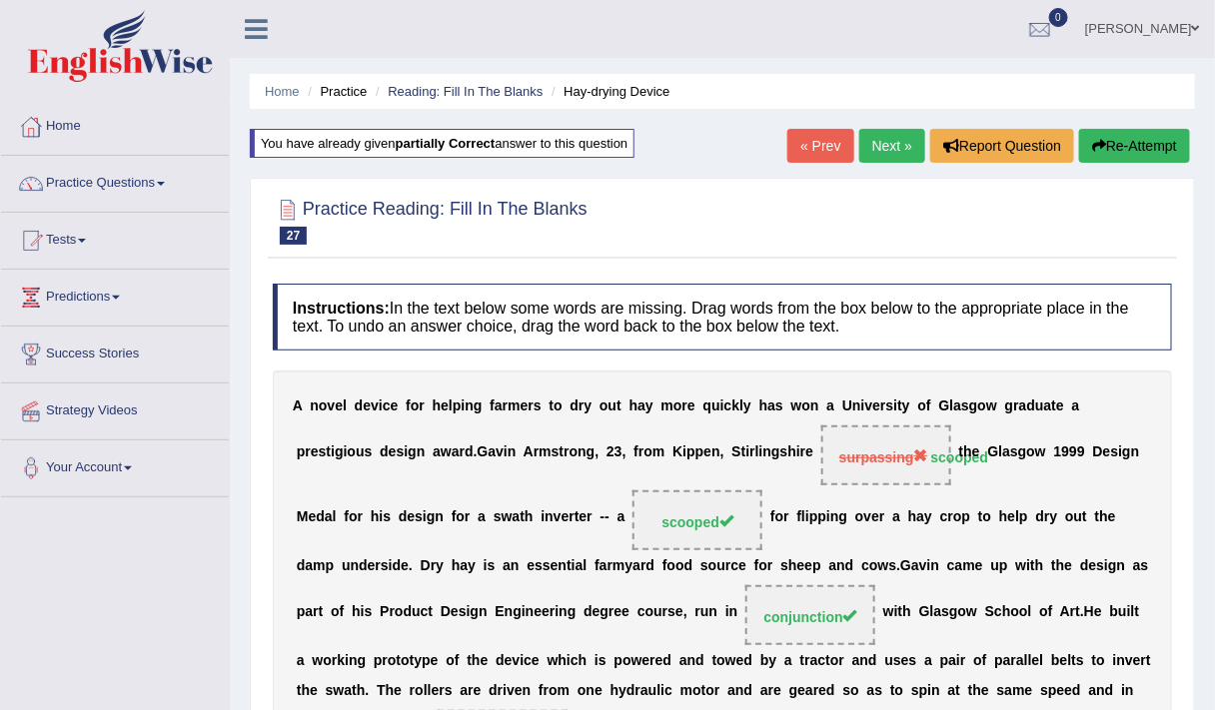
click at [881, 128] on div "Home Practice Reading: Fill In The Blanks Hay-drying Device You have already gi…" at bounding box center [722, 523] width 985 height 1047
click at [899, 148] on link "Next »" at bounding box center [892, 146] width 66 height 34
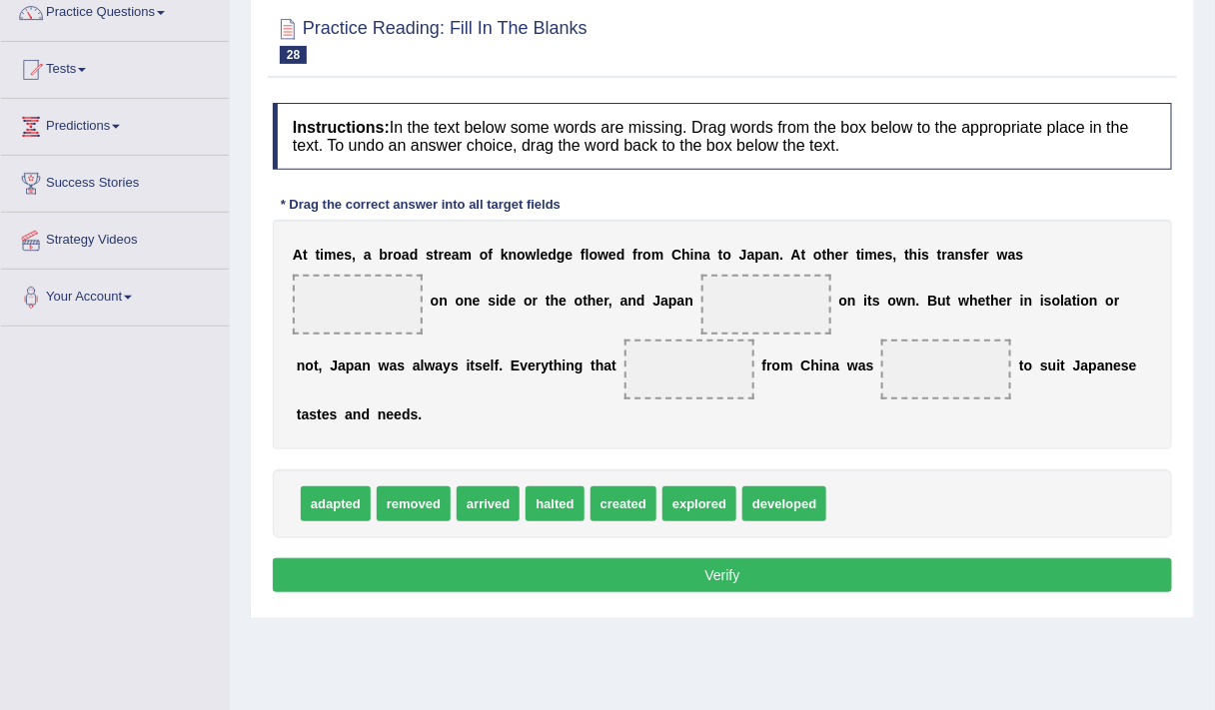
scroll to position [166, 0]
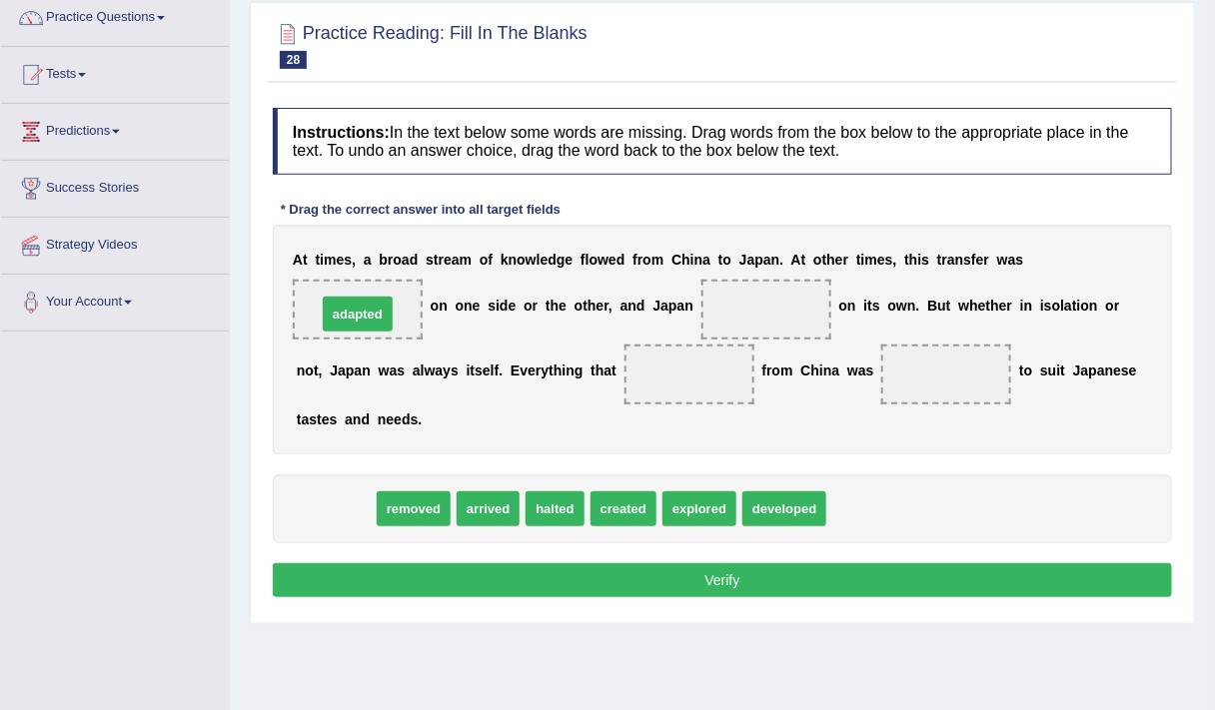
drag, startPoint x: 339, startPoint y: 512, endPoint x: 361, endPoint y: 317, distance: 196.1
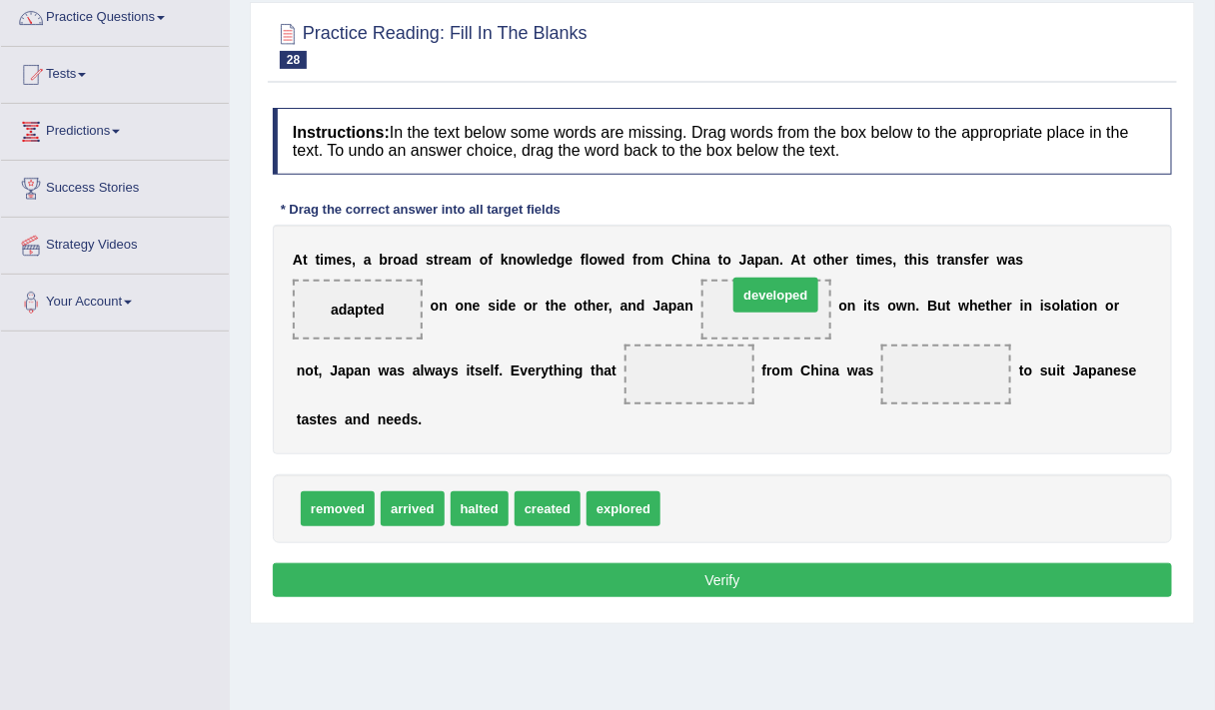
drag, startPoint x: 710, startPoint y: 496, endPoint x: 777, endPoint y: 282, distance: 224.0
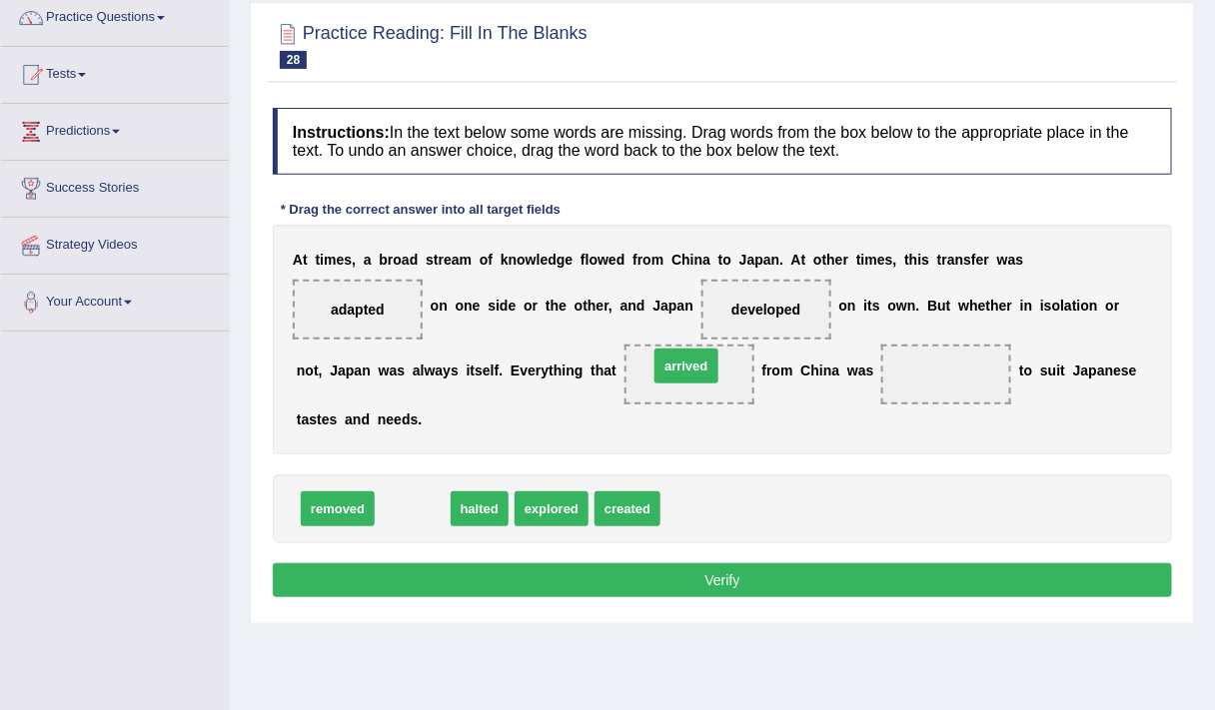
drag, startPoint x: 428, startPoint y: 513, endPoint x: 701, endPoint y: 370, distance: 308.8
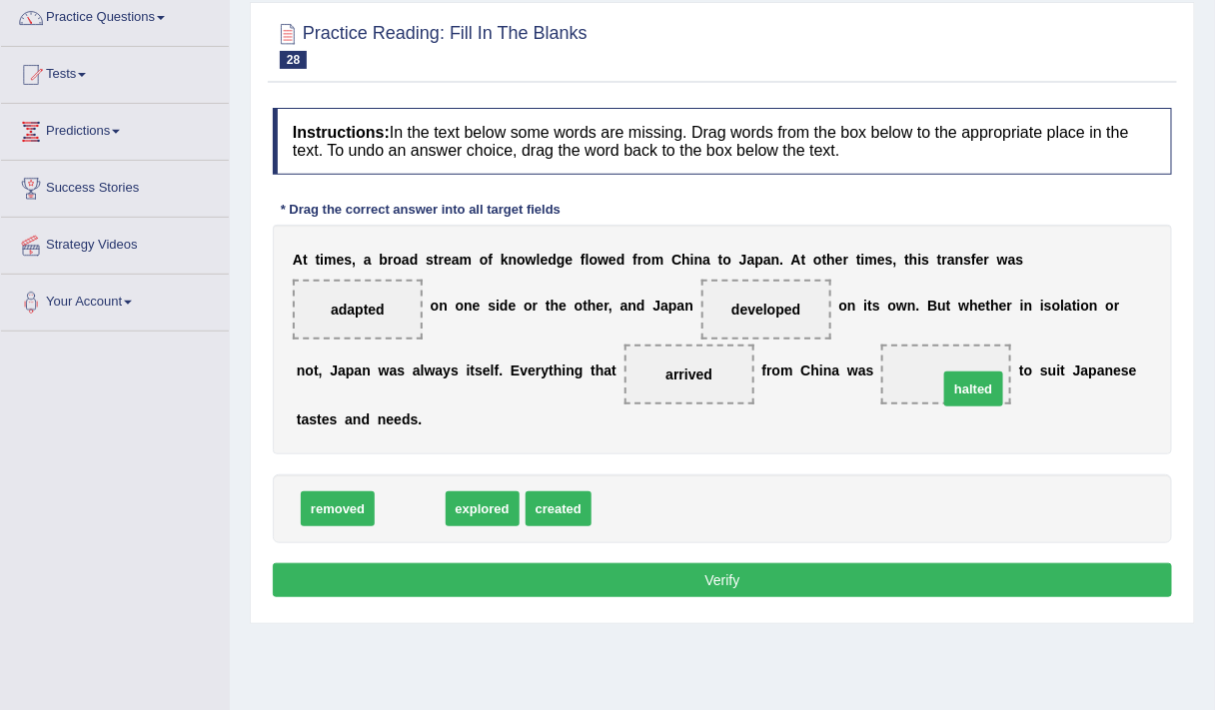
drag, startPoint x: 412, startPoint y: 503, endPoint x: 974, endPoint y: 354, distance: 581.9
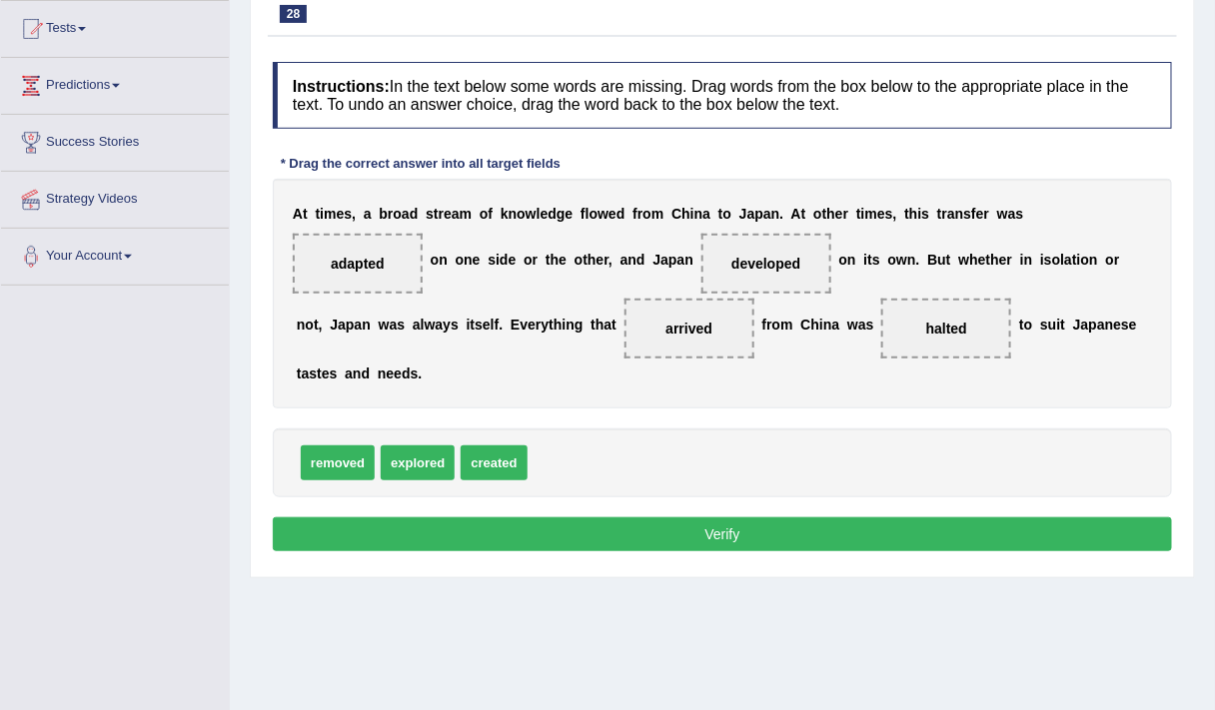
scroll to position [213, 0]
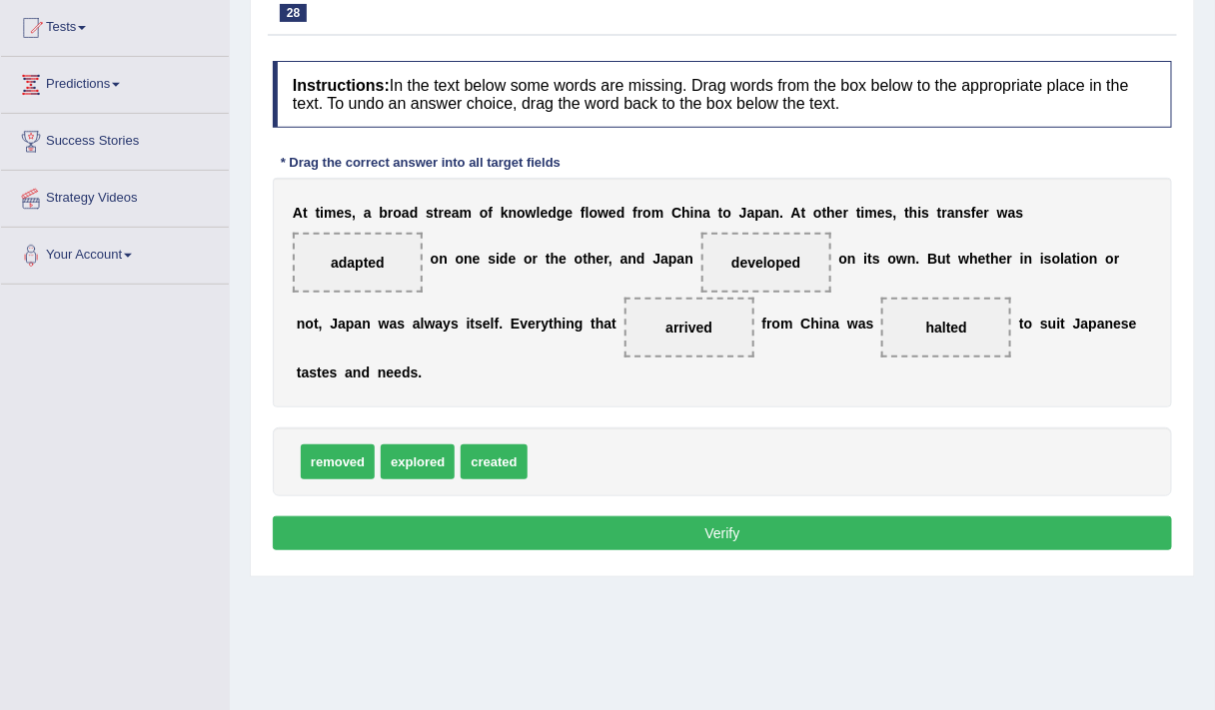
click at [737, 534] on button "Verify" at bounding box center [722, 534] width 899 height 34
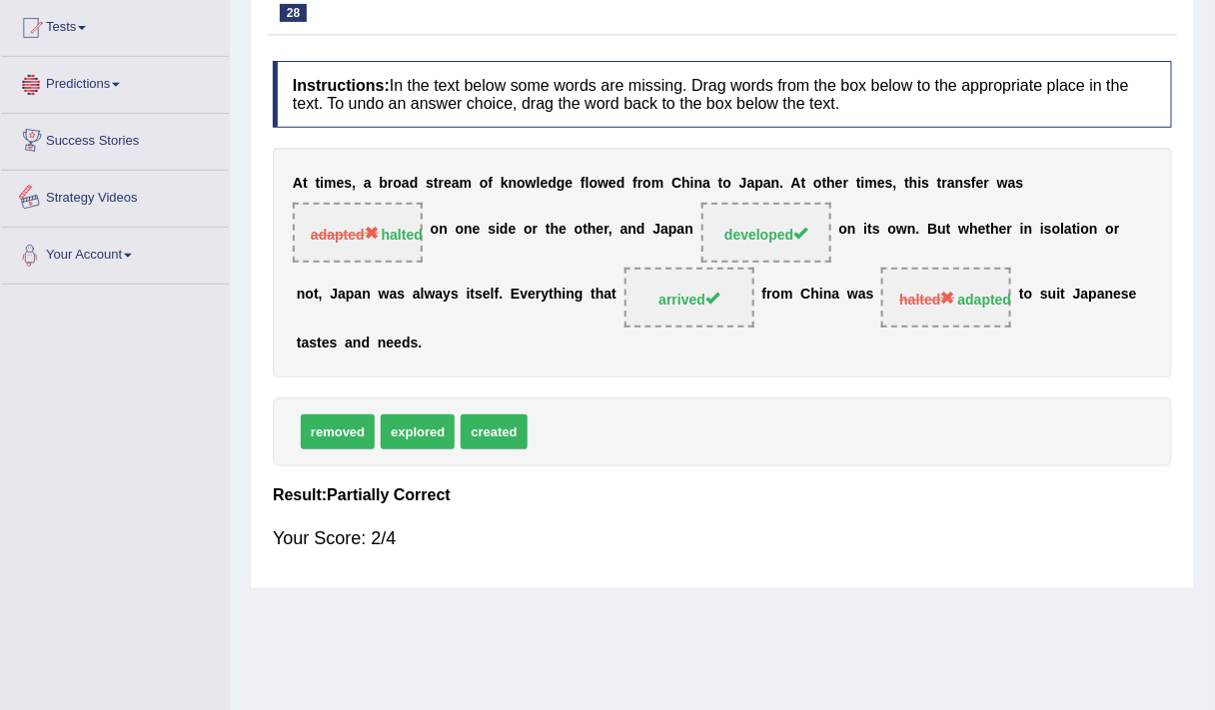
scroll to position [0, 0]
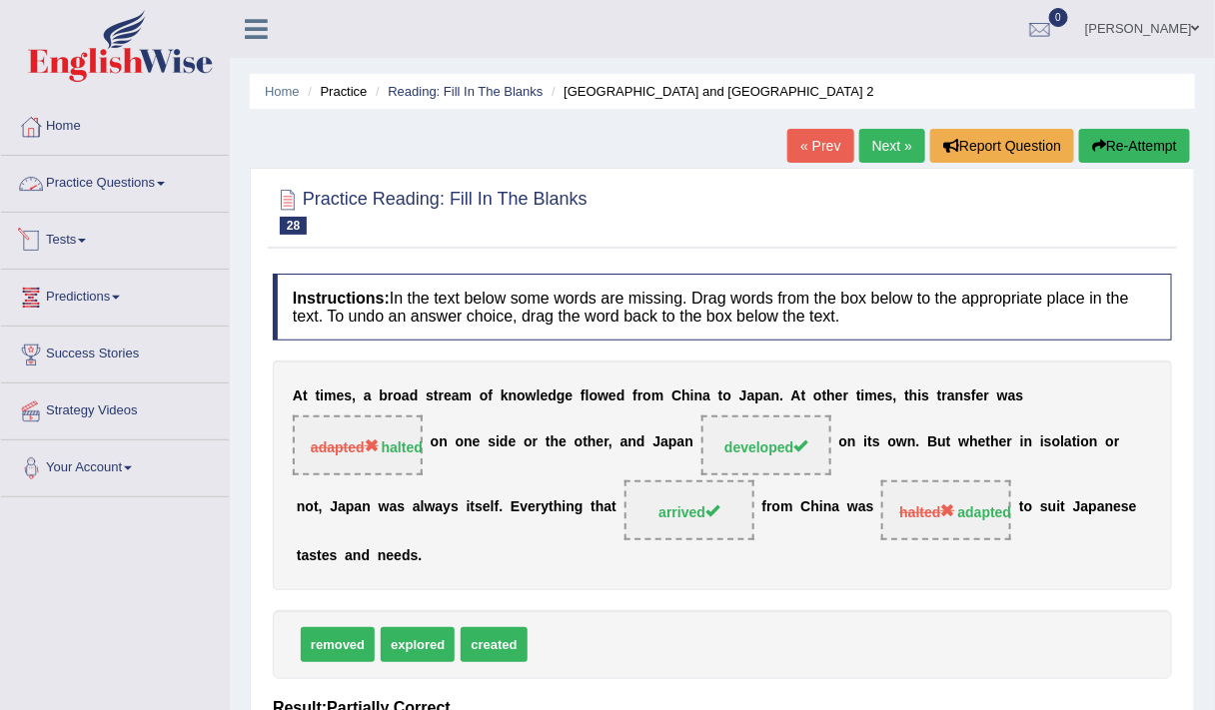
click at [98, 192] on link "Practice Questions" at bounding box center [115, 181] width 228 height 50
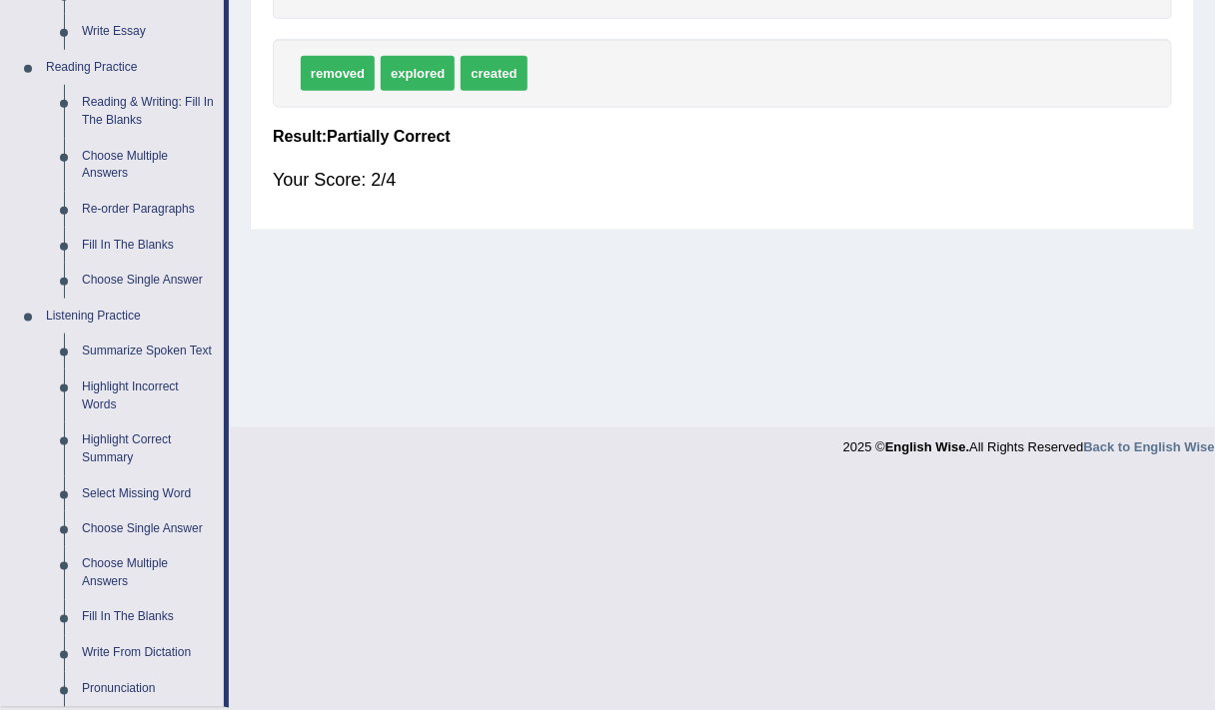
scroll to position [571, 0]
click at [152, 352] on link "Summarize Spoken Text" at bounding box center [148, 352] width 151 height 36
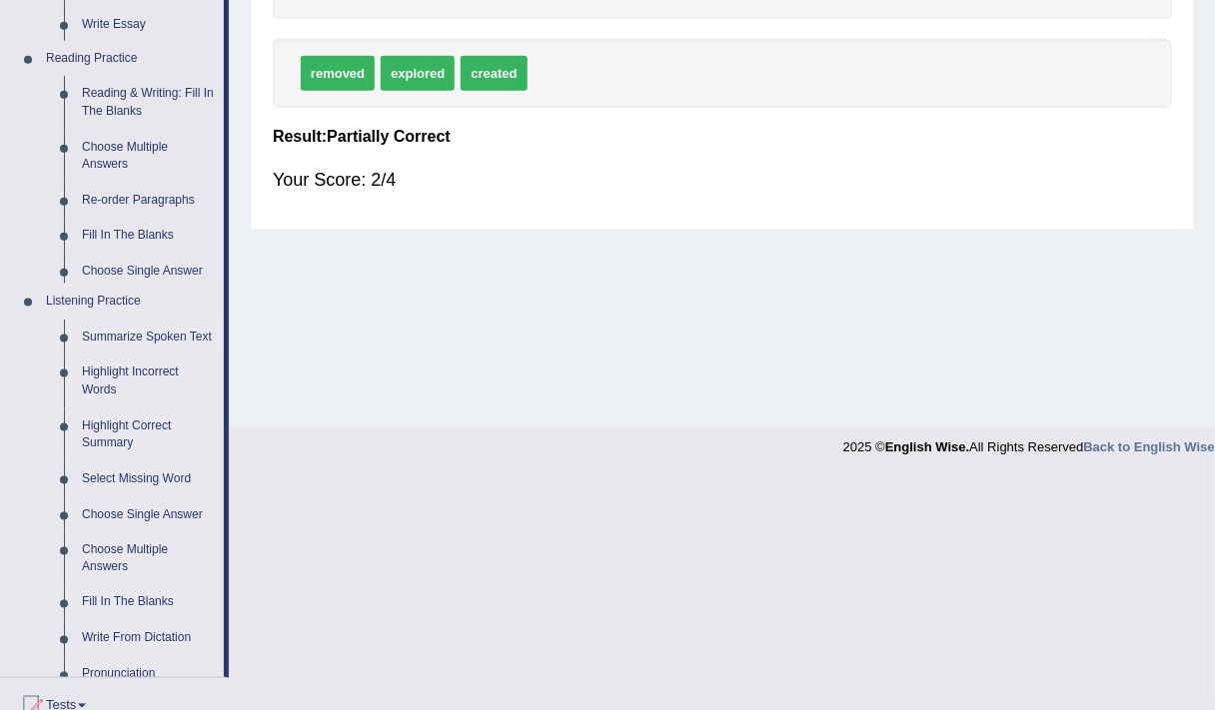
scroll to position [338, 0]
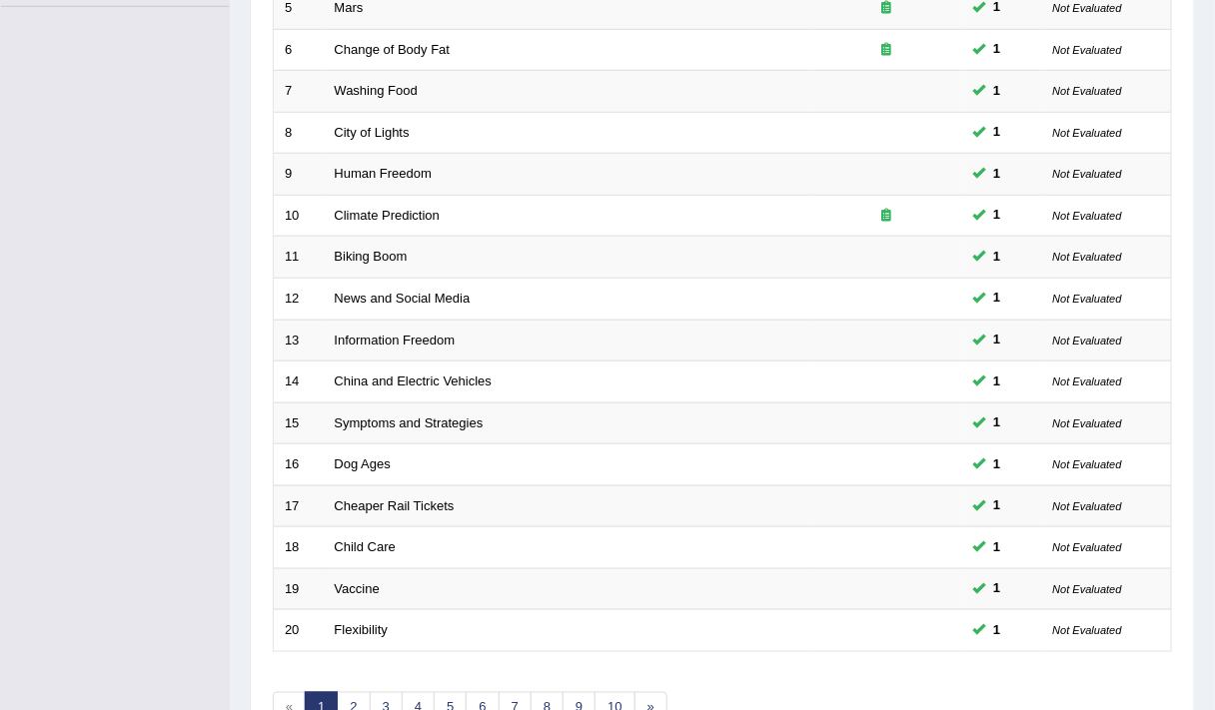
scroll to position [598, 0]
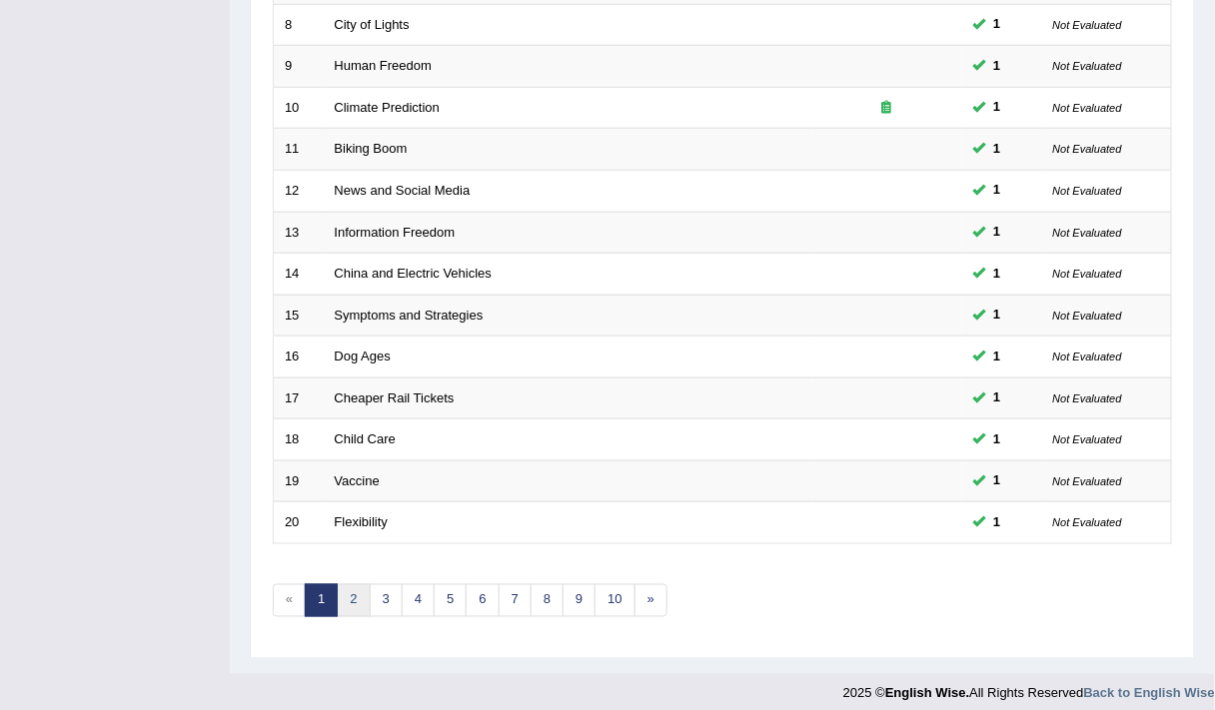
click at [342, 597] on link "2" at bounding box center [353, 600] width 33 height 33
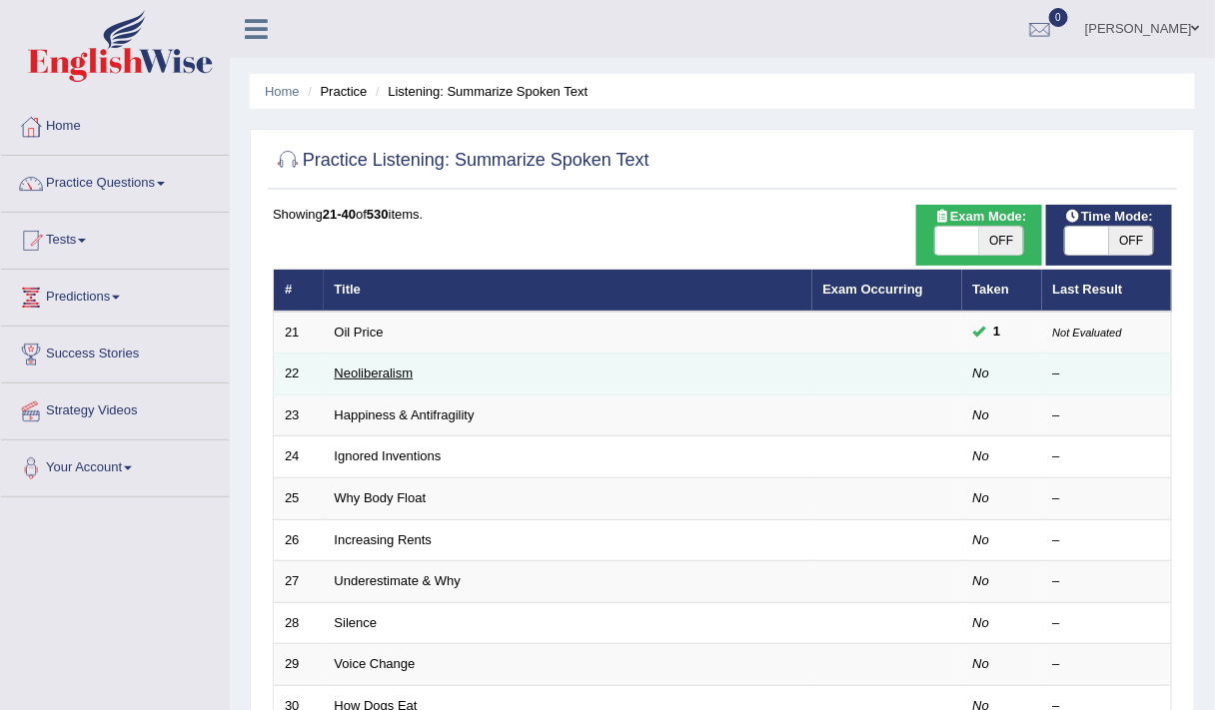
click at [356, 370] on link "Neoliberalism" at bounding box center [374, 373] width 79 height 15
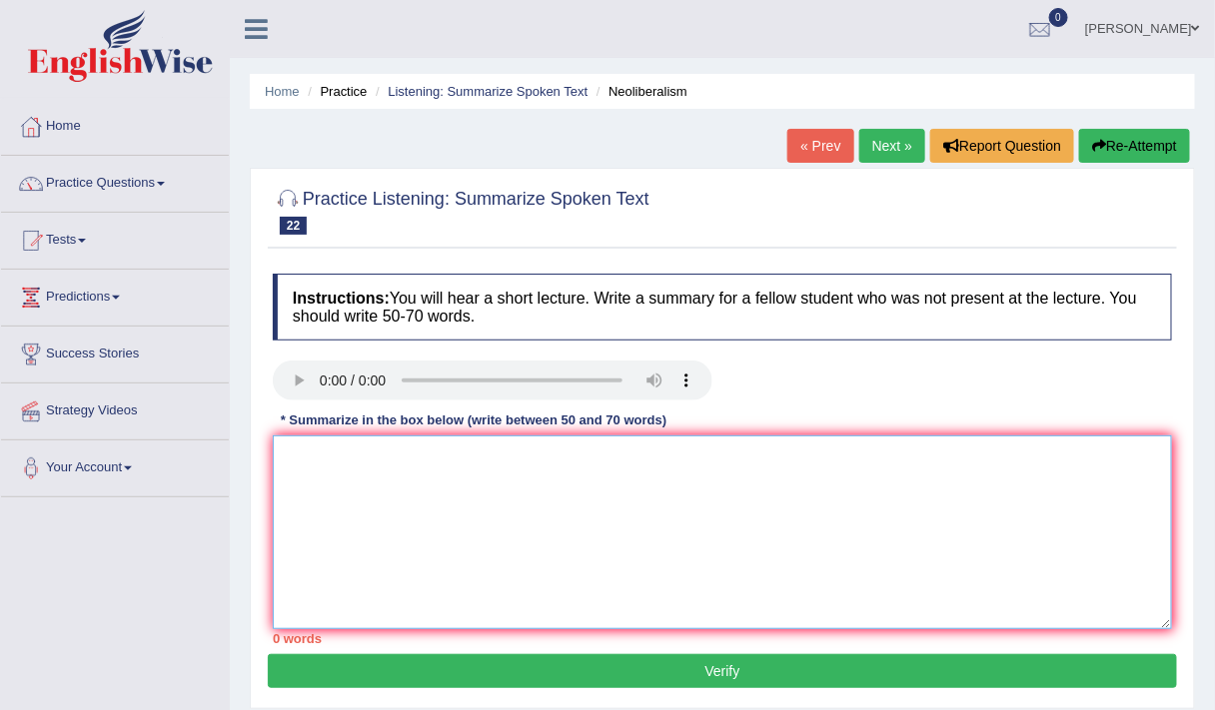
click at [348, 510] on textarea at bounding box center [722, 533] width 899 height 194
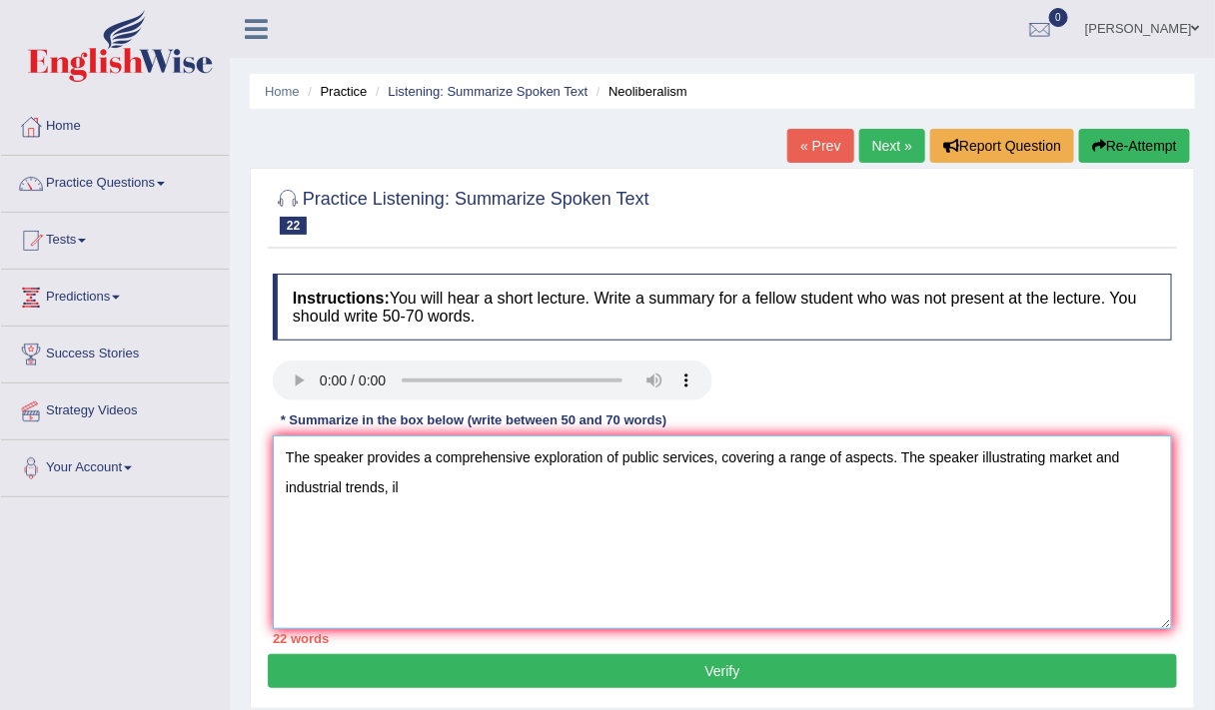
click at [1004, 454] on textarea "The speaker provides a comprehensive exploration of public services, covering a…" at bounding box center [722, 533] width 899 height 194
click at [1046, 456] on textarea "The speaker provides a comprehensive exploration of public services, covering a…" at bounding box center [722, 533] width 899 height 194
click at [1133, 472] on textarea "The speaker provides a comprehensive exploration of public services, covering a…" at bounding box center [722, 533] width 899 height 194
click at [409, 490] on textarea "The speaker provides a comprehensive exploration of public services, covering a…" at bounding box center [722, 533] width 899 height 194
click at [522, 492] on textarea "The speaker provides a comprehensive exploration of public services, covering a…" at bounding box center [722, 533] width 899 height 194
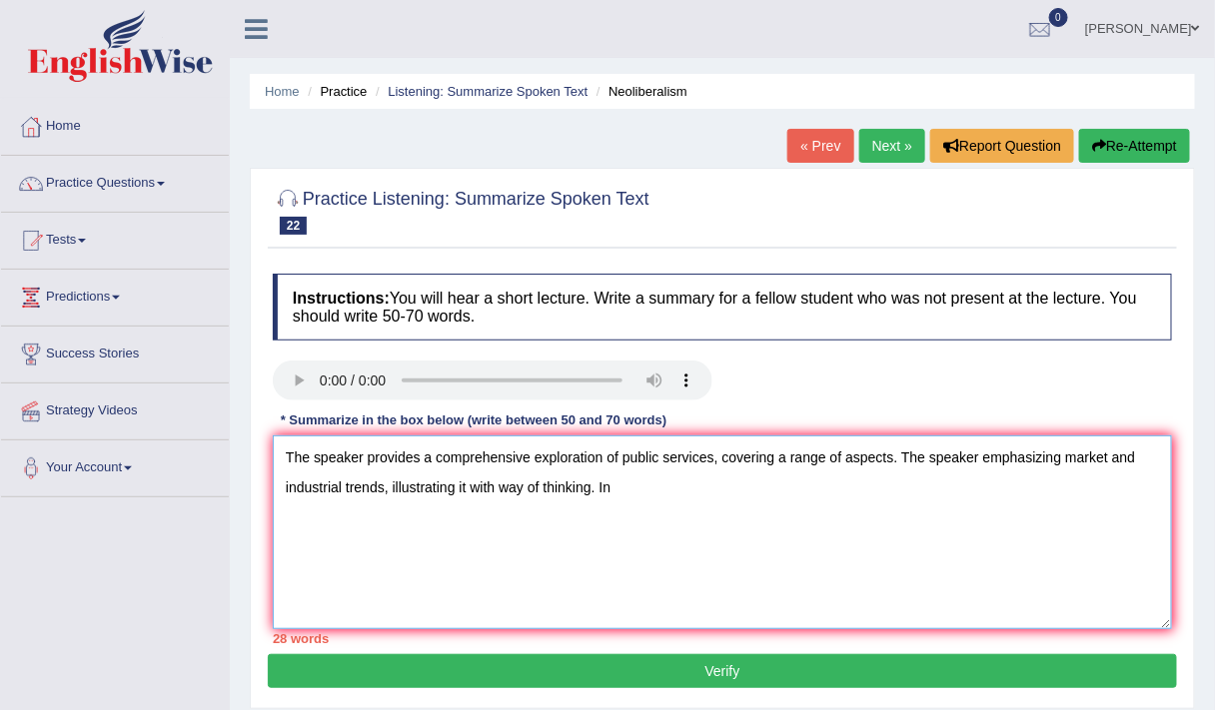
click at [493, 488] on textarea "The speaker provides a comprehensive exploration of public services, covering a…" at bounding box center [722, 533] width 899 height 194
click at [639, 484] on textarea "The speaker provides a comprehensive exploration of public services, covering a…" at bounding box center [722, 533] width 899 height 194
click at [639, 498] on textarea "The speaker provides a comprehensive exploration of public services, covering a…" at bounding box center [722, 533] width 899 height 194
click at [925, 497] on textarea "The speaker provides a comprehensive exploration of public services, covering a…" at bounding box center [722, 533] width 899 height 194
click at [1031, 487] on textarea "The speaker provides a comprehensive exploration of public services, covering a…" at bounding box center [722, 533] width 899 height 194
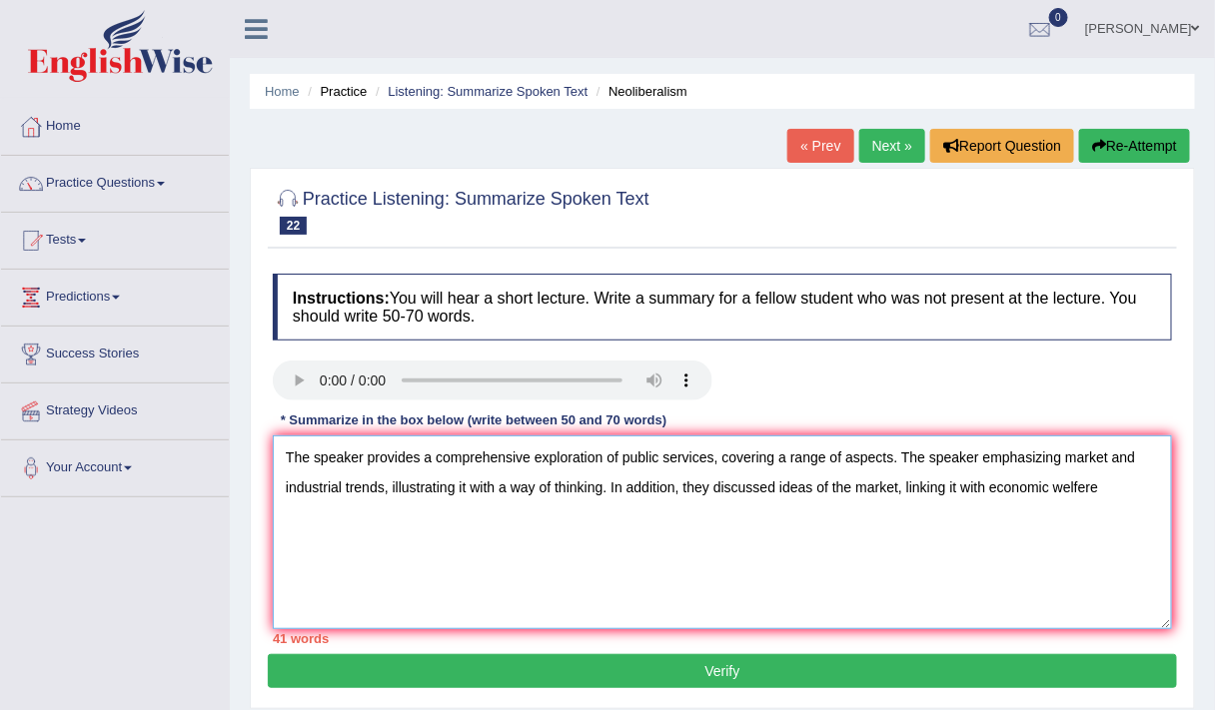
click at [1084, 493] on textarea "The speaker provides a comprehensive exploration of public services, covering a…" at bounding box center [722, 533] width 899 height 194
click at [1089, 517] on textarea "The speaker provides a comprehensive exploration of public services, covering a…" at bounding box center [722, 533] width 899 height 194
click at [1059, 455] on textarea "The speaker provides a comprehensive exploration of public services, covering a…" at bounding box center [722, 533] width 899 height 194
click at [1060, 461] on textarea "The speaker provides a comprehensive exploration of public services, covering a…" at bounding box center [722, 533] width 899 height 194
click at [1013, 530] on textarea "The speaker provides a comprehensive exploration of public services, covering a…" at bounding box center [722, 533] width 899 height 194
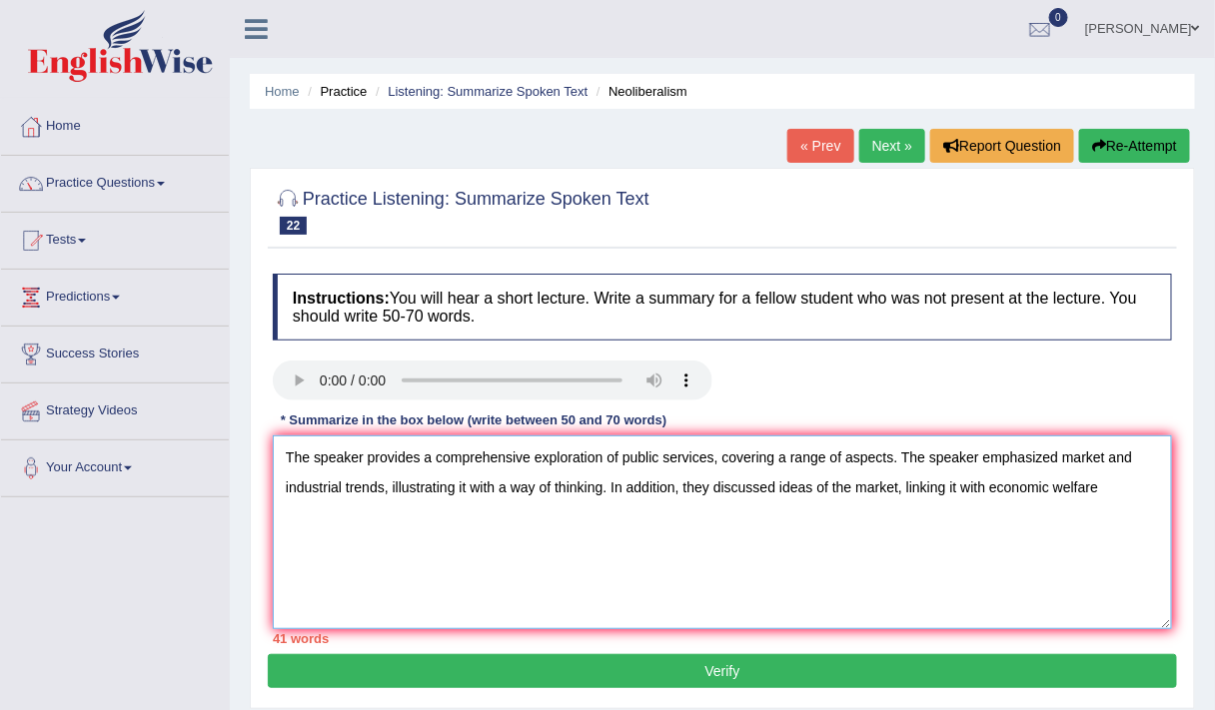
click at [1104, 489] on textarea "The speaker provides a comprehensive exploration of public services, covering a…" at bounding box center [722, 533] width 899 height 194
click at [648, 515] on textarea "The speaker provides a comprehensive exploration of public services, covering a…" at bounding box center [722, 533] width 899 height 194
click at [688, 520] on textarea "The speaker provides a comprehensive exploration of public services, covering a…" at bounding box center [722, 533] width 899 height 194
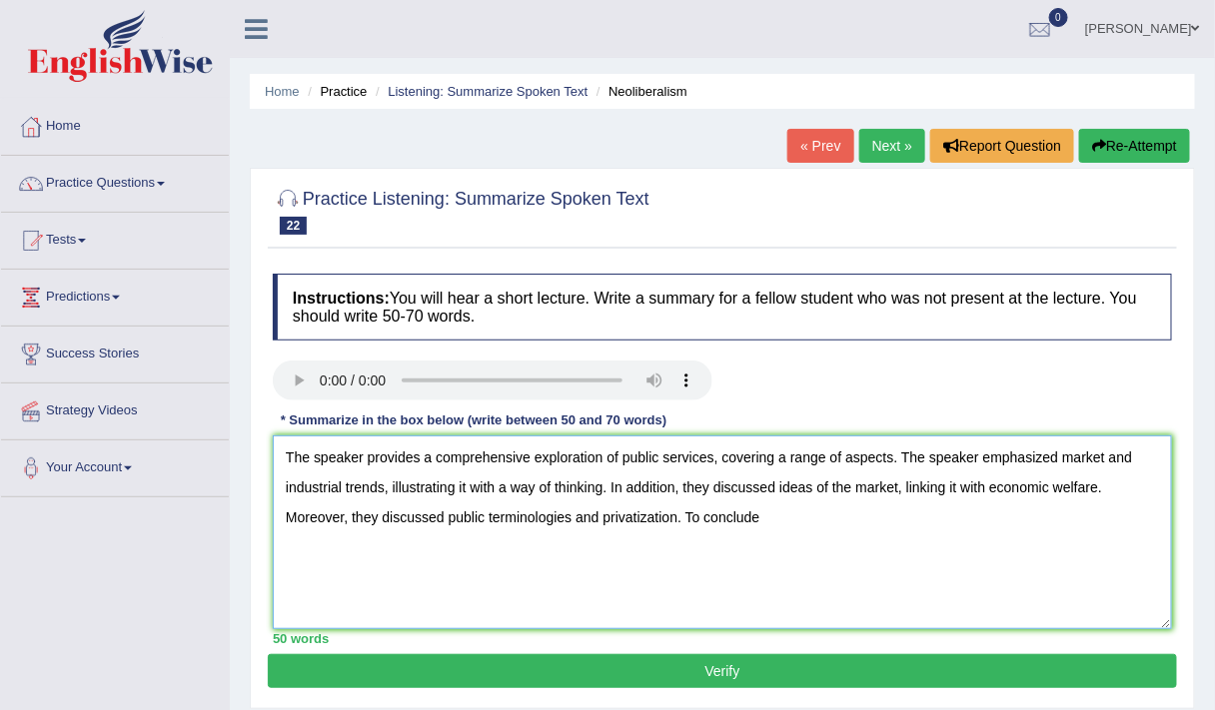
click at [770, 520] on textarea "The speaker provides a comprehensive exploration of public services, covering a…" at bounding box center [722, 533] width 899 height 194
click at [761, 521] on textarea "The speaker provides a comprehensive exploration of public services, covering a…" at bounding box center [722, 533] width 899 height 194
click at [1010, 529] on textarea "The speaker provides a comprehensive exploration of public services, covering a…" at bounding box center [722, 533] width 899 height 194
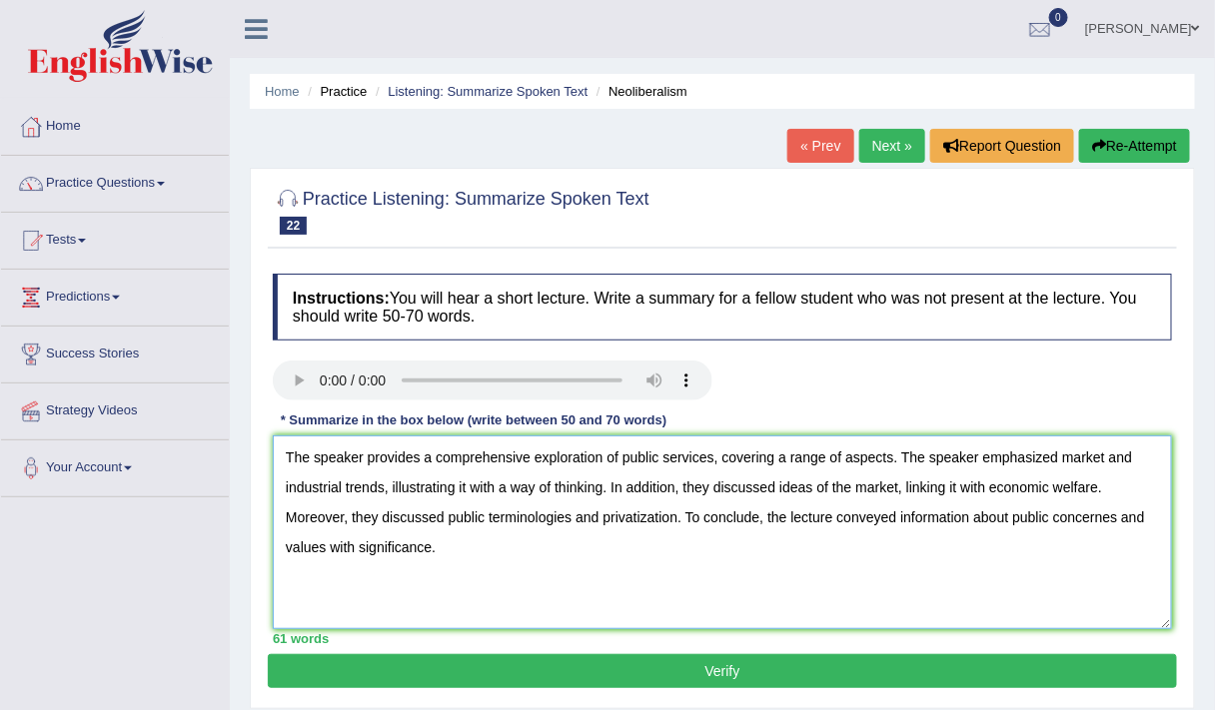
click at [1113, 521] on textarea "The speaker provides a comprehensive exploration of public services, covering a…" at bounding box center [722, 533] width 899 height 194
click at [1111, 567] on textarea "The speaker provides a comprehensive exploration of public services, covering a…" at bounding box center [722, 533] width 899 height 194
click at [472, 556] on textarea "The speaker provides a comprehensive exploration of public services, covering a…" at bounding box center [722, 533] width 899 height 194
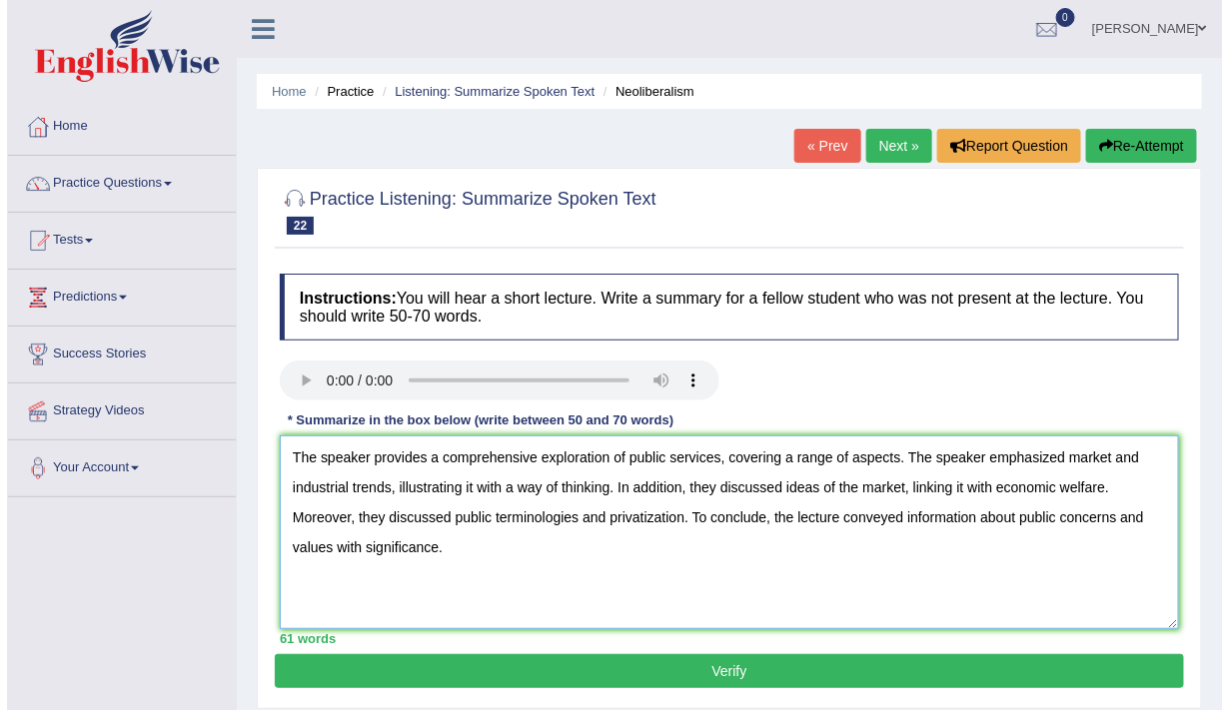
scroll to position [100, 0]
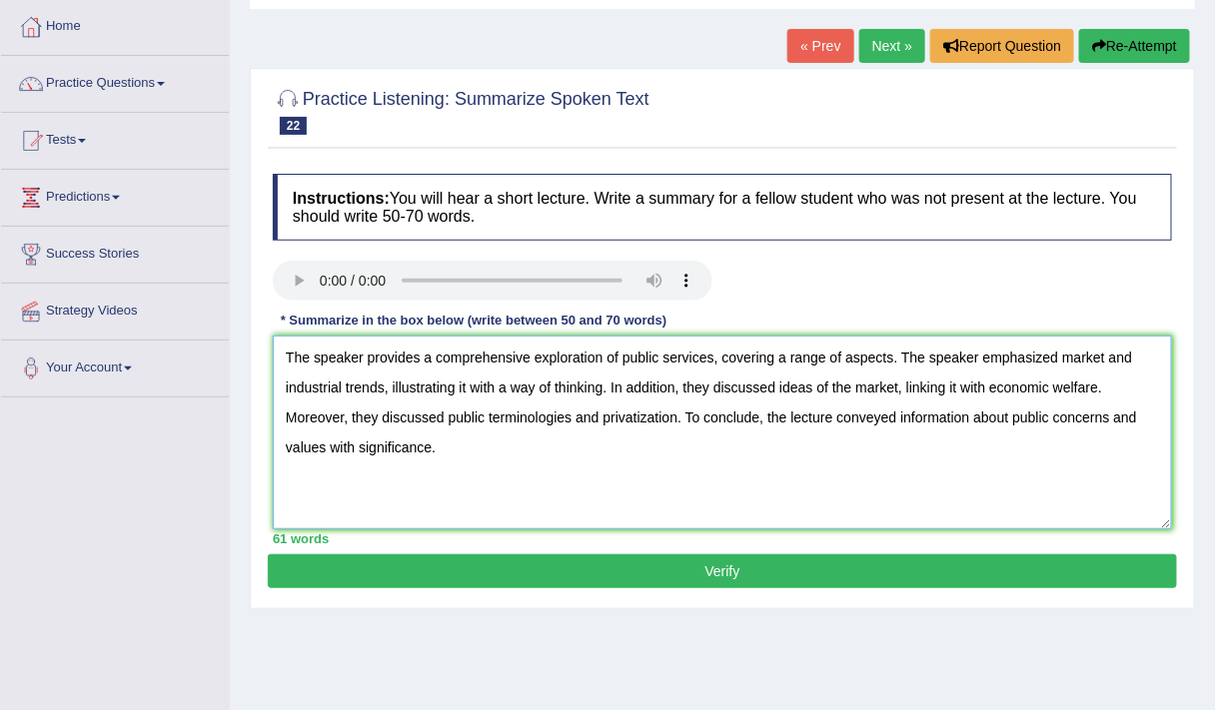
click at [1045, 395] on textarea "The speaker provides a comprehensive exploration of public services, covering a…" at bounding box center [722, 433] width 899 height 194
click at [1004, 452] on textarea "The speaker provides a comprehensive exploration of public services, covering a…" at bounding box center [722, 433] width 899 height 194
click at [1021, 386] on textarea "The speaker provides a comprehensive exploration of public services, covering a…" at bounding box center [722, 433] width 899 height 194
click at [892, 466] on textarea "The speaker provides a comprehensive exploration of public services, covering a…" at bounding box center [722, 433] width 899 height 194
click at [954, 490] on textarea "The speaker provides a comprehensive exploration of public services, covering a…" at bounding box center [722, 433] width 899 height 194
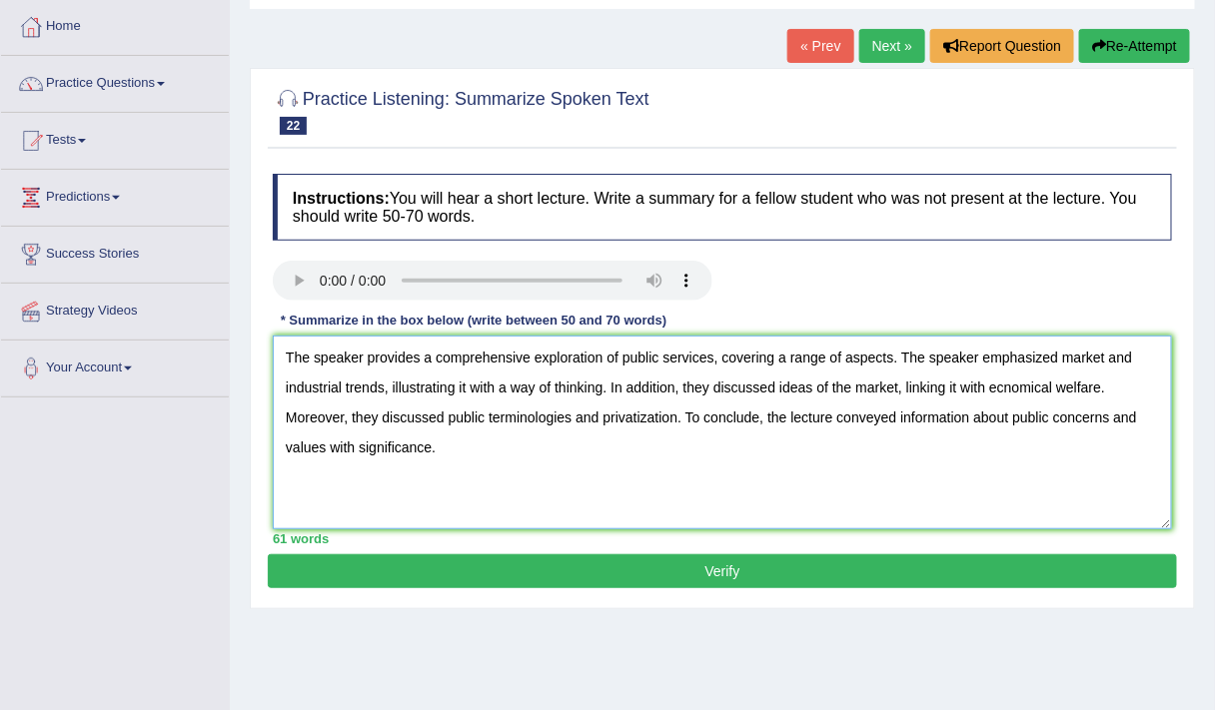
click at [1003, 391] on textarea "The speaker provides a comprehensive exploration of public services, covering a…" at bounding box center [722, 433] width 899 height 194
click at [1055, 386] on textarea "The speaker provides a comprehensive exploration of public services, covering a…" at bounding box center [722, 433] width 899 height 194
click at [1005, 505] on textarea "The speaker provides a comprehensive exploration of public services, covering a…" at bounding box center [722, 433] width 899 height 194
click at [983, 392] on textarea "The speaker provides a comprehensive exploration of public services, covering a…" at bounding box center [722, 433] width 899 height 194
click at [1014, 480] on textarea "The speaker provides a comprehensive exploration of public services, covering a…" at bounding box center [722, 433] width 899 height 194
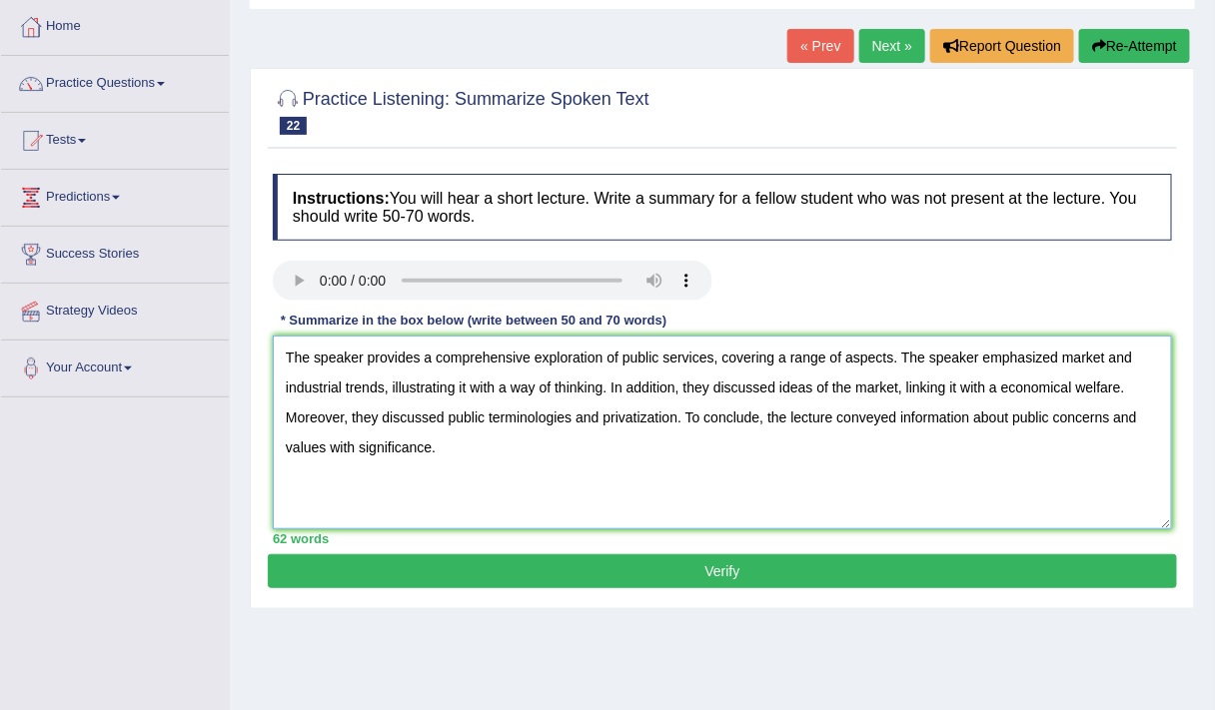
click at [996, 393] on textarea "The speaker provides a comprehensive exploration of public services, covering a…" at bounding box center [722, 433] width 899 height 194
click at [966, 457] on textarea "The speaker provides a comprehensive exploration of public services, covering a…" at bounding box center [722, 433] width 899 height 194
type textarea "The speaker provides a comprehensive exploration of public services, covering a…"
click at [921, 445] on textarea "The speaker provides a comprehensive exploration of public services, covering a…" at bounding box center [722, 433] width 899 height 194
click at [523, 571] on button "Verify" at bounding box center [722, 572] width 909 height 34
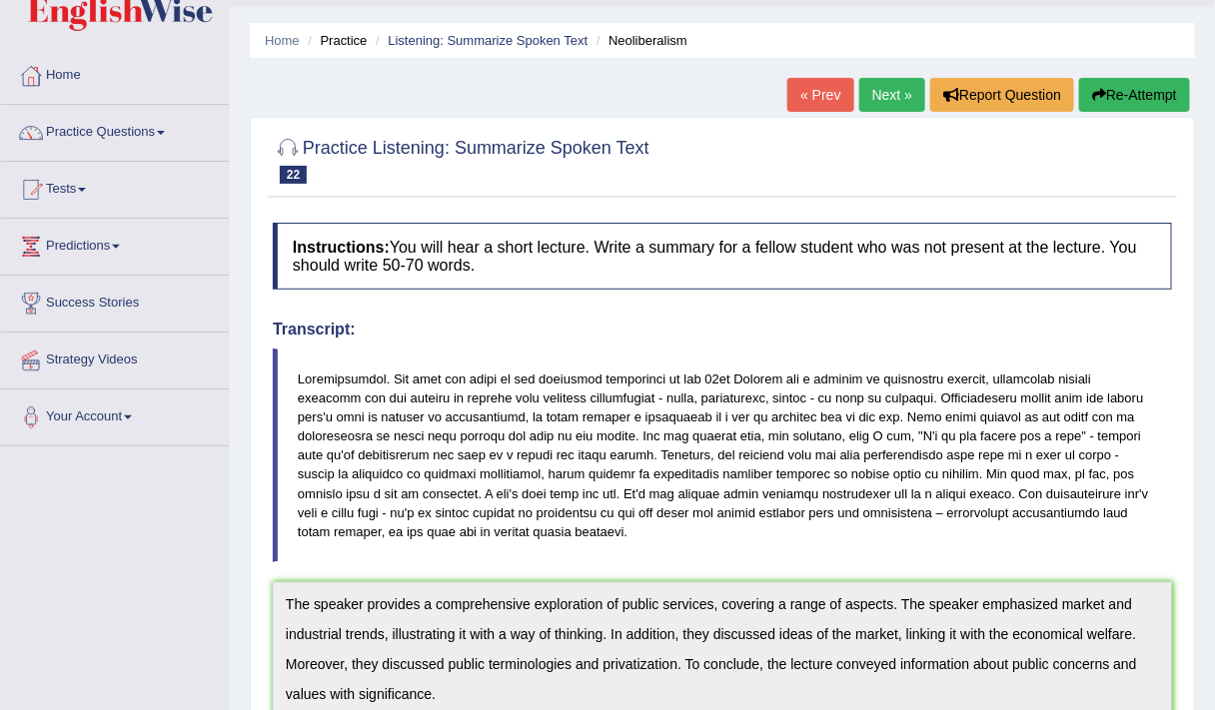
scroll to position [0, 0]
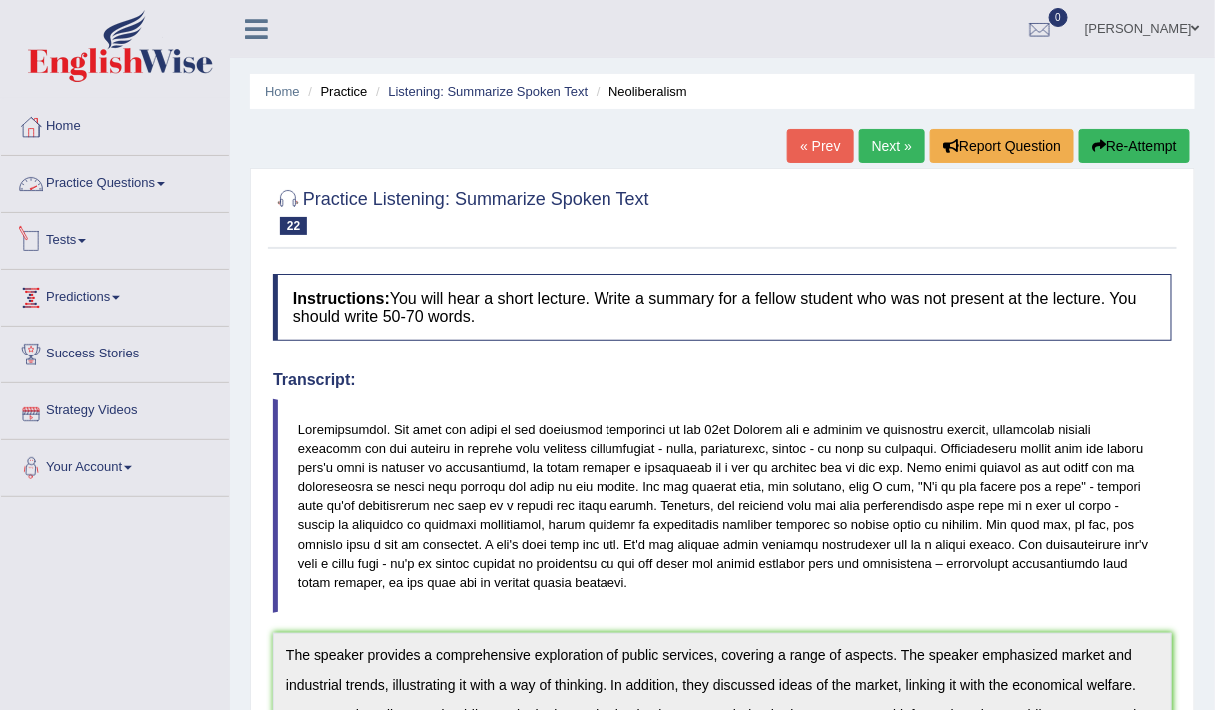
click at [115, 183] on link "Practice Questions" at bounding box center [115, 181] width 228 height 50
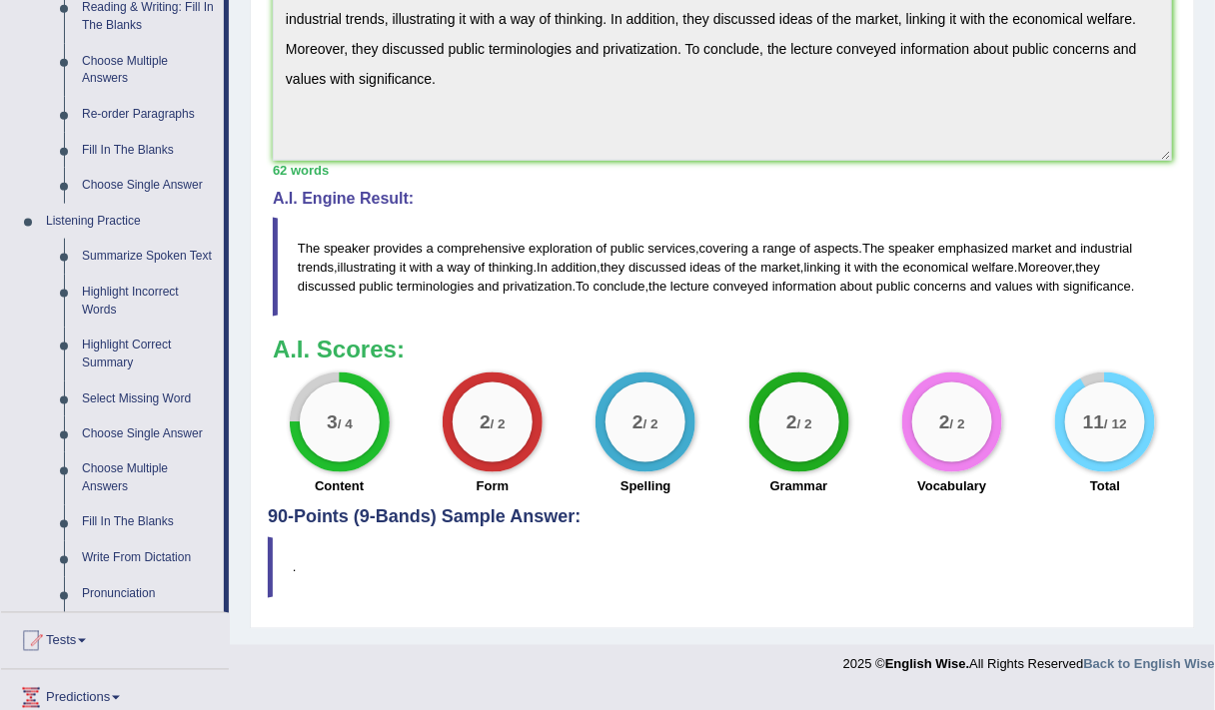
scroll to position [720, 0]
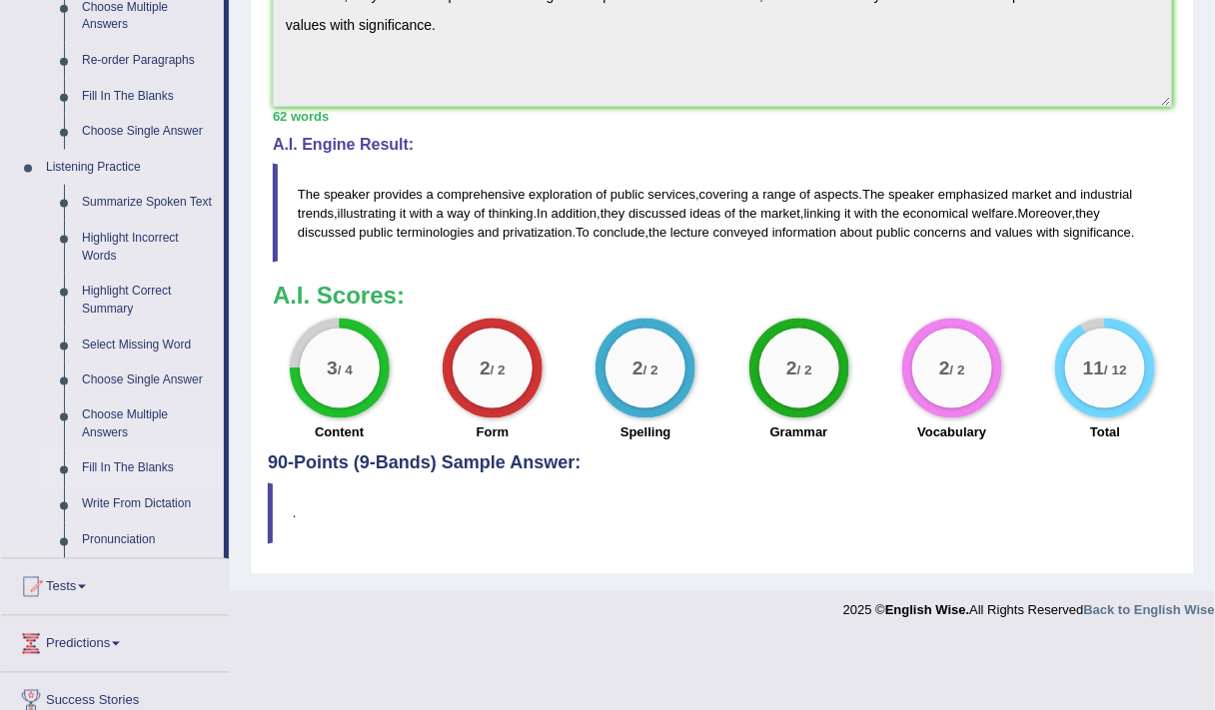
click at [113, 462] on link "Fill In The Blanks" at bounding box center [148, 470] width 151 height 36
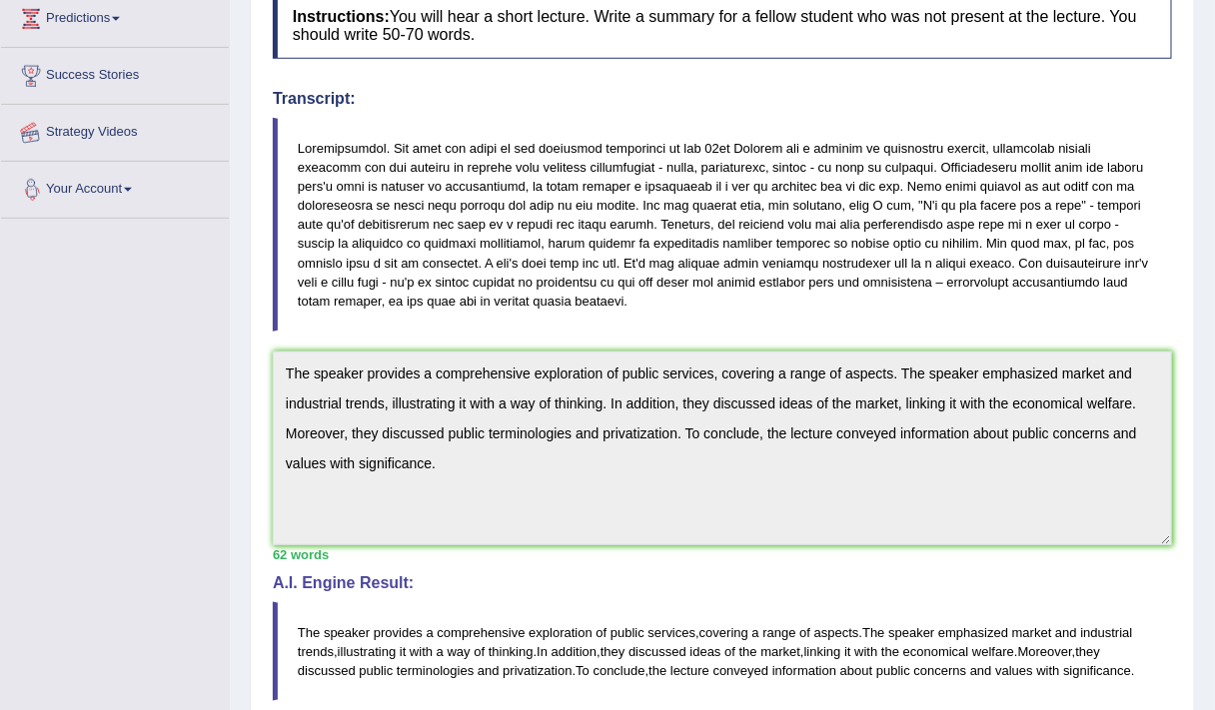
scroll to position [304, 0]
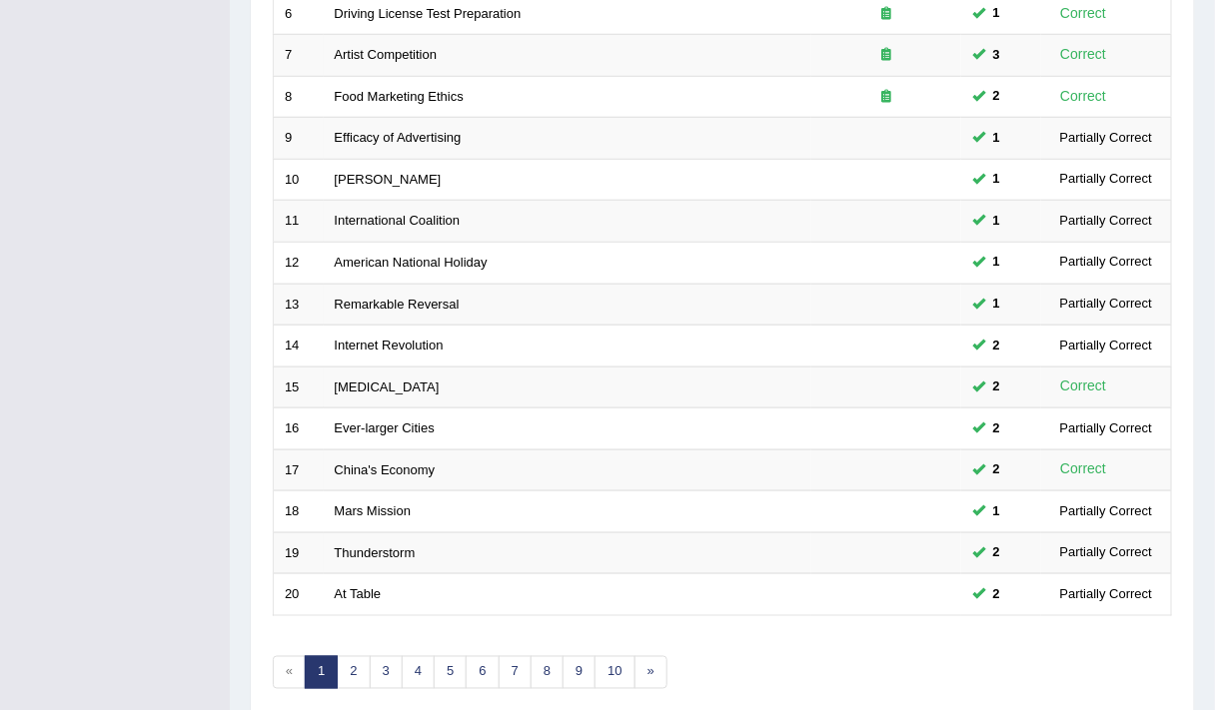
scroll to position [598, 0]
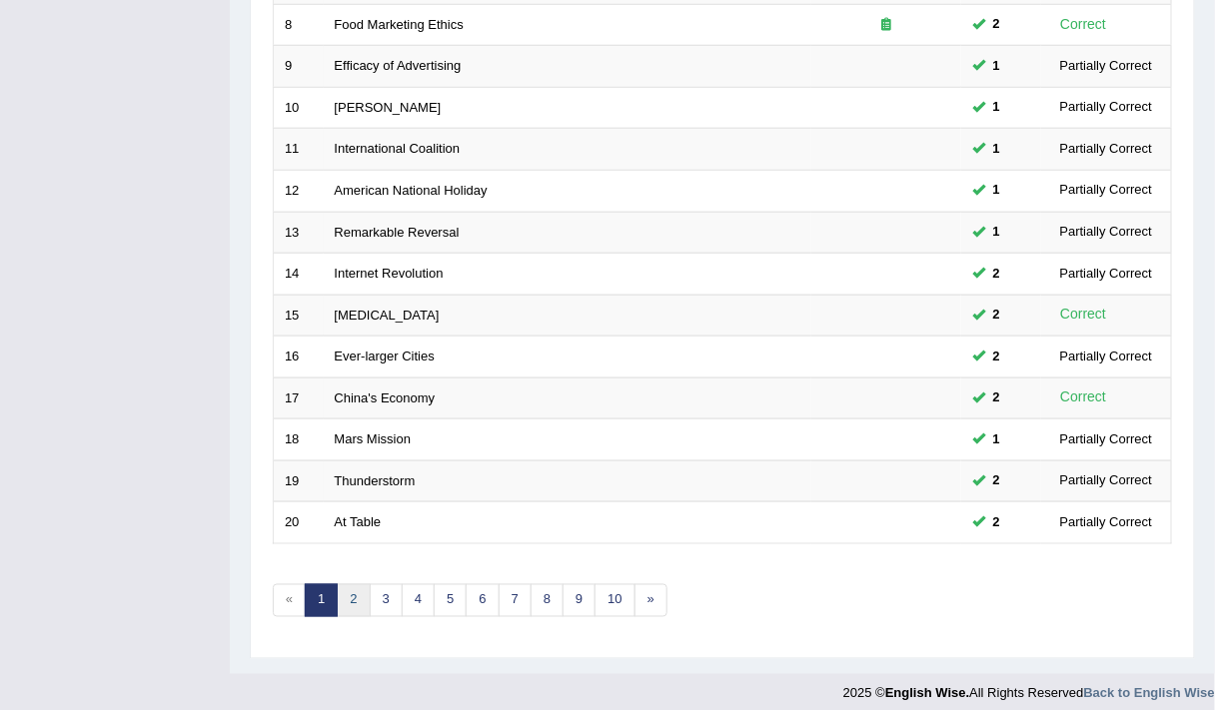
click at [354, 589] on link "2" at bounding box center [353, 600] width 33 height 33
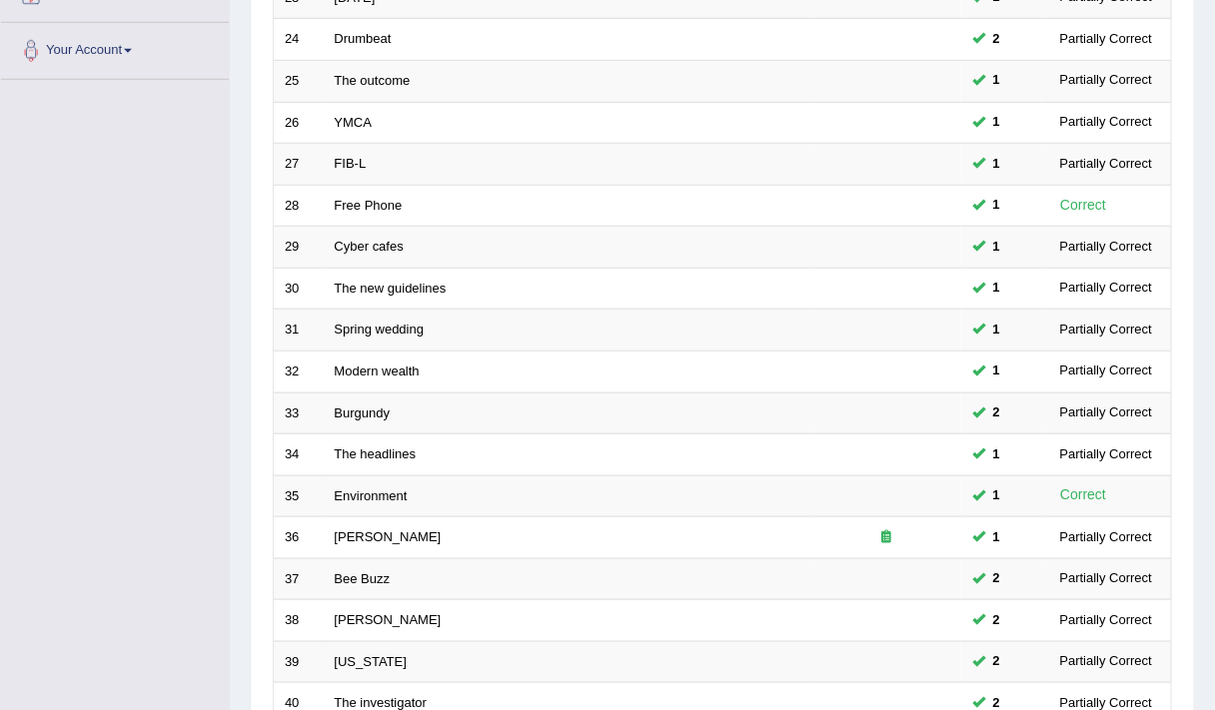
scroll to position [598, 0]
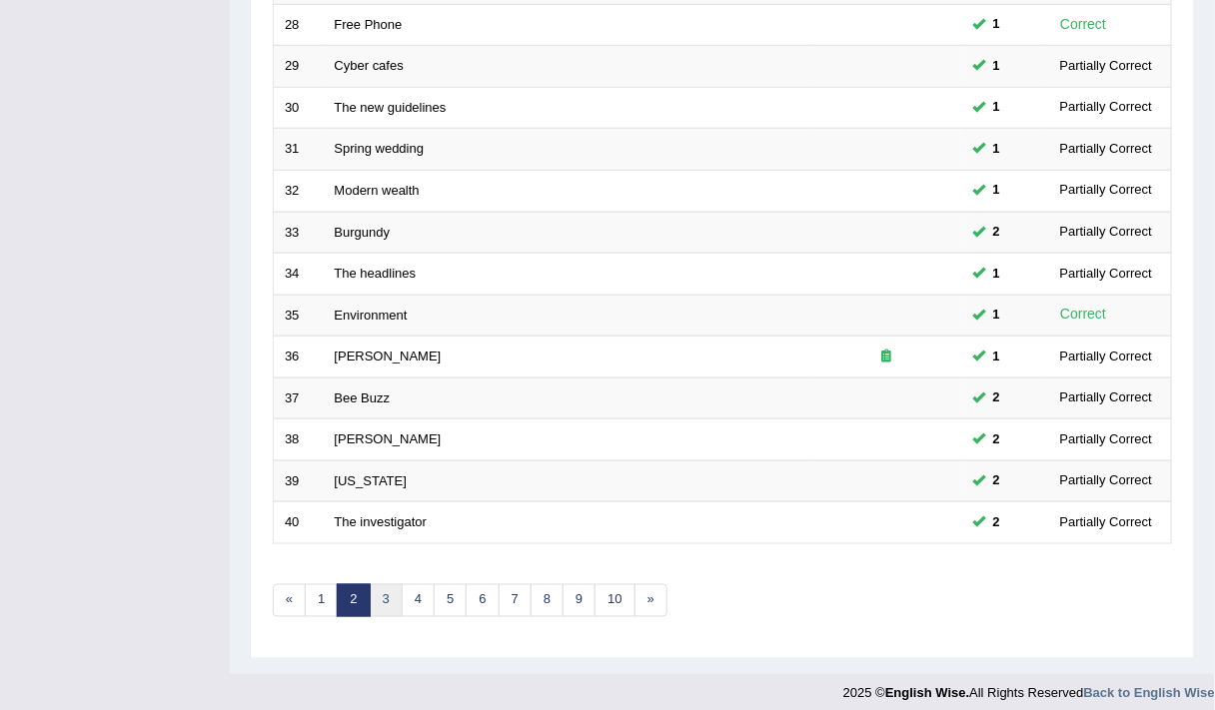
click at [385, 593] on link "3" at bounding box center [386, 600] width 33 height 33
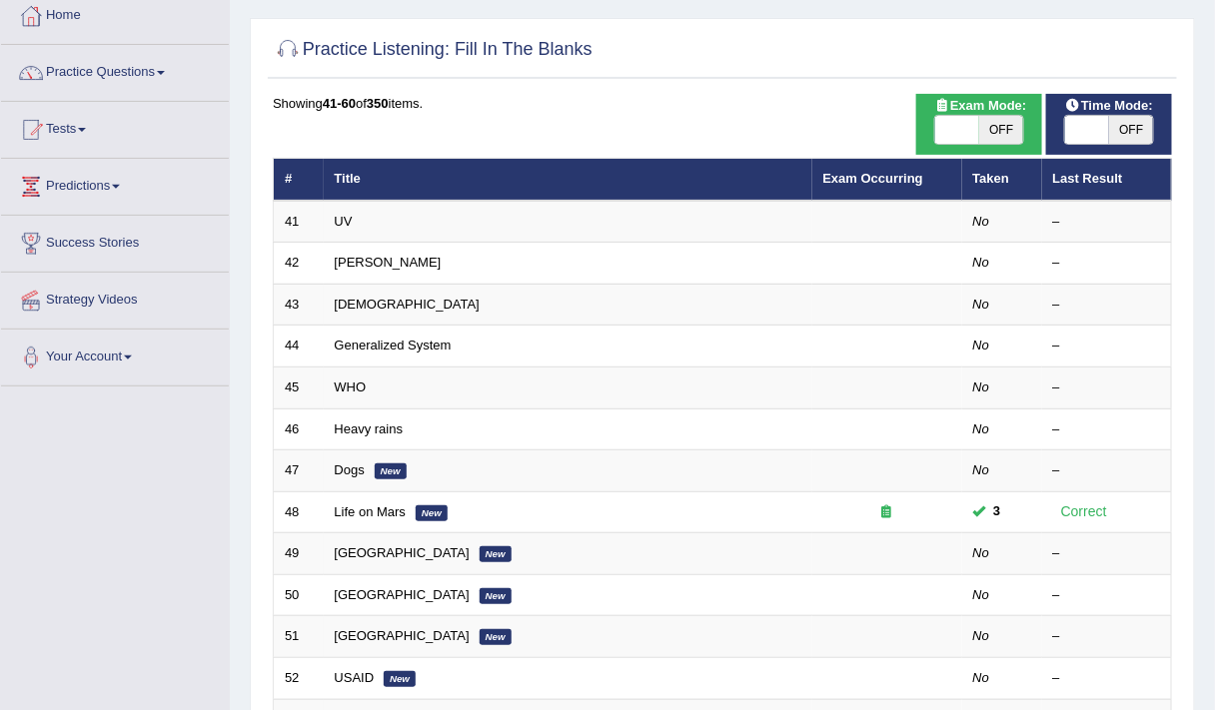
scroll to position [114, 0]
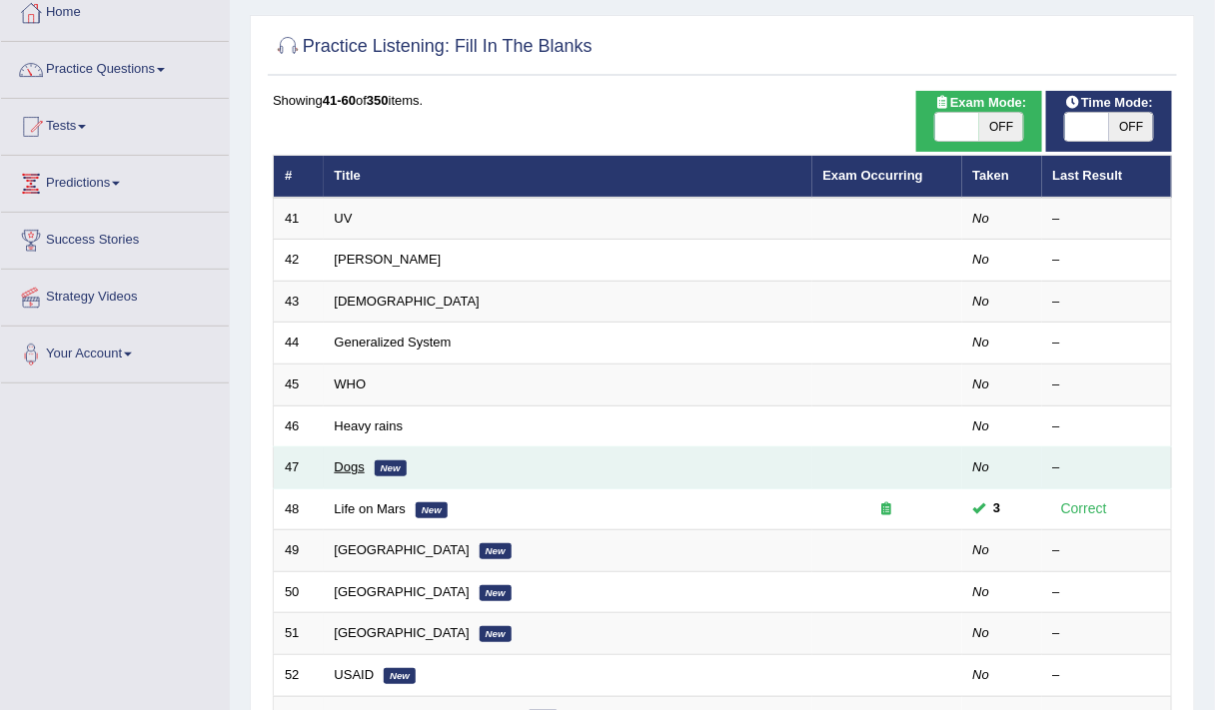
click at [350, 460] on link "Dogs" at bounding box center [350, 467] width 30 height 15
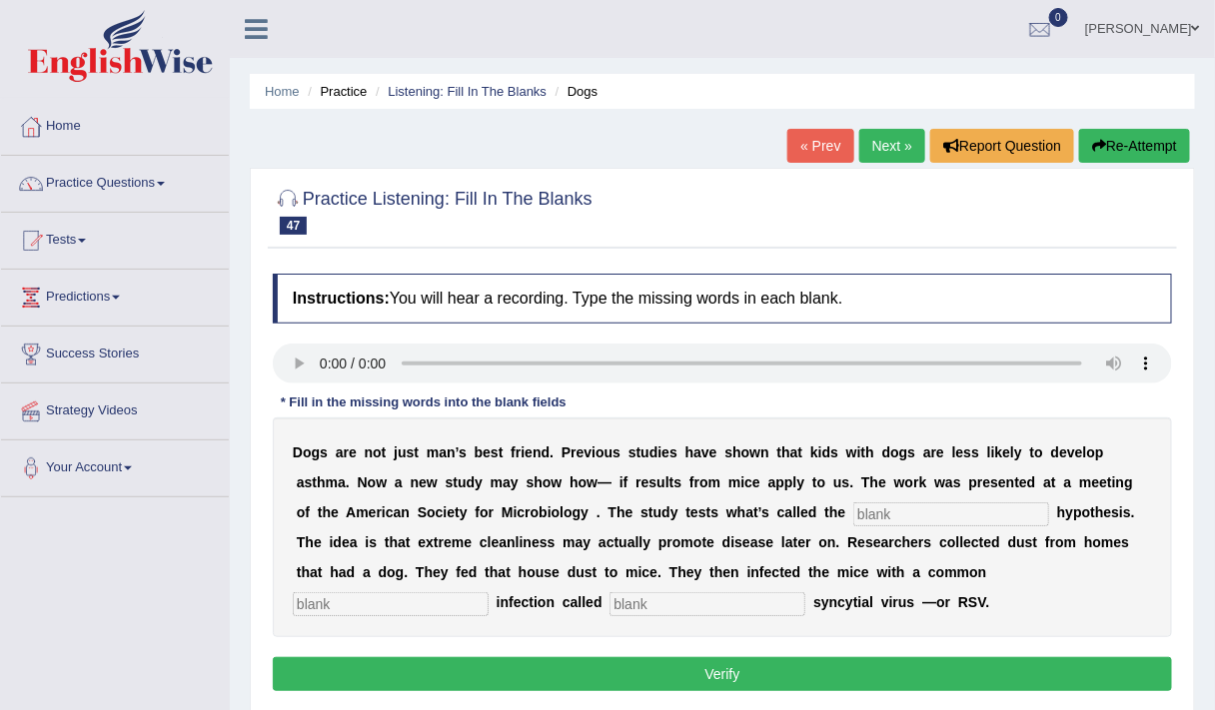
click at [853, 511] on input "text" at bounding box center [951, 515] width 196 height 24
type input "hygeine"
click at [395, 608] on input "text" at bounding box center [391, 604] width 196 height 24
type input "childhood"
click at [631, 605] on input "text" at bounding box center [707, 604] width 196 height 24
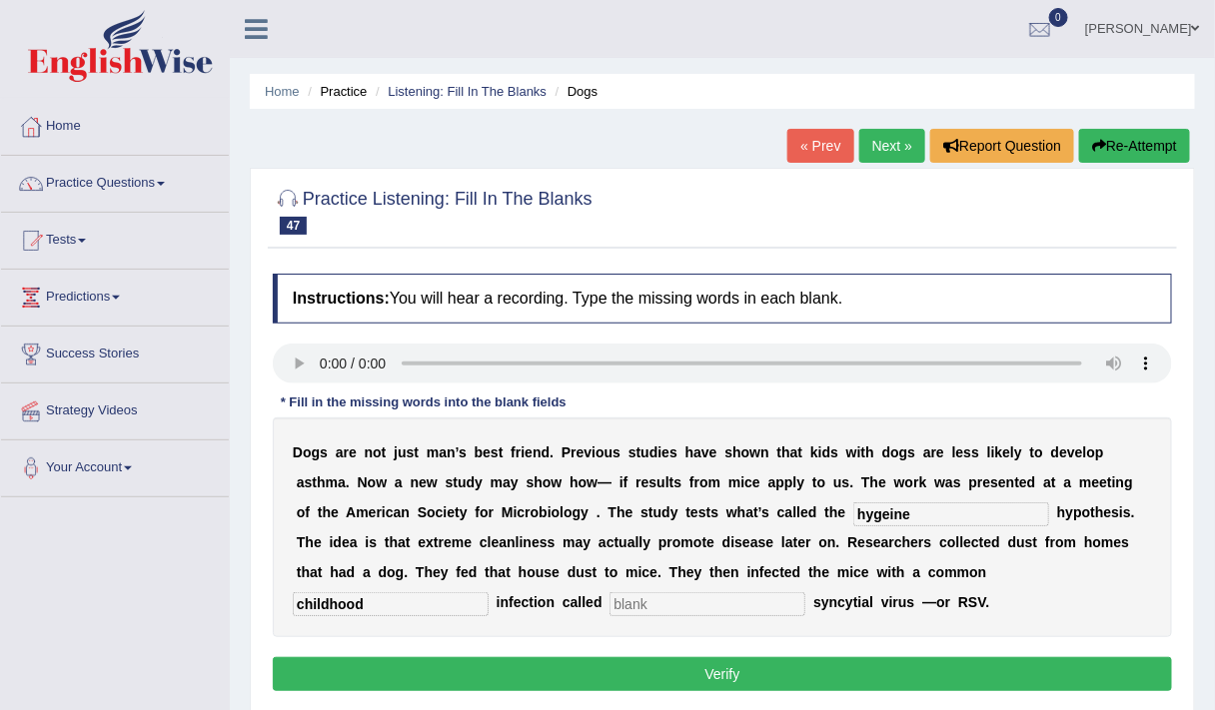
click at [698, 673] on button "Verify" at bounding box center [722, 674] width 899 height 34
click at [694, 599] on input "text" at bounding box center [707, 604] width 196 height 24
type input "r"
click at [690, 662] on button "Verify" at bounding box center [722, 674] width 899 height 34
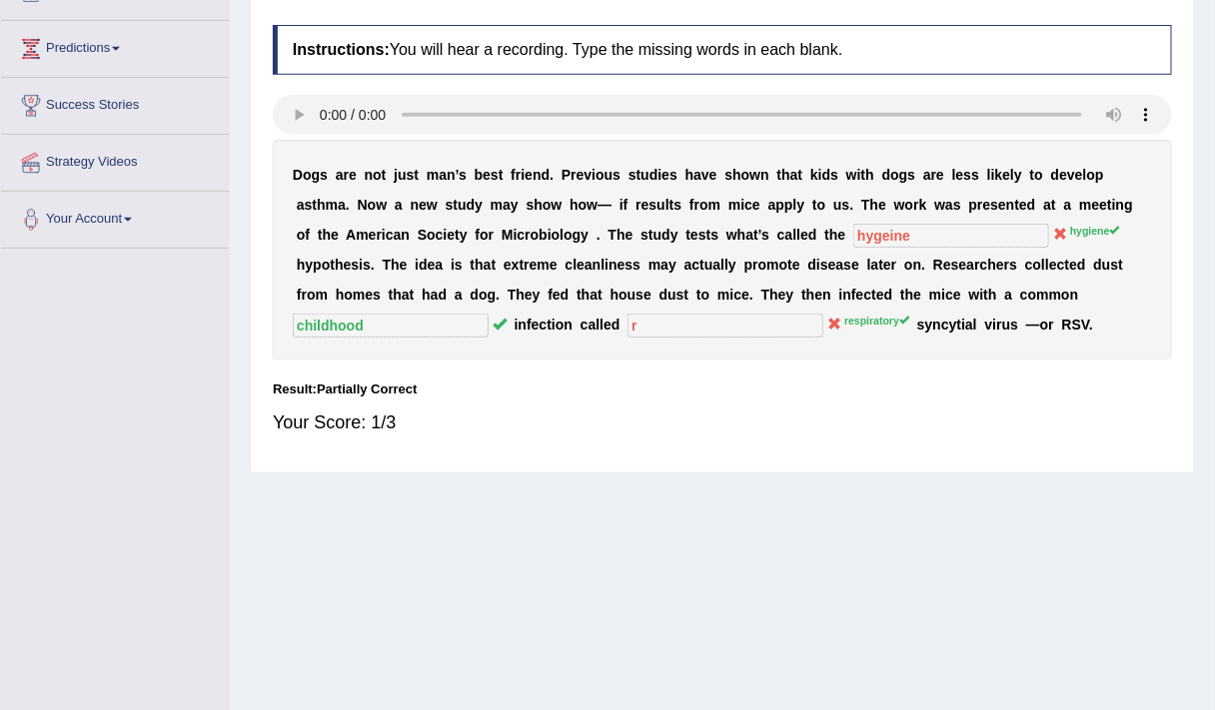
scroll to position [254, 0]
